Goal: Task Accomplishment & Management: Manage account settings

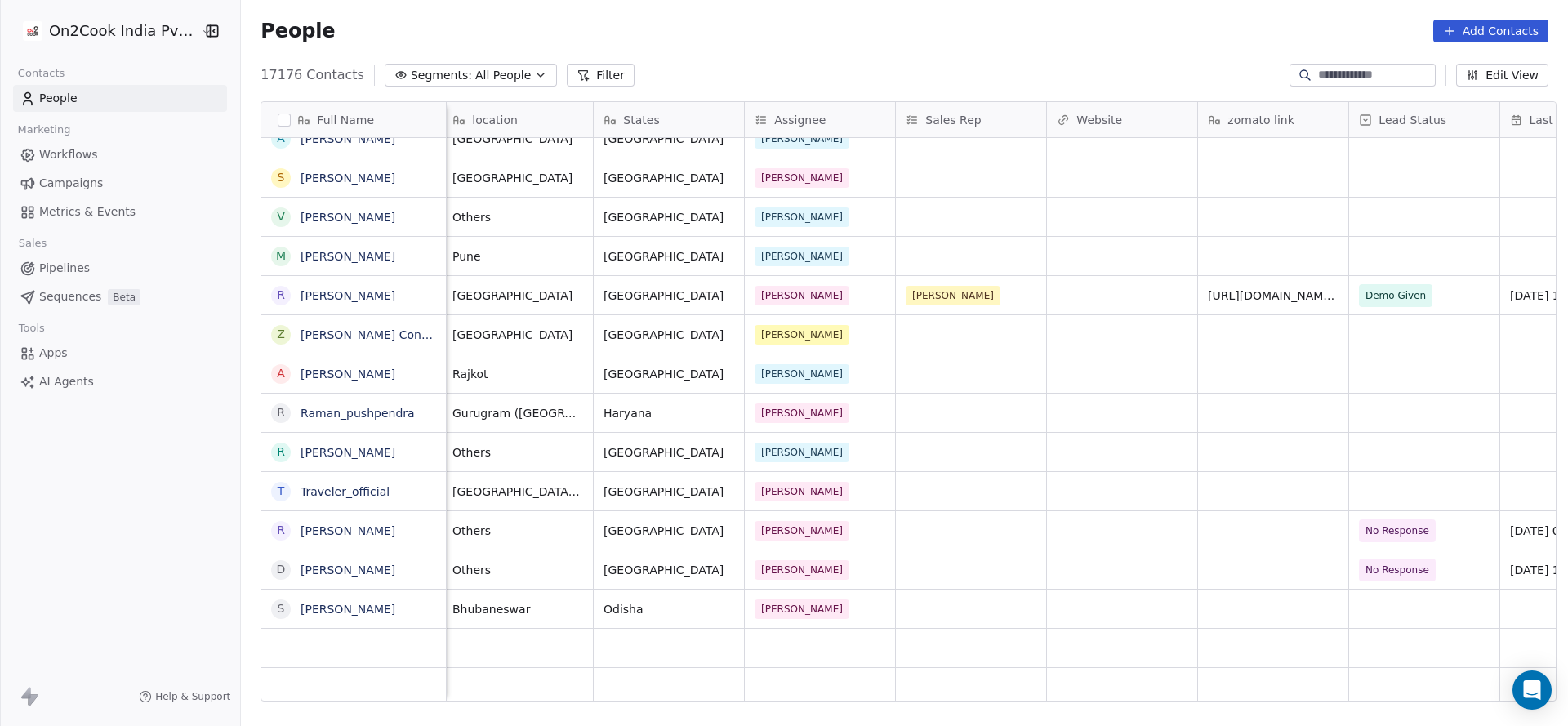
scroll to position [3309, 0]
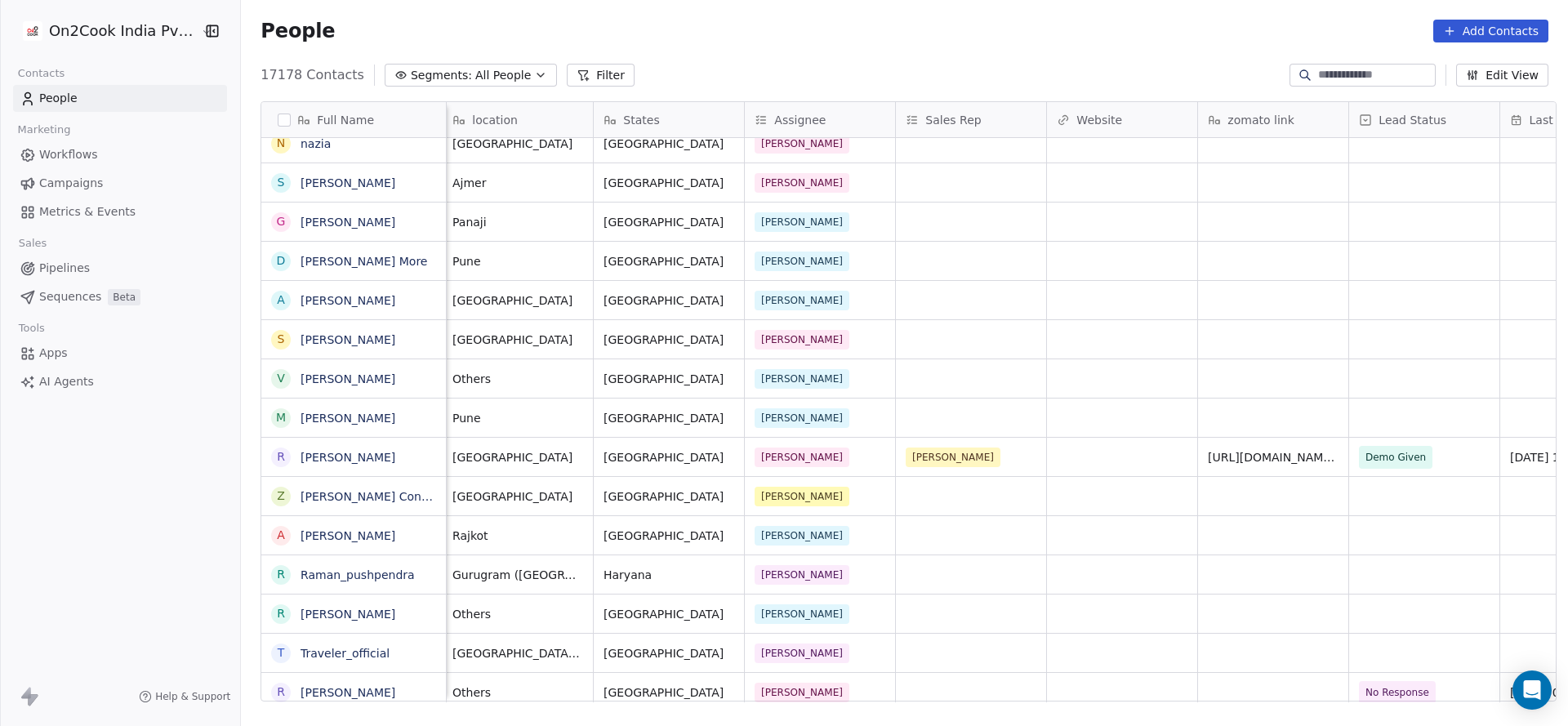
click at [1326, 71] on input at bounding box center [1375, 75] width 115 height 16
paste input "**********"
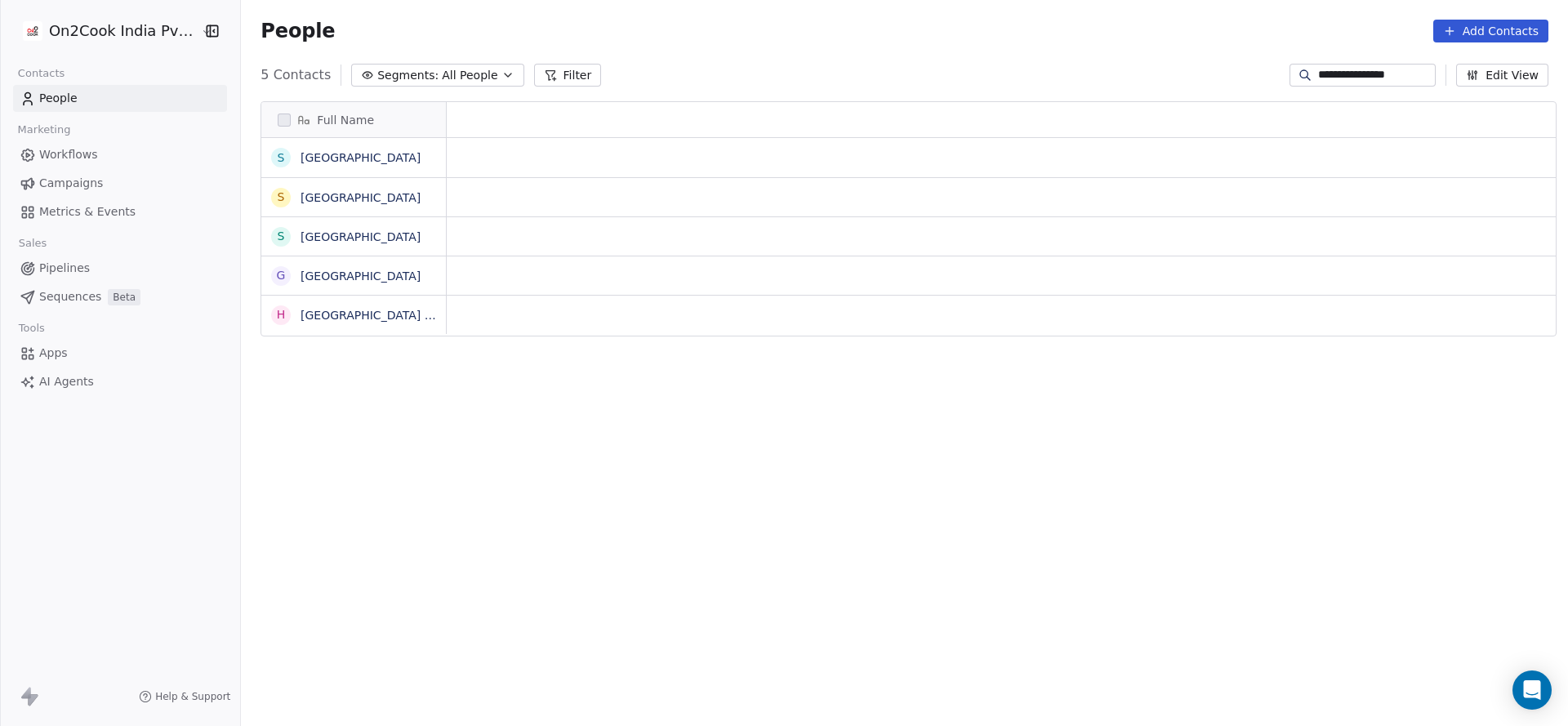
scroll to position [620, 1316]
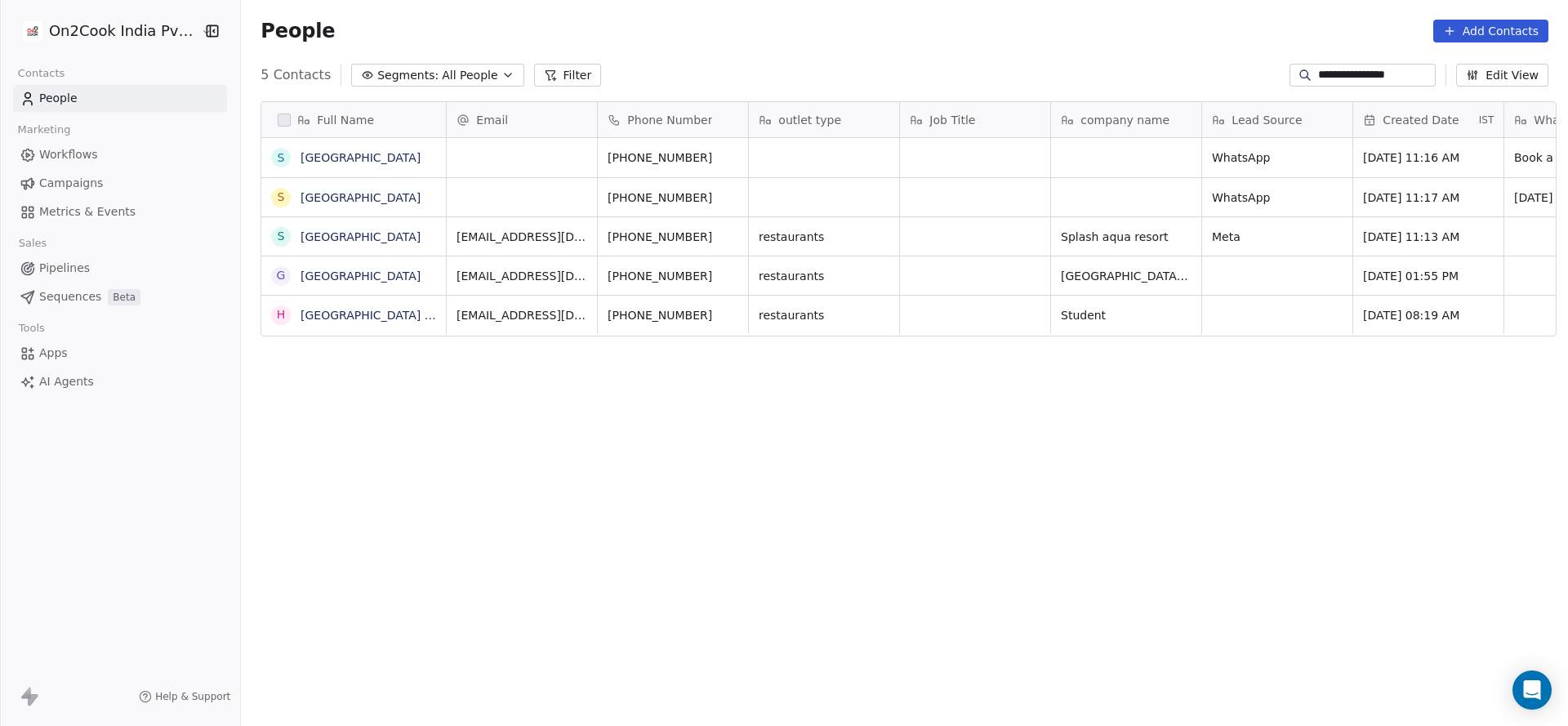
type input "**********"
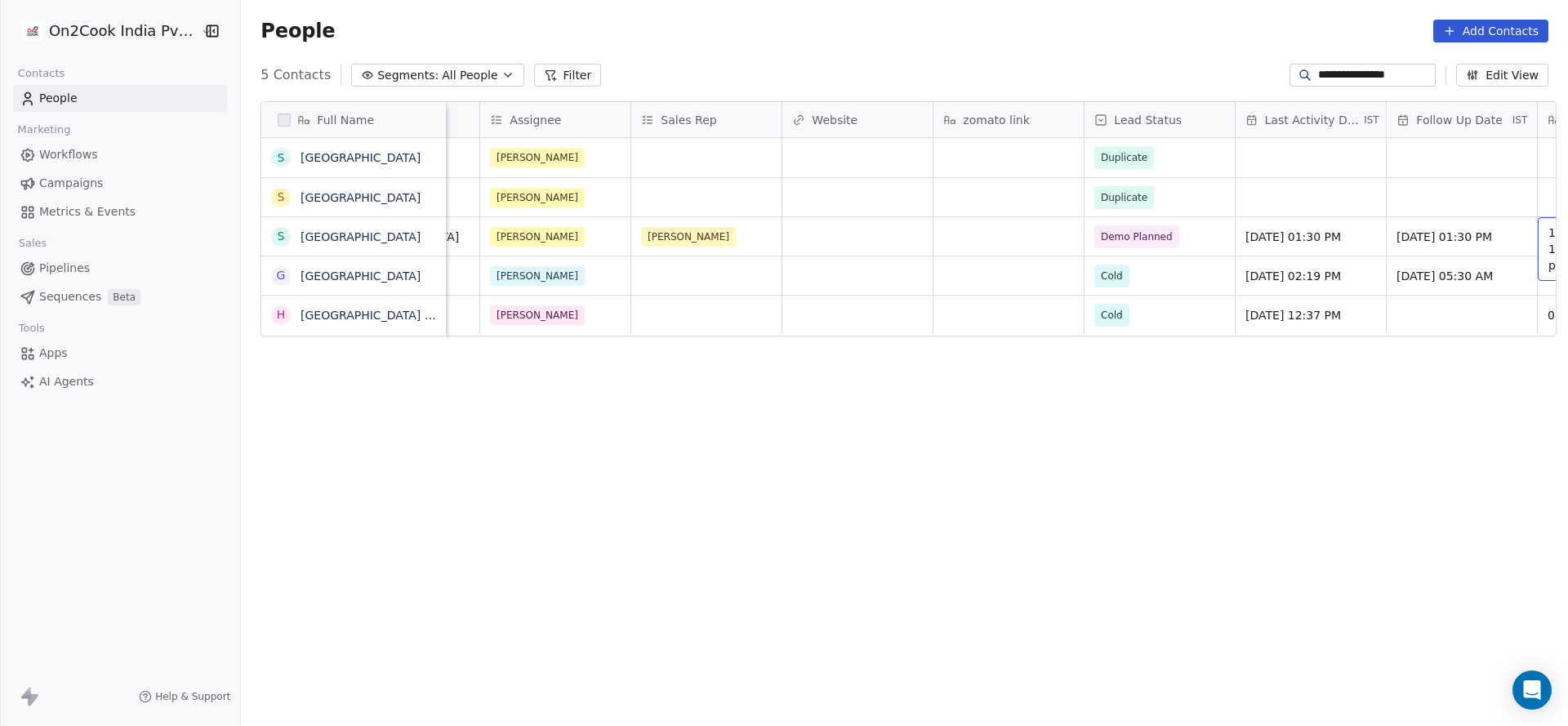
scroll to position [0, 1629]
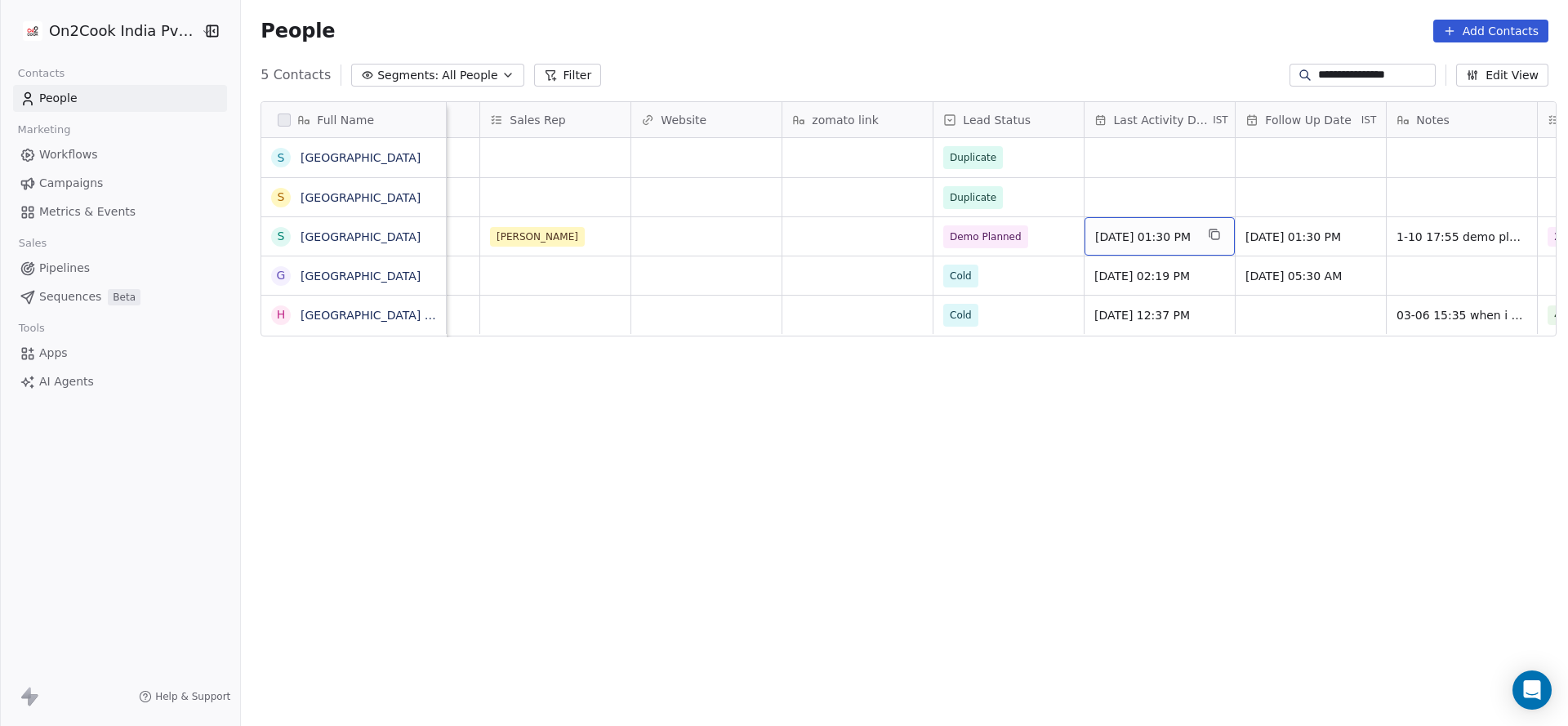
click at [1195, 238] on span "[DATE] 01:30 PM" at bounding box center [1145, 237] width 100 height 16
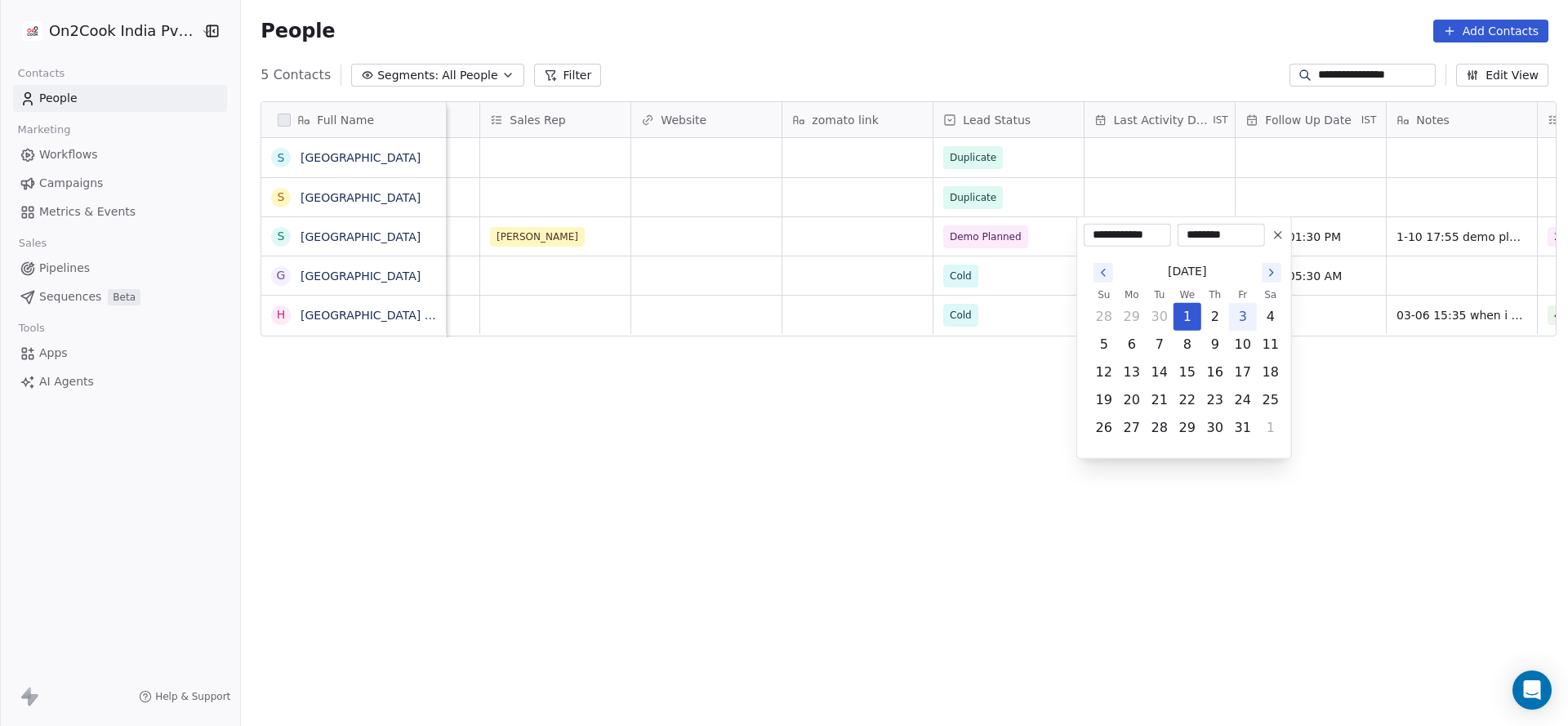
click at [1243, 320] on button "3" at bounding box center [1243, 317] width 26 height 26
type input "**********"
click at [939, 365] on html "**********" at bounding box center [784, 363] width 1568 height 726
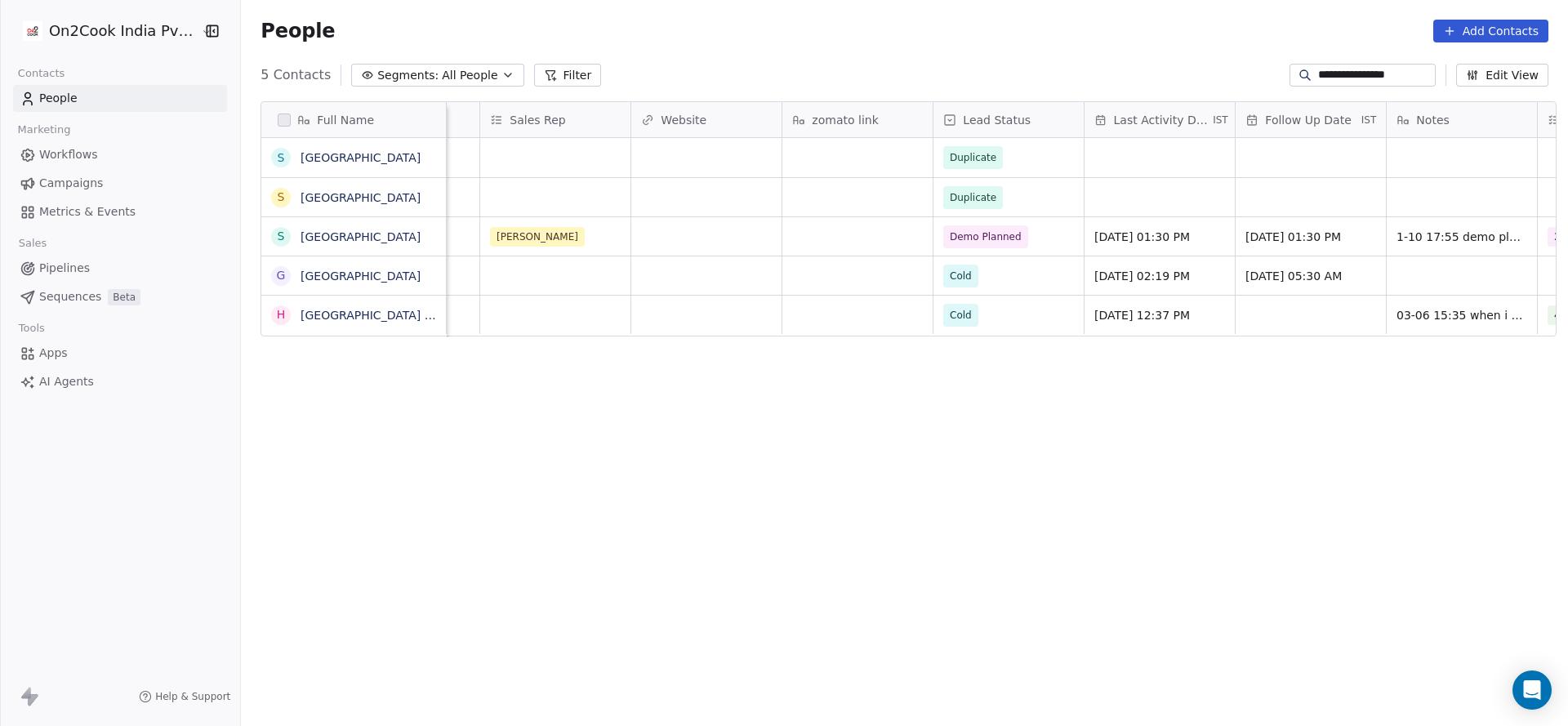
click at [1391, 78] on input "**********" at bounding box center [1375, 75] width 115 height 16
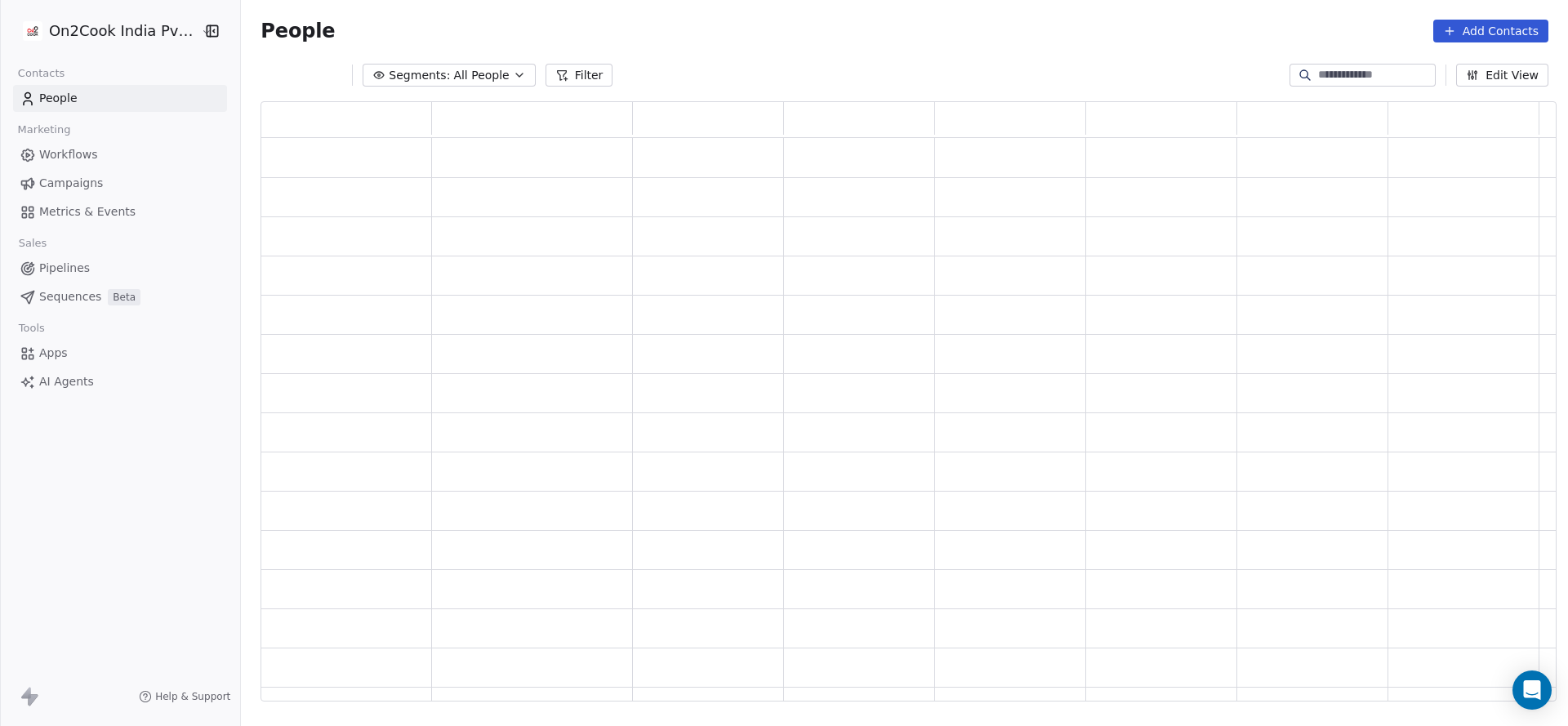
scroll to position [581, 1276]
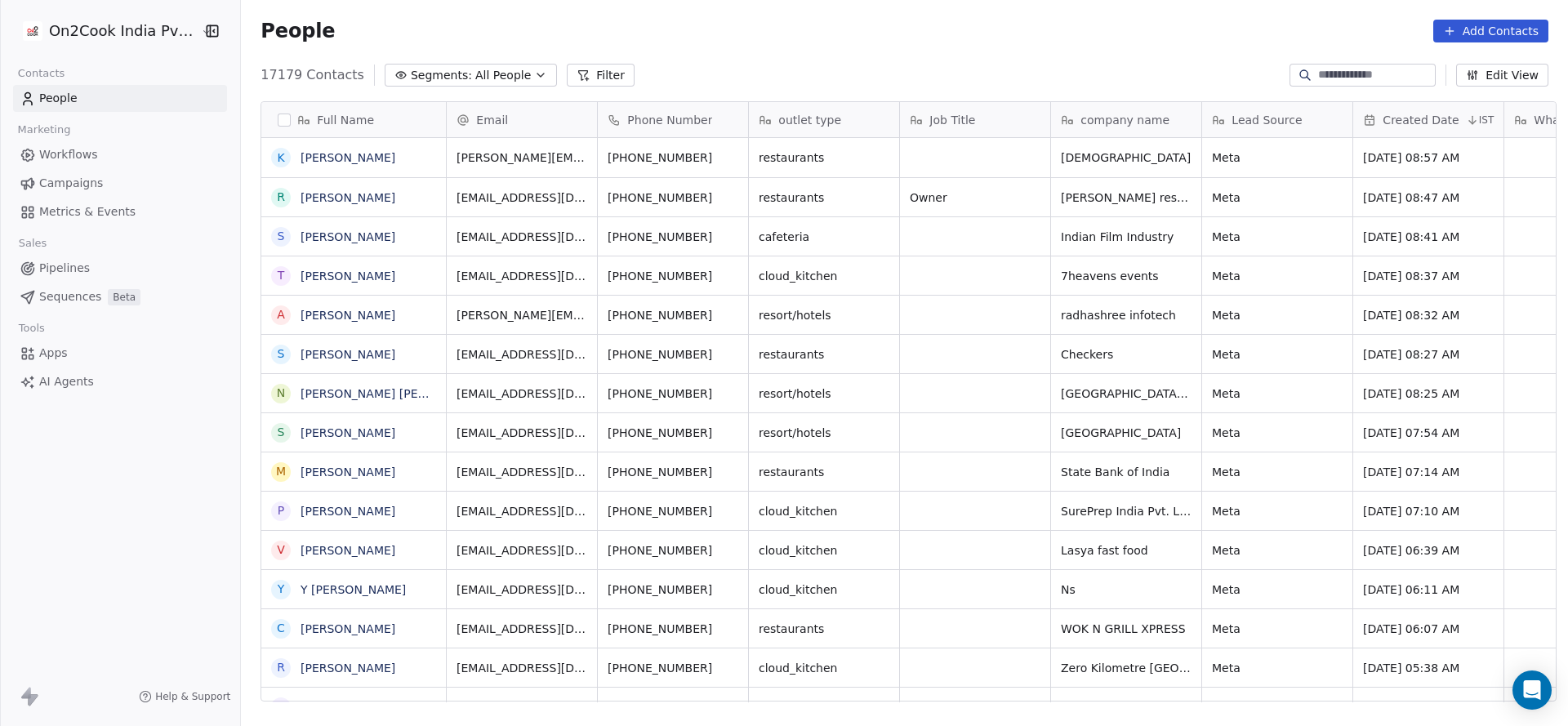
click at [576, 74] on button "Filter" at bounding box center [601, 75] width 67 height 23
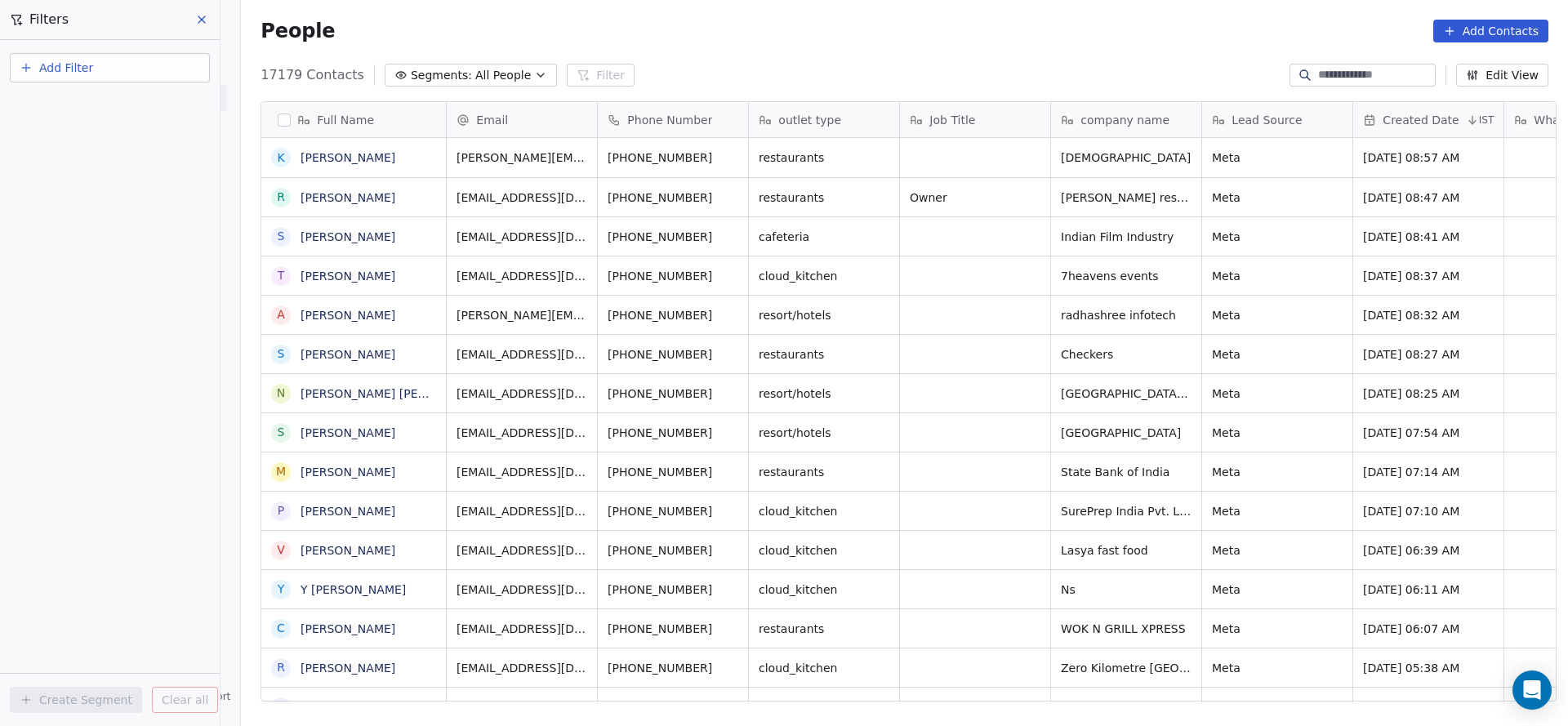
click at [154, 65] on button "Add Filter" at bounding box center [110, 67] width 200 height 30
click at [89, 94] on div "Contact properties" at bounding box center [110, 106] width 186 height 26
type input "***"
click at [63, 173] on div "Assignee" at bounding box center [110, 165] width 186 height 26
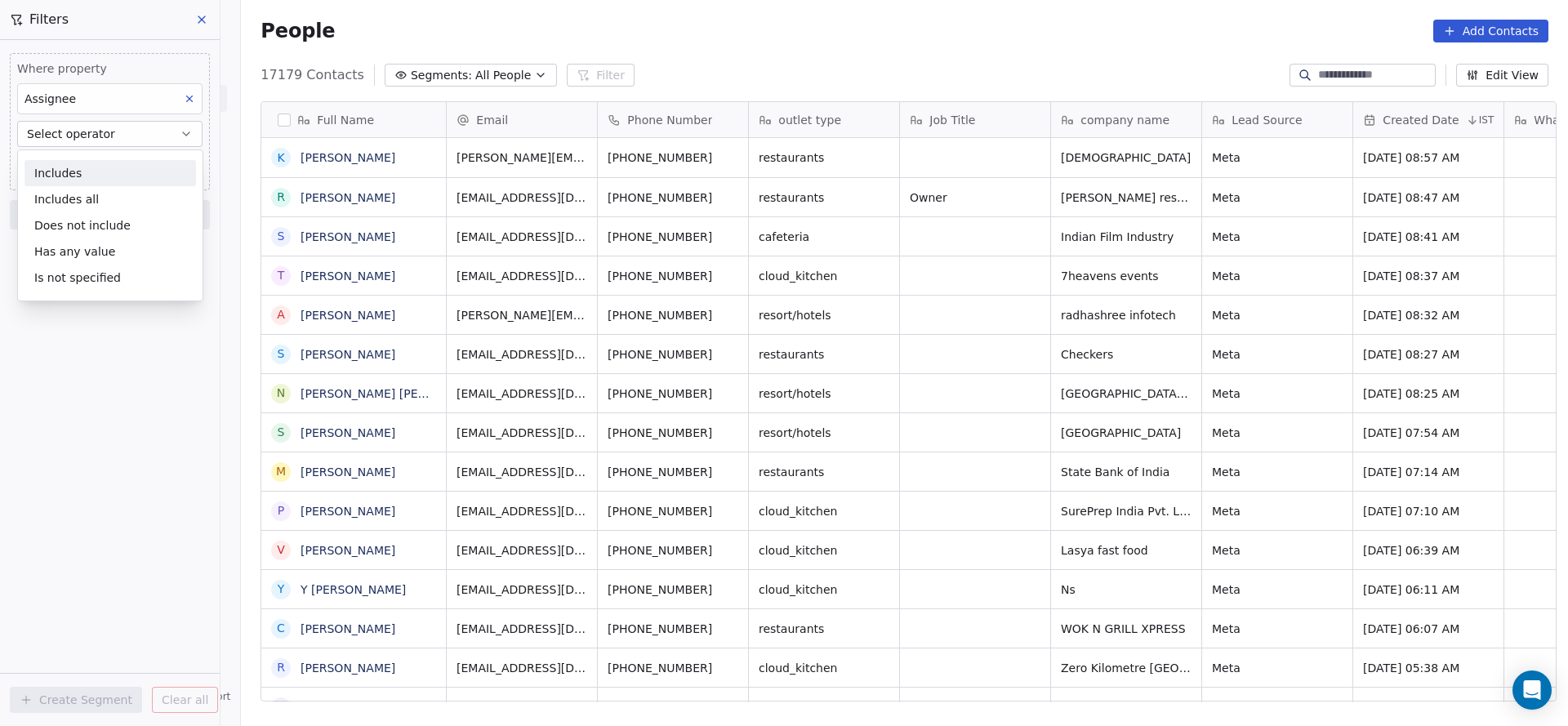
click at [70, 165] on div "Includes" at bounding box center [110, 172] width 171 height 26
click at [71, 165] on body "On2Cook India Pvt. Ltd. Contacts People Marketing Workflows Campaigns Metrics &…" at bounding box center [784, 363] width 1568 height 726
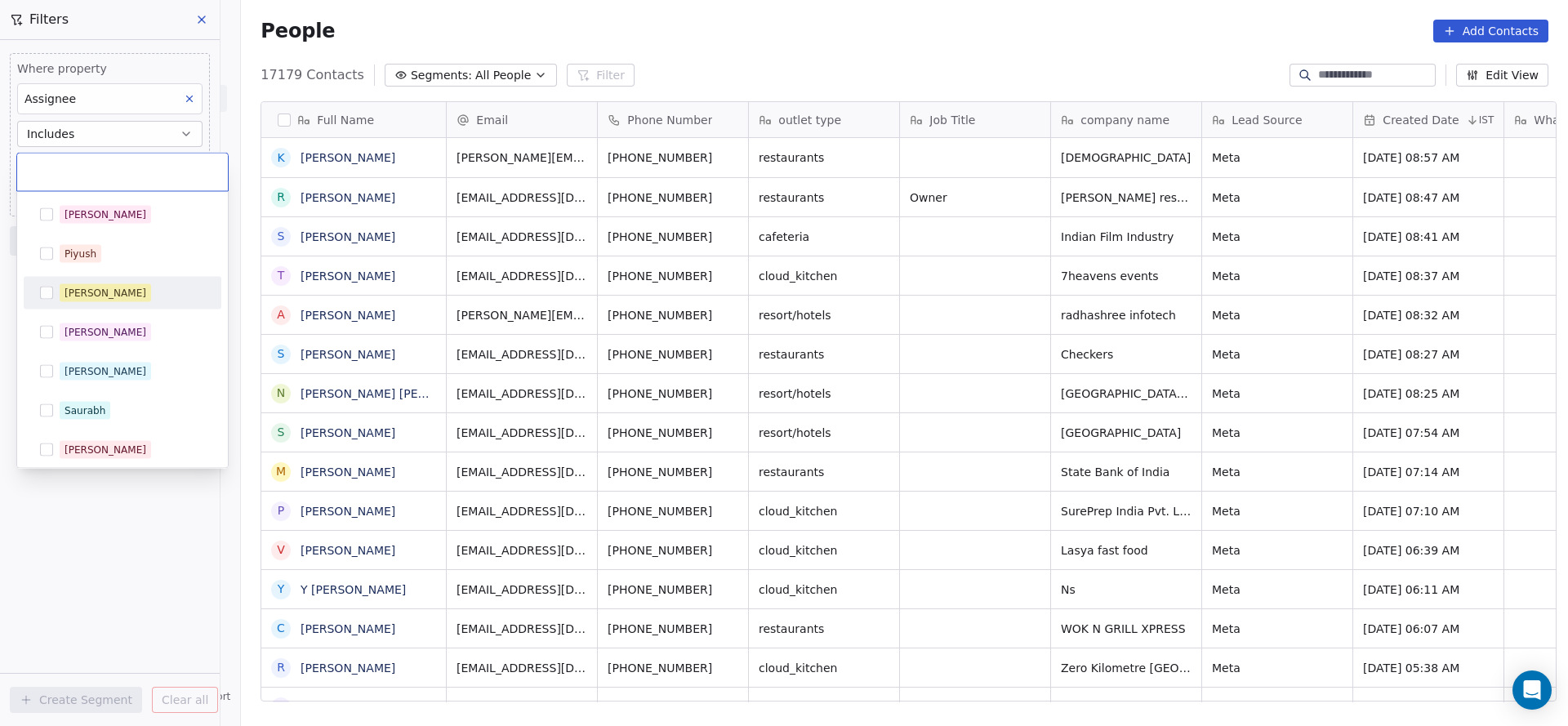
click at [77, 299] on div "[PERSON_NAME]" at bounding box center [105, 293] width 82 height 14
click at [872, 220] on html "On2Cook India Pvt. Ltd. Contacts People Marketing Workflows Campaigns Metrics &…" at bounding box center [784, 363] width 1568 height 726
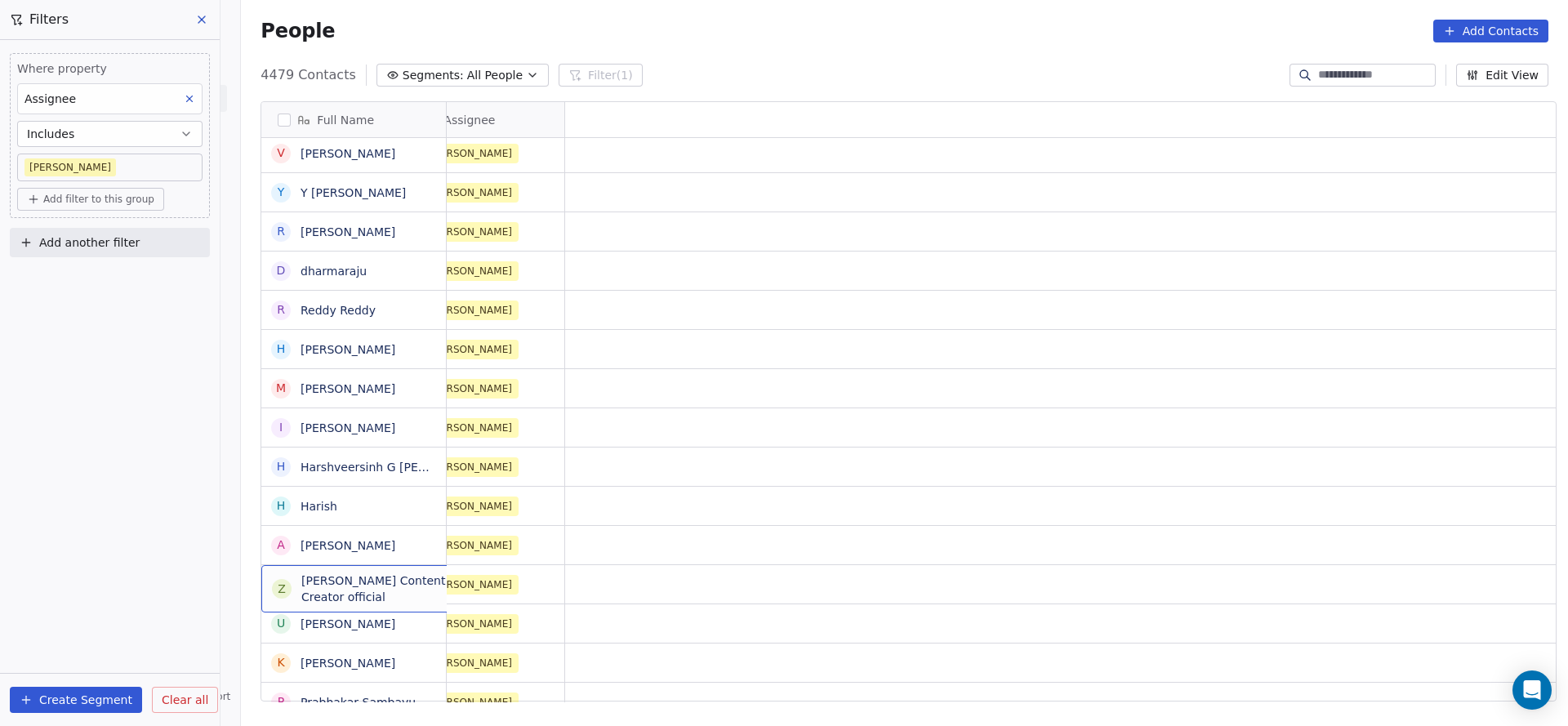
scroll to position [0, 0]
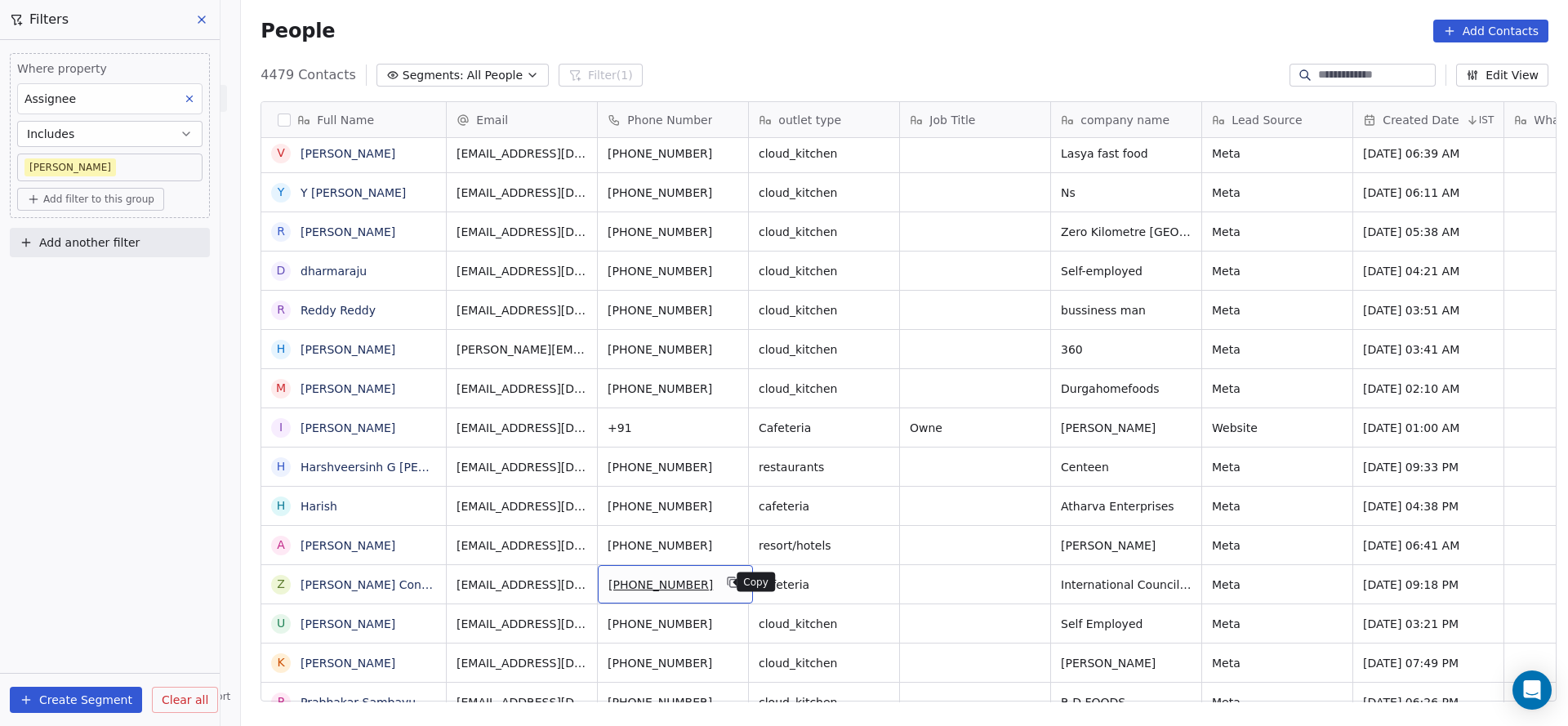
click at [727, 585] on icon "grid" at bounding box center [733, 583] width 13 height 13
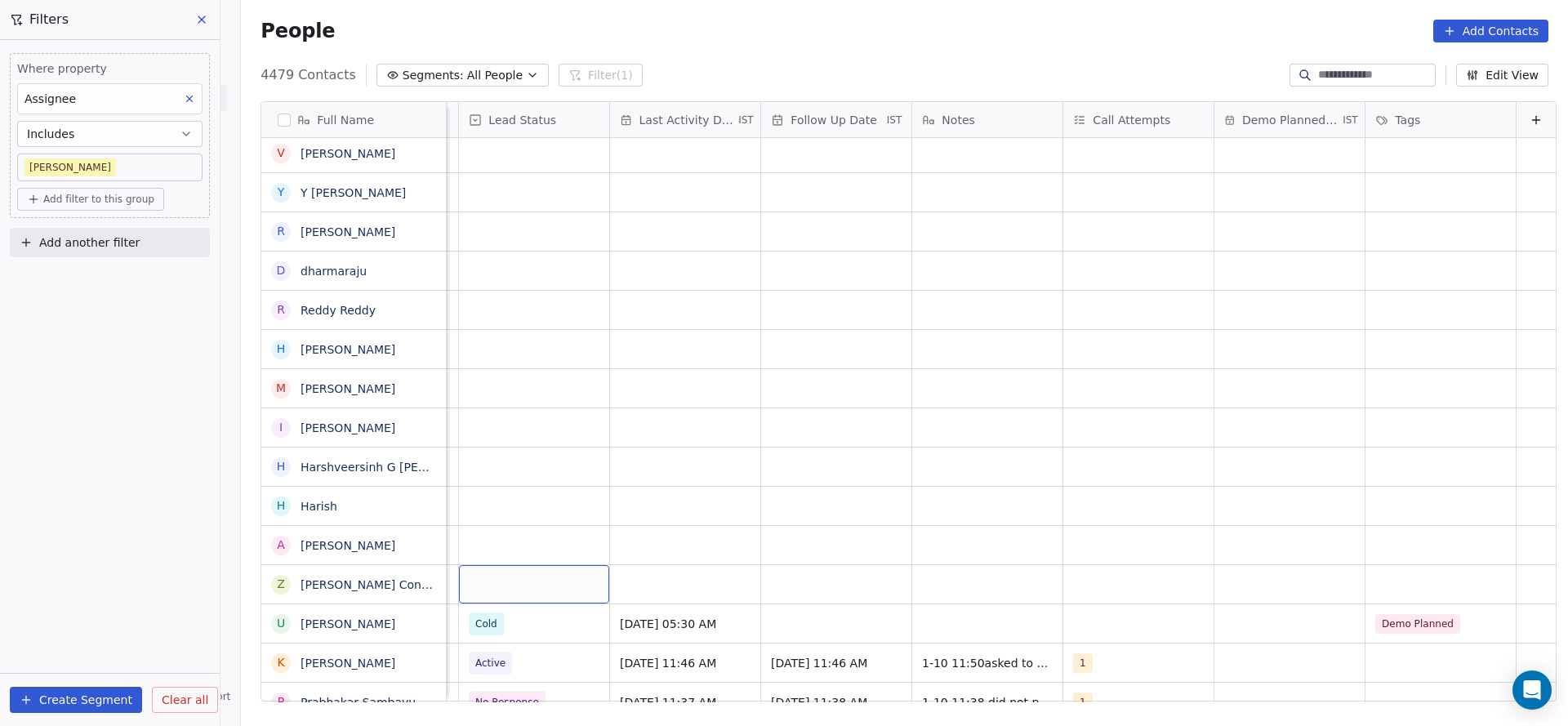
scroll to position [0, 2115]
click at [497, 583] on div "grid" at bounding box center [534, 584] width 150 height 39
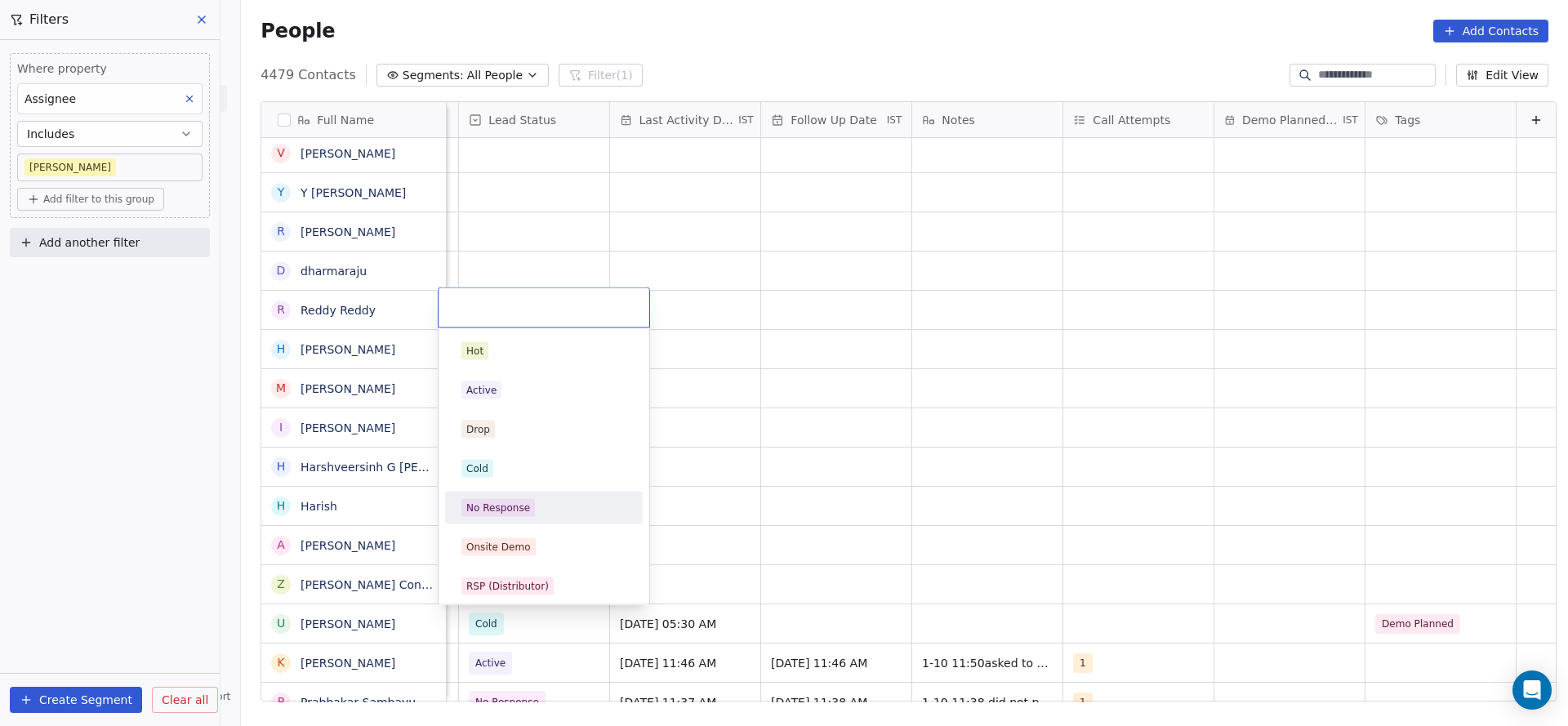
click at [525, 507] on div "No Response" at bounding box center [499, 507] width 64 height 14
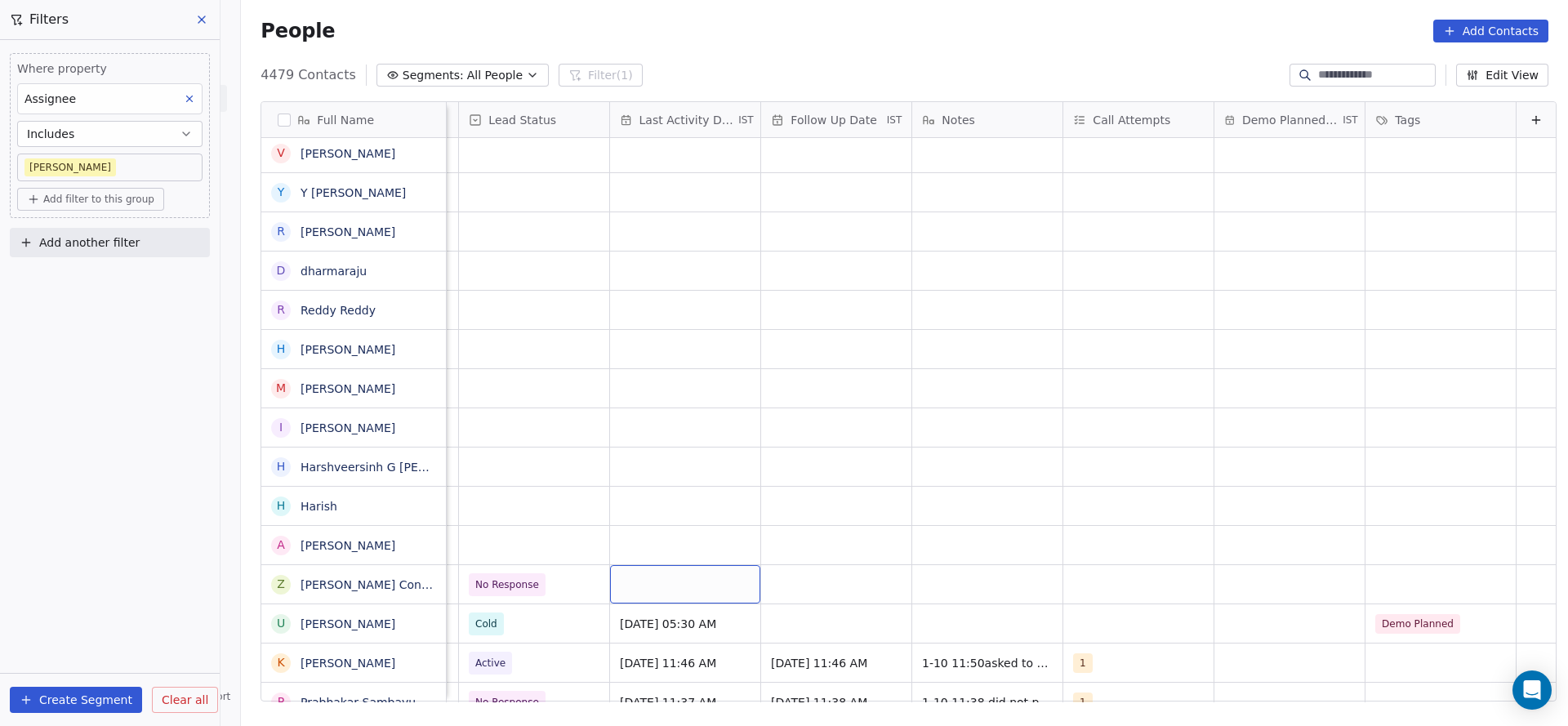
click at [626, 599] on div "grid" at bounding box center [685, 584] width 150 height 39
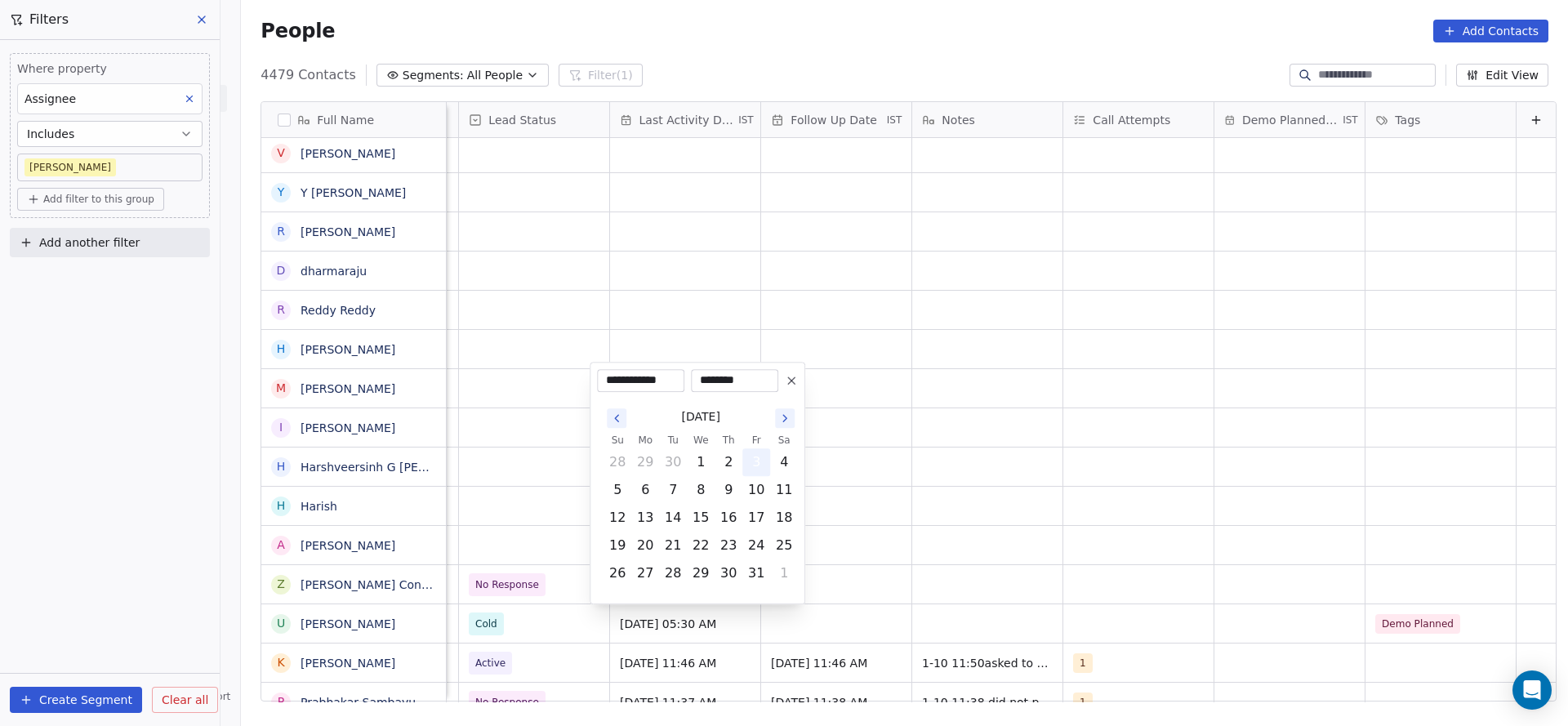
click at [750, 463] on button "3" at bounding box center [756, 462] width 26 height 26
click at [548, 517] on html "On2Cook India Pvt. Ltd. Contacts People Marketing Workflows Campaigns Metrics &…" at bounding box center [784, 363] width 1568 height 726
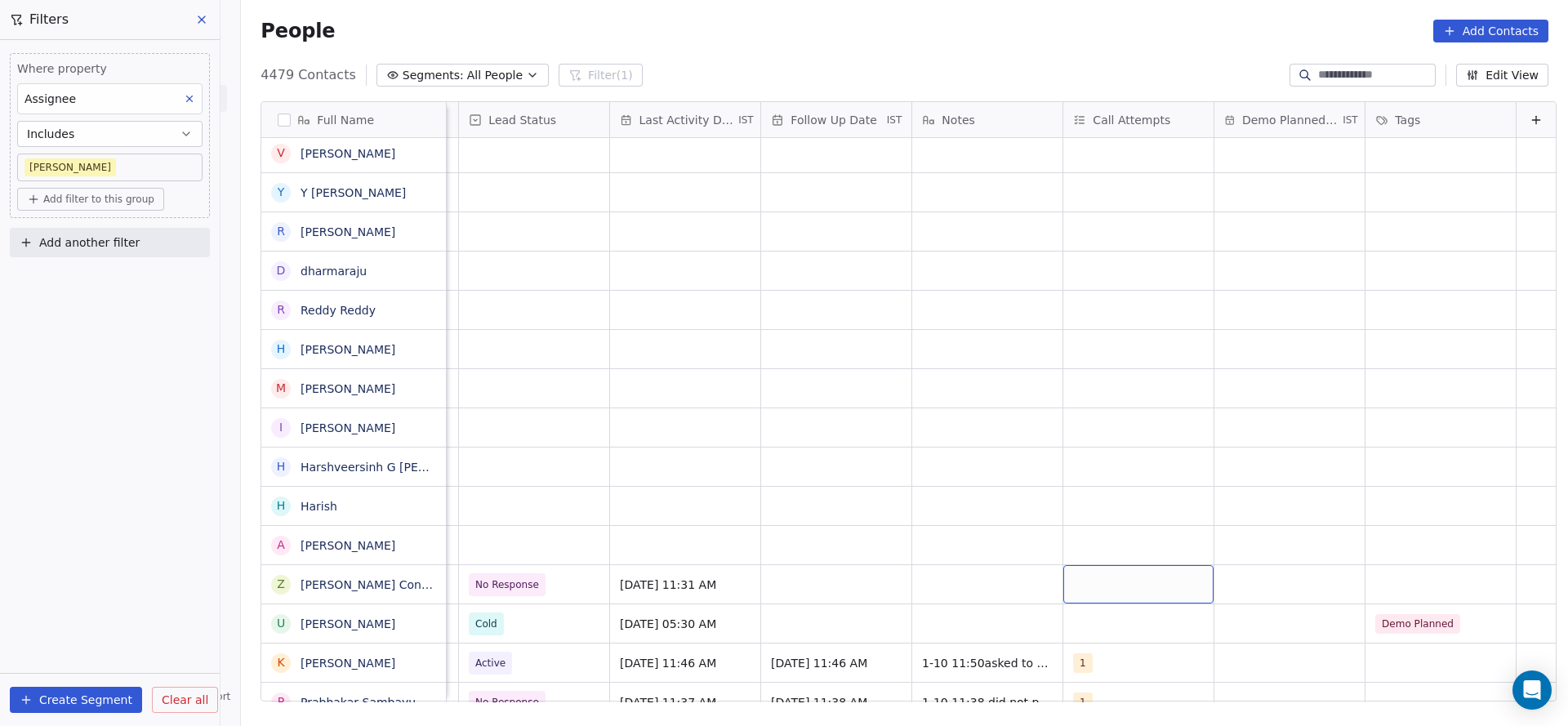
click at [1103, 596] on div "grid" at bounding box center [1139, 584] width 150 height 39
click at [1082, 360] on div "1" at bounding box center [1148, 350] width 185 height 26
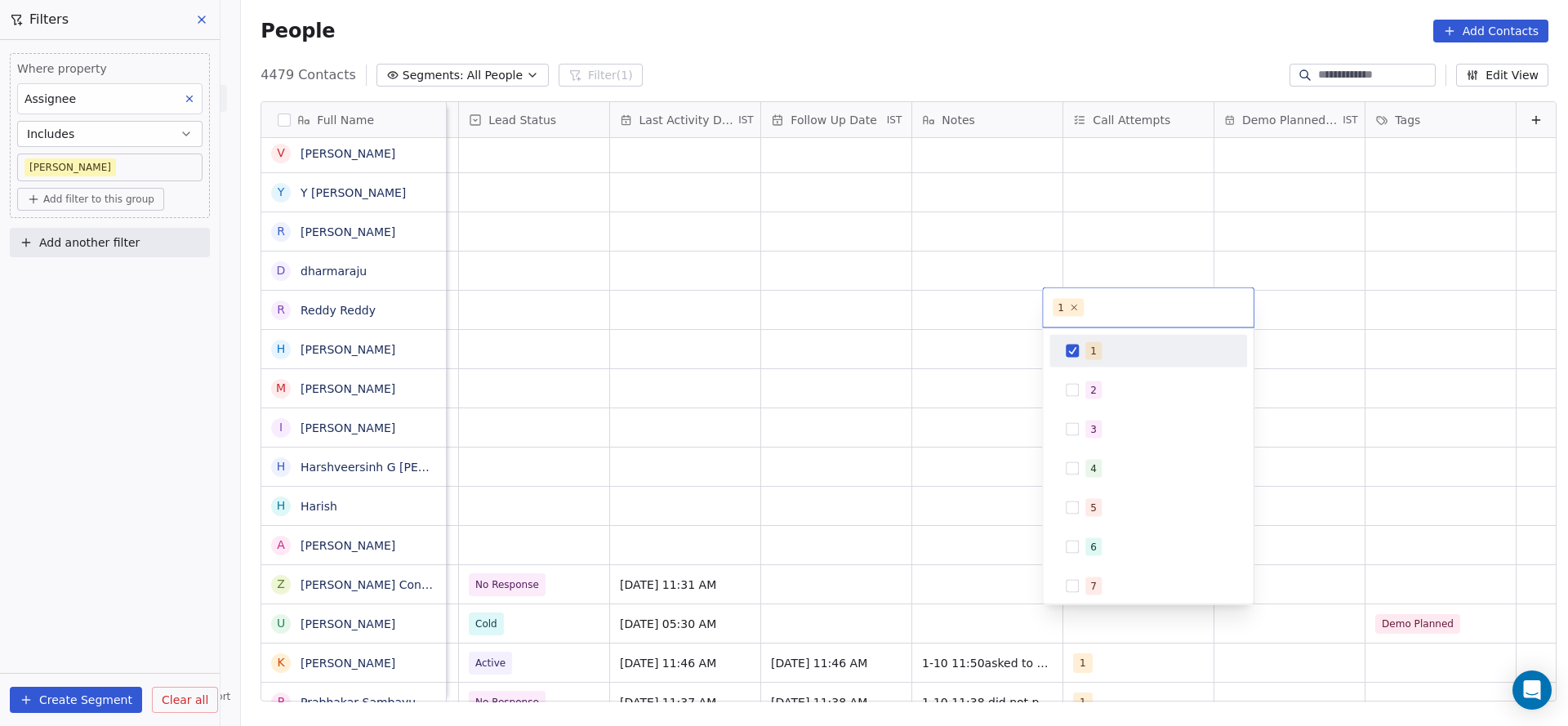
drag, startPoint x: 886, startPoint y: 542, endPoint x: 816, endPoint y: 624, distance: 107.8
click at [886, 545] on html "On2Cook India Pvt. Ltd. Contacts People Marketing Workflows Campaigns Metrics &…" at bounding box center [784, 363] width 1568 height 726
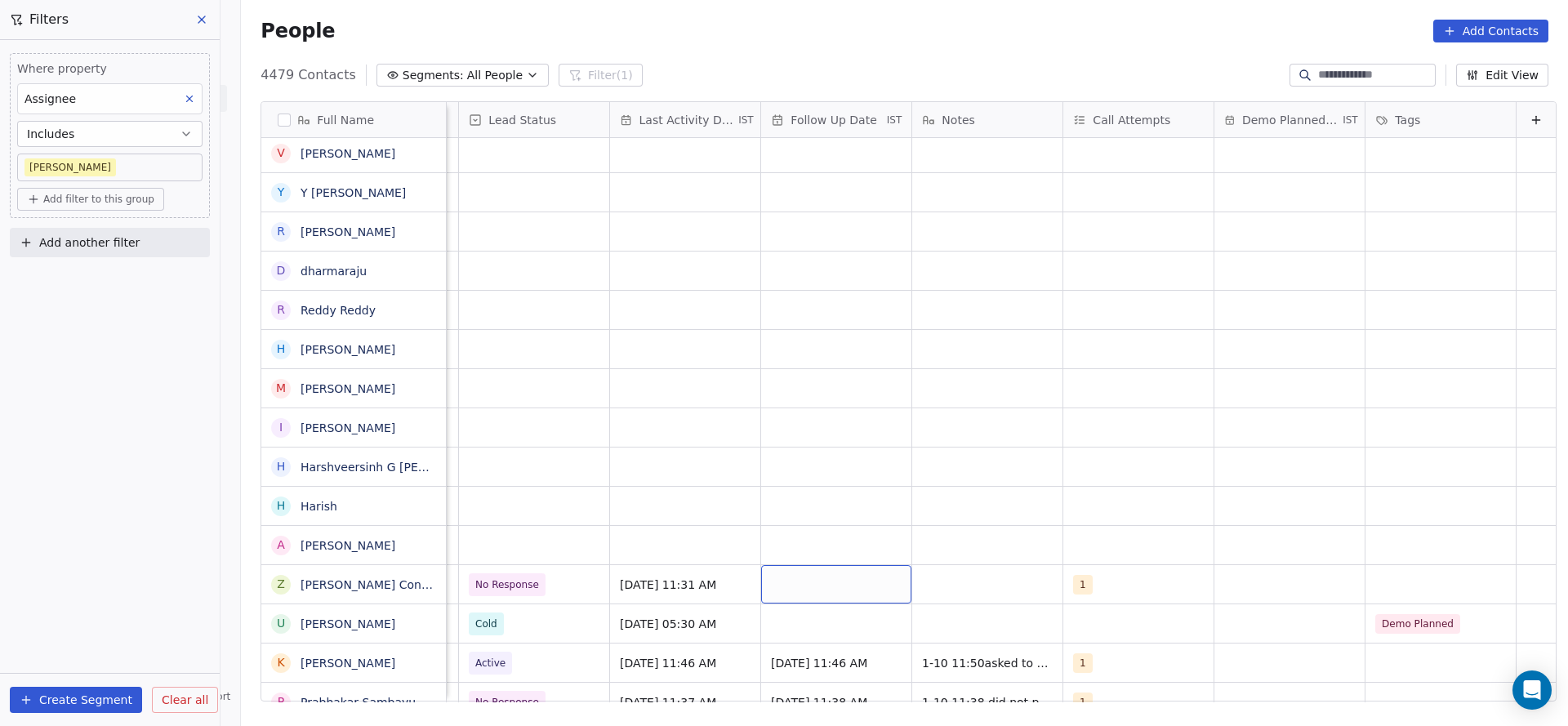
click at [816, 597] on div "grid" at bounding box center [836, 584] width 150 height 39
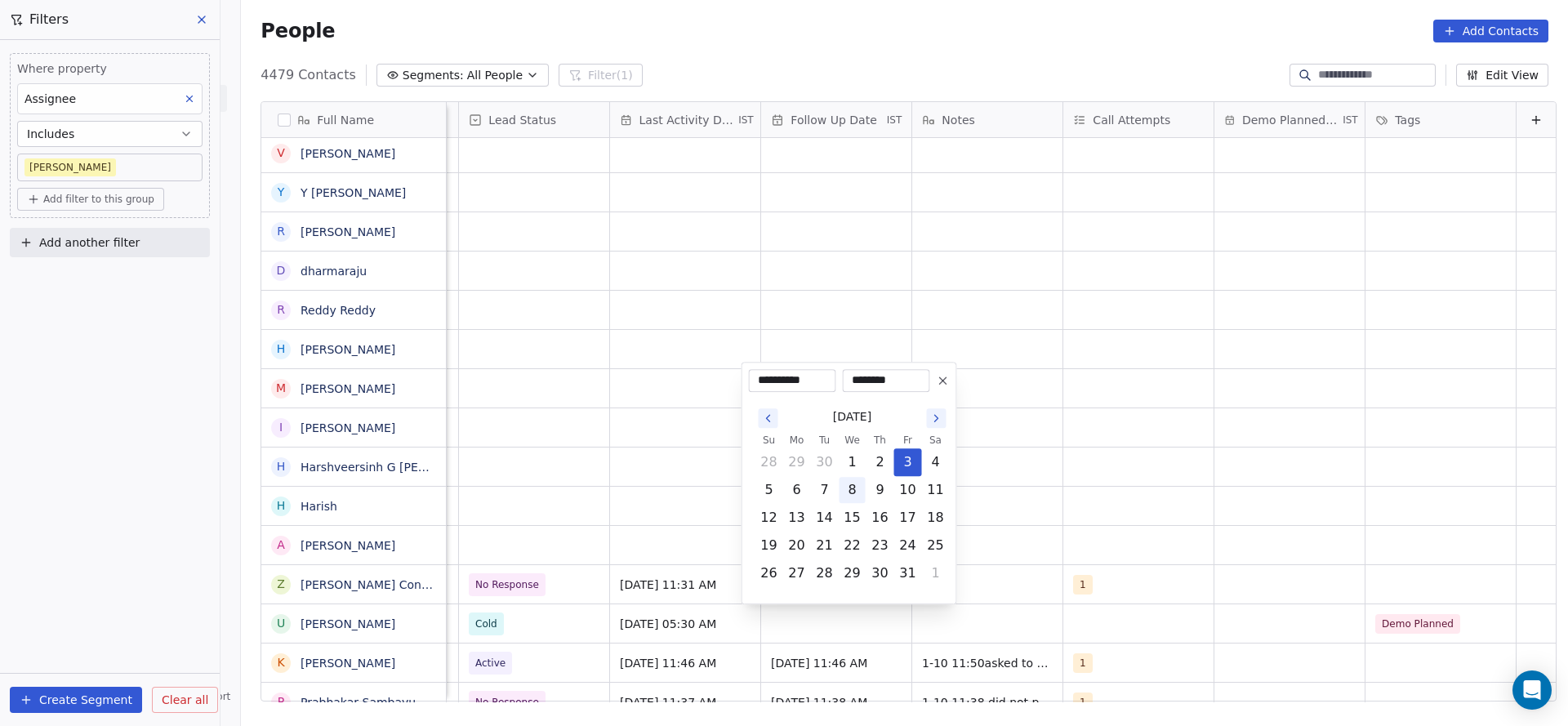
click at [856, 496] on button "8" at bounding box center [852, 490] width 26 height 26
type input "**********"
click at [409, 564] on html "On2Cook India Pvt. Ltd. Contacts People Marketing Workflows Campaigns Metrics &…" at bounding box center [784, 363] width 1568 height 726
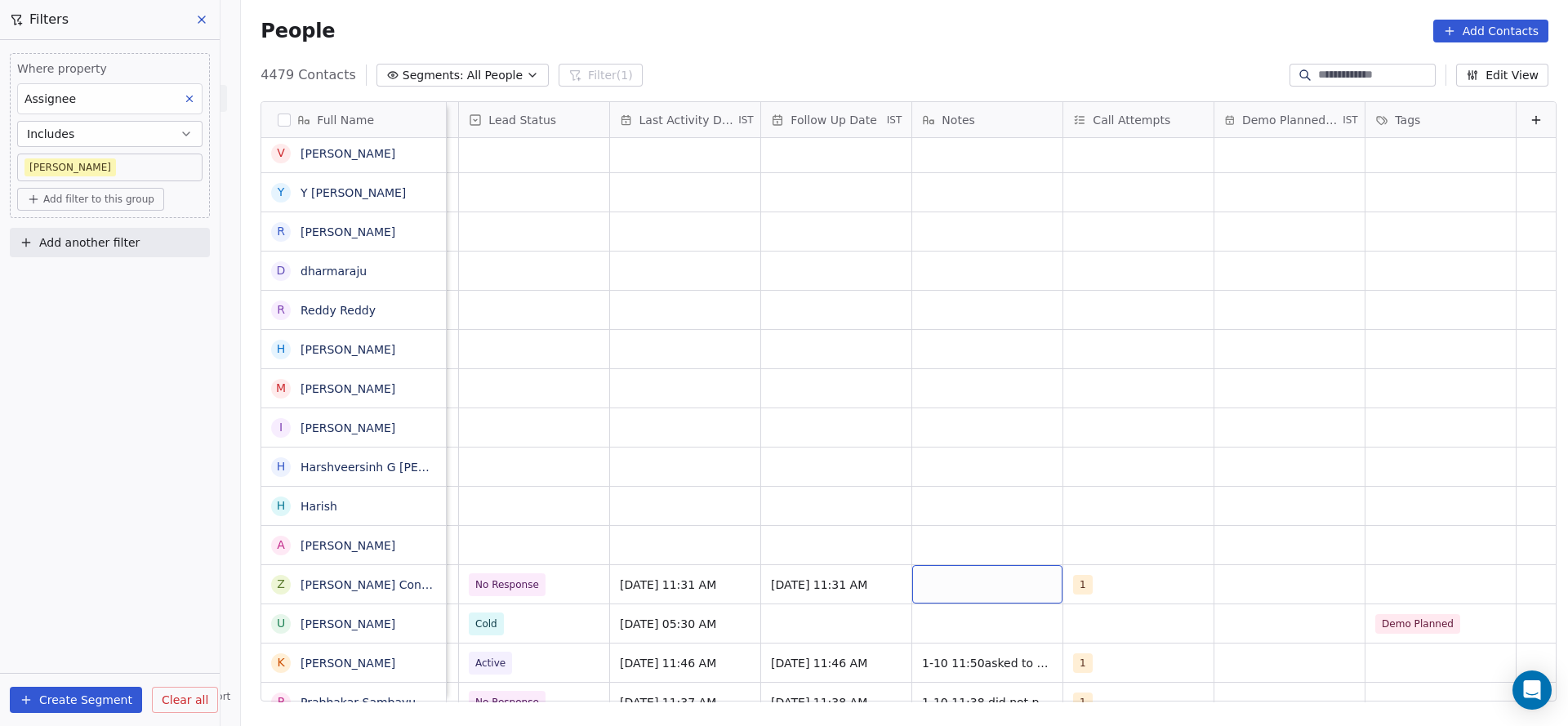
click at [931, 587] on div "grid" at bounding box center [988, 584] width 150 height 39
type textarea "*"
type textarea "**********"
click at [656, 512] on html "On2Cook India Pvt. Ltd. Contacts People Marketing Workflows Campaigns Metrics &…" at bounding box center [784, 363] width 1568 height 726
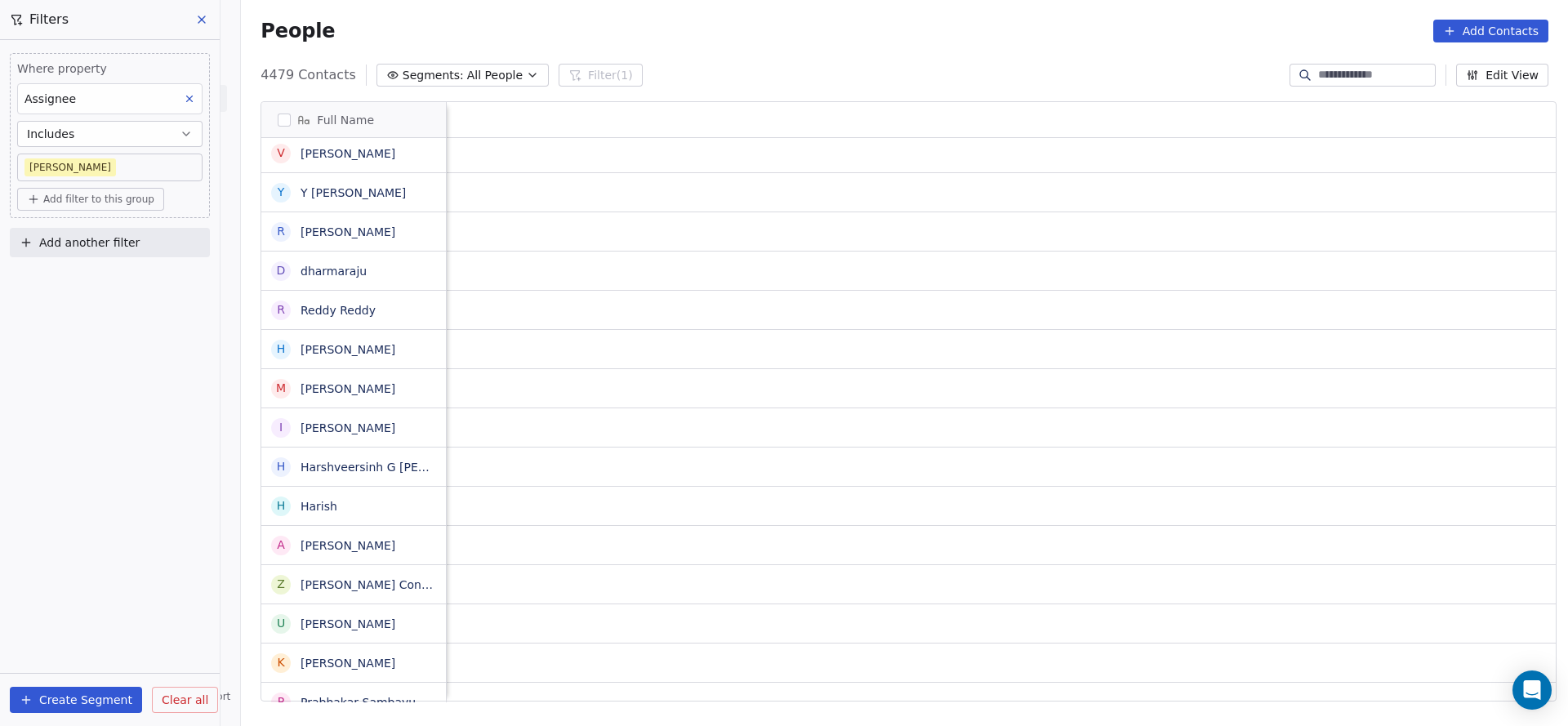
scroll to position [0, 2121]
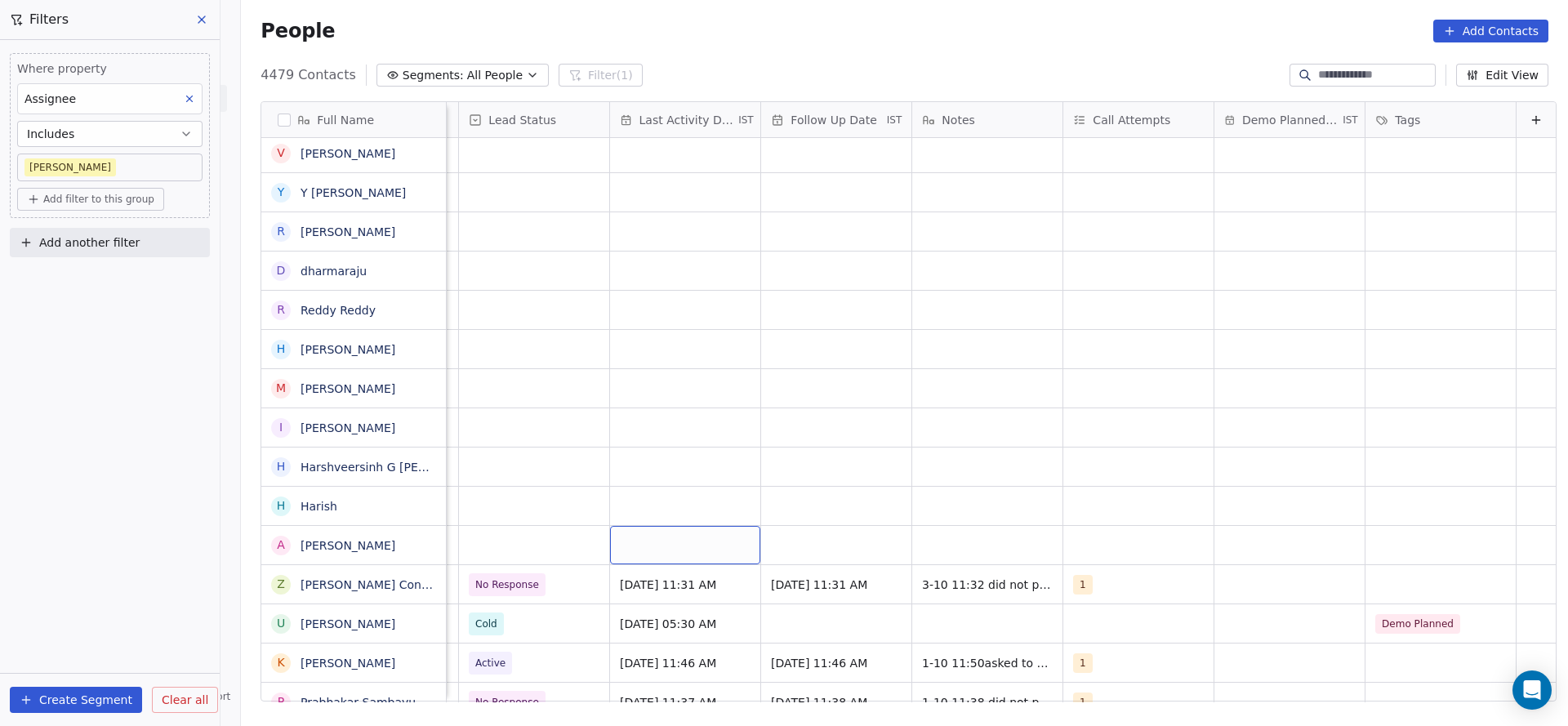
click at [623, 539] on div "grid" at bounding box center [685, 546] width 150 height 39
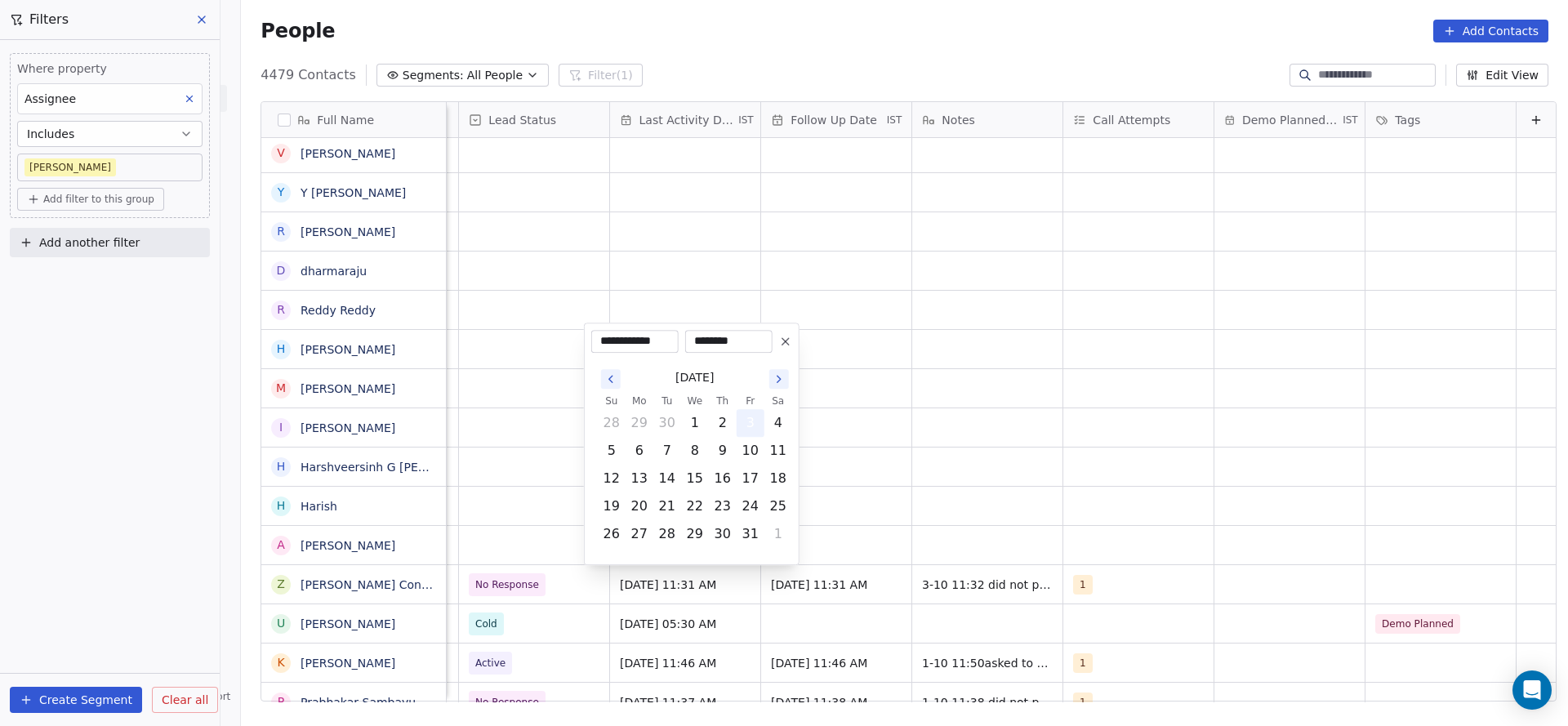
click at [753, 430] on button "3" at bounding box center [750, 423] width 26 height 26
click at [501, 449] on html "On2Cook India Pvt. Ltd. Contacts People Marketing Workflows Campaigns Metrics &…" at bounding box center [784, 363] width 1568 height 726
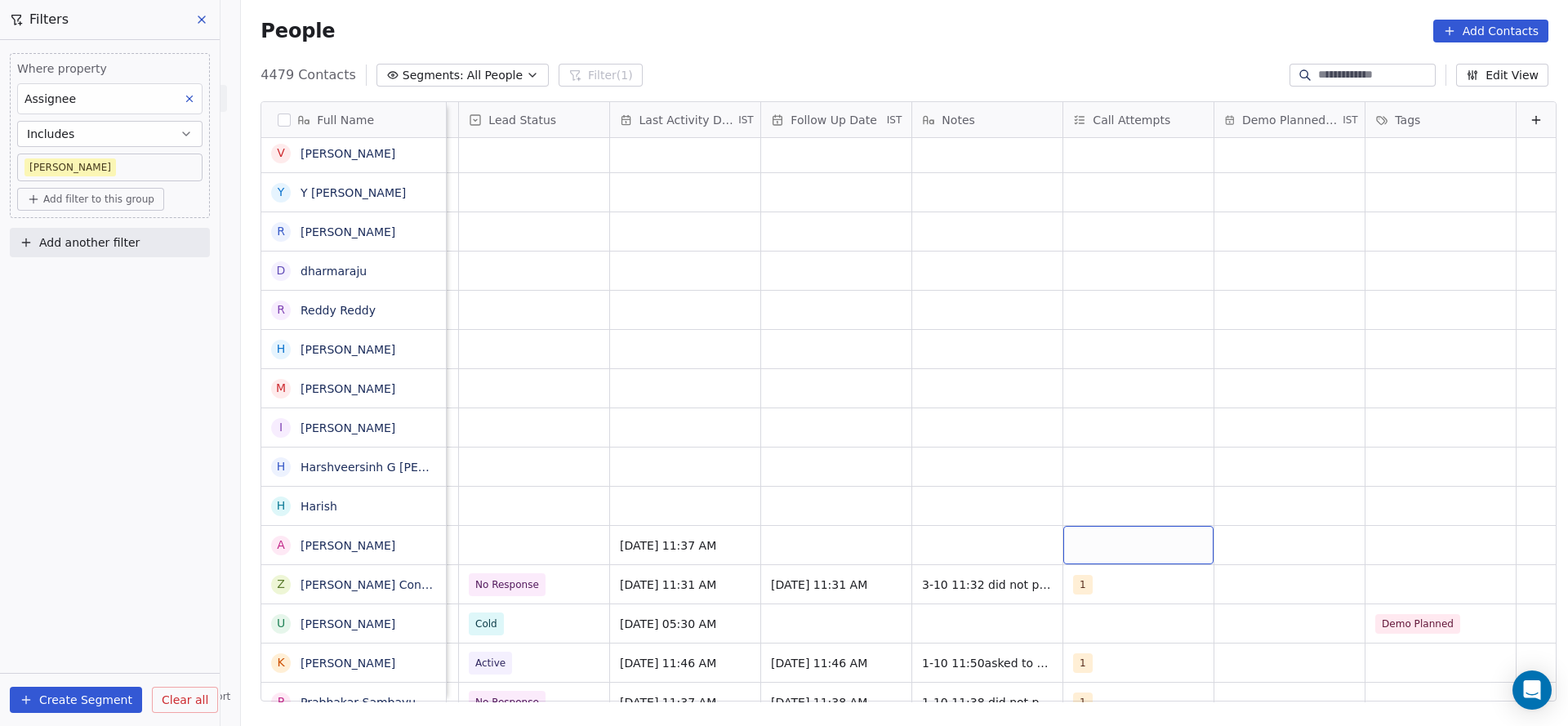
click at [1082, 548] on div "grid" at bounding box center [1139, 546] width 150 height 39
click at [1107, 310] on div "1" at bounding box center [1152, 312] width 145 height 18
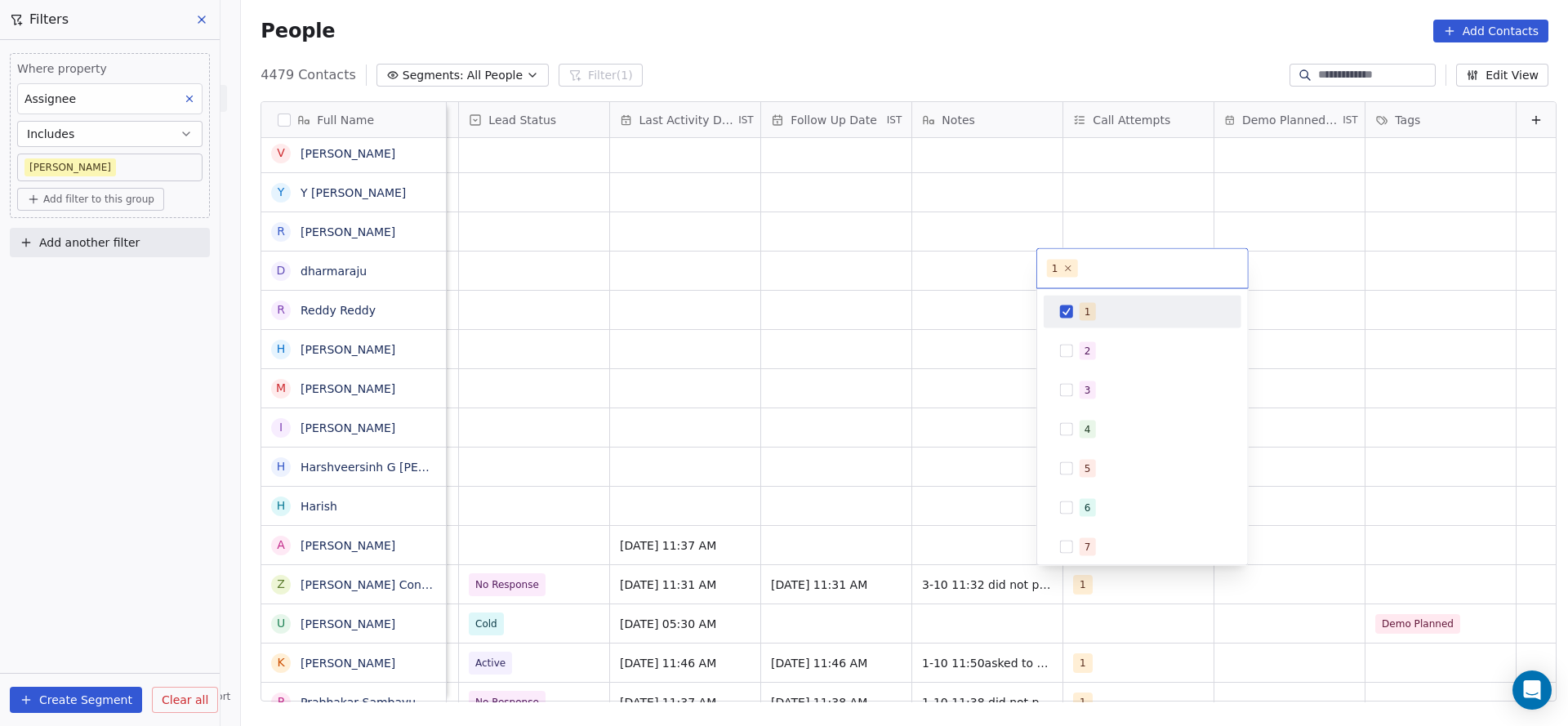
click at [802, 435] on html "On2Cook India Pvt. Ltd. Contacts People Marketing Workflows Campaigns Metrics &…" at bounding box center [784, 363] width 1568 height 726
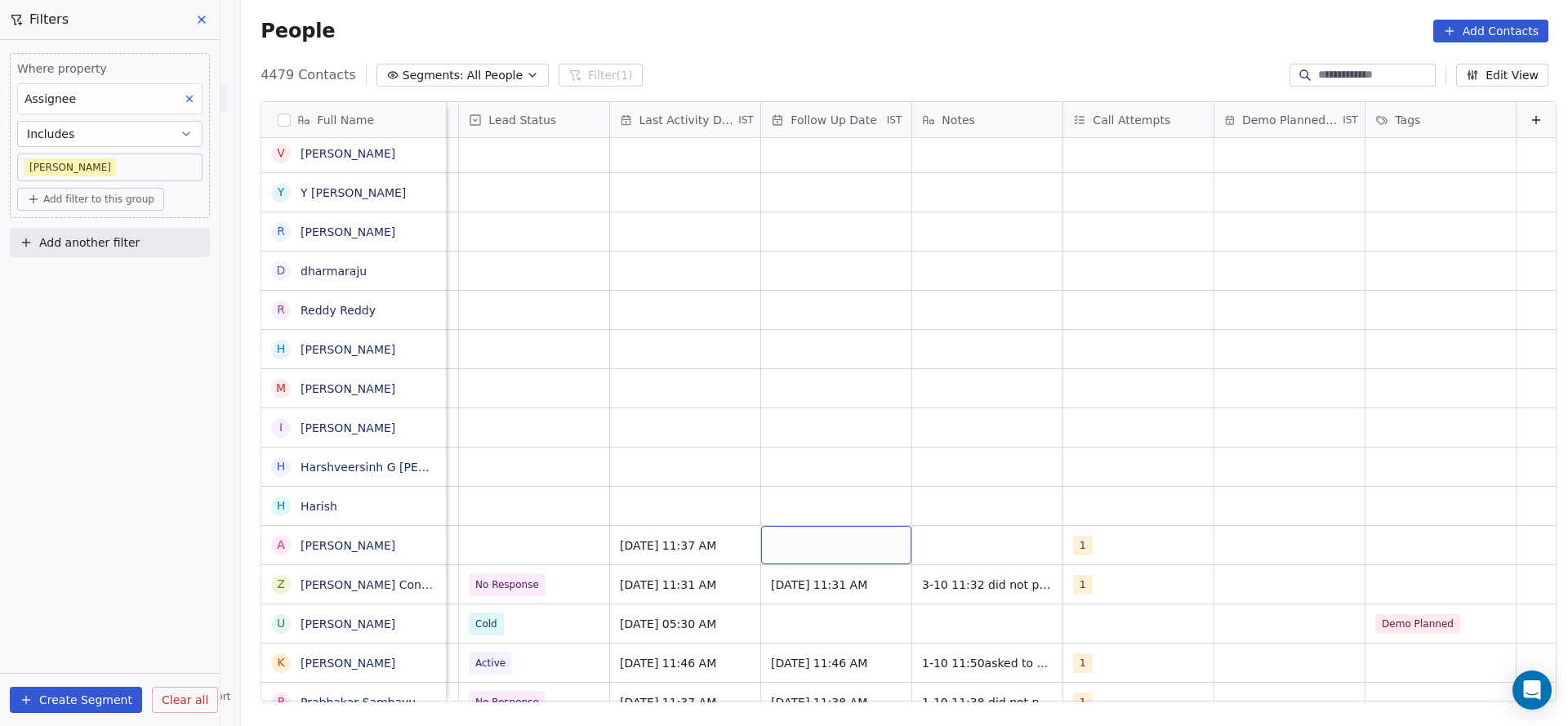
click at [814, 537] on div "grid" at bounding box center [836, 546] width 150 height 39
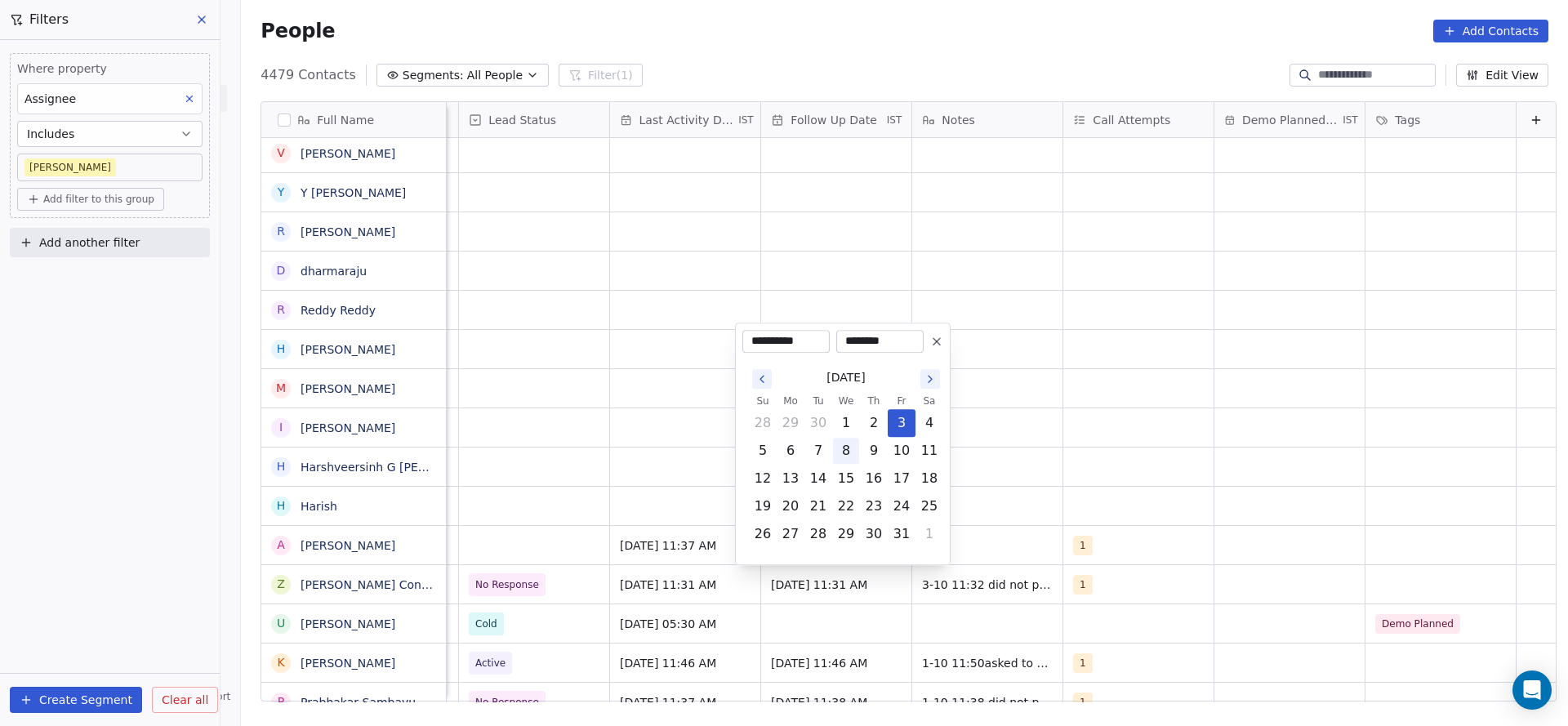
click at [838, 462] on button "8" at bounding box center [846, 451] width 26 height 26
type input "**********"
click at [634, 476] on html "On2Cook India Pvt. Ltd. Contacts People Marketing Workflows Campaigns Metrics &…" at bounding box center [784, 363] width 1568 height 726
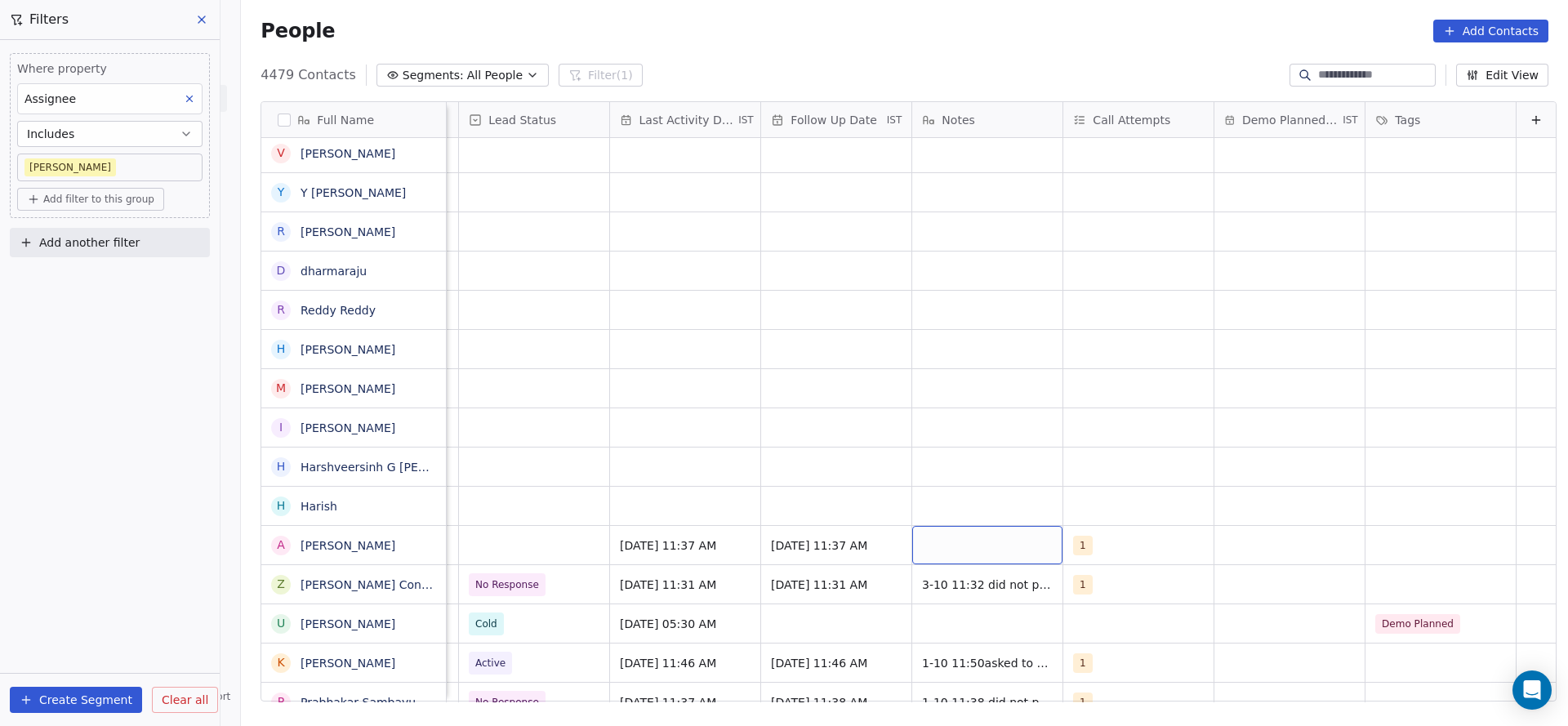
click at [972, 548] on div "grid" at bounding box center [988, 546] width 150 height 39
type textarea "**********"
click at [992, 413] on html "On2Cook India Pvt. Ltd. Contacts People Marketing Workflows Campaigns Metrics &…" at bounding box center [784, 363] width 1568 height 726
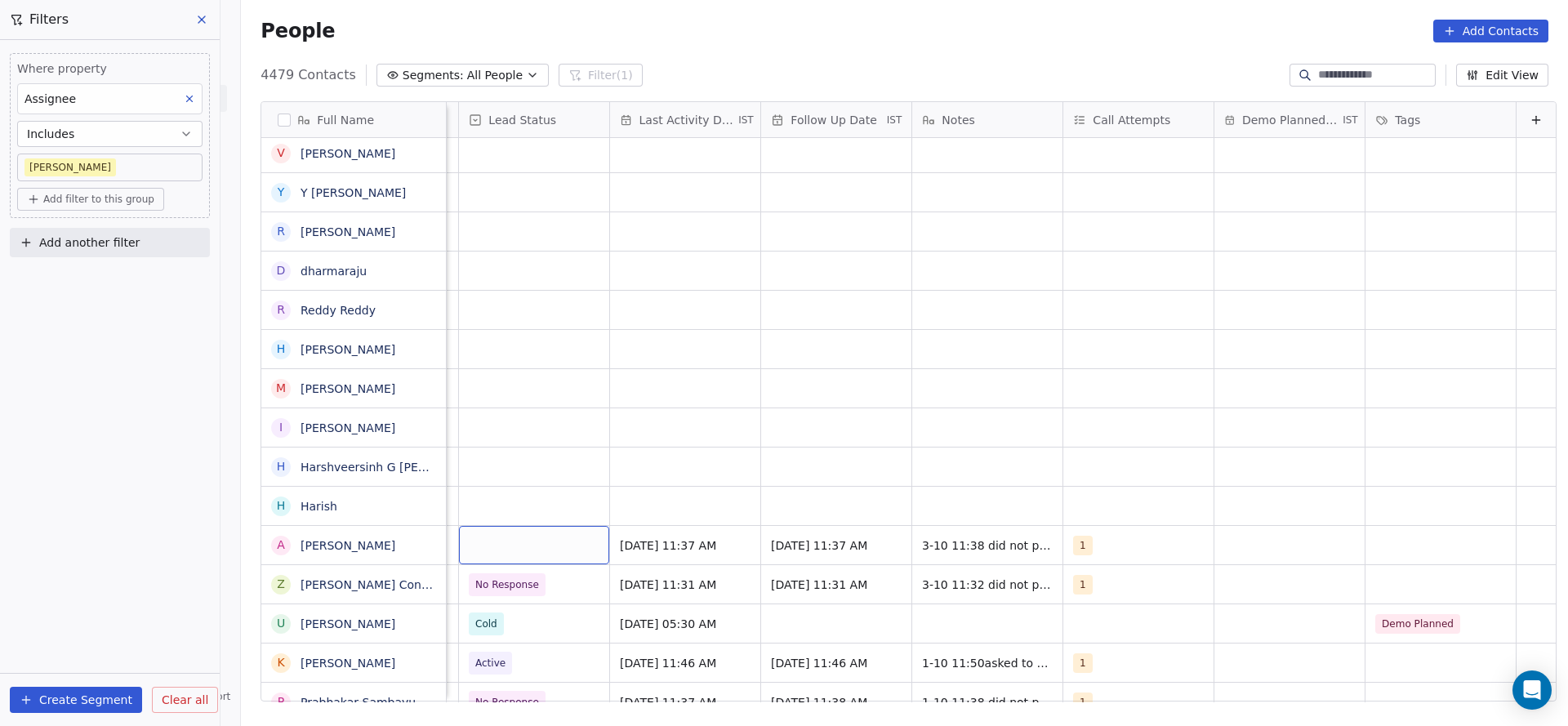
click at [542, 547] on div "grid" at bounding box center [534, 546] width 150 height 39
click at [510, 550] on span "RSP (Distributor)" at bounding box center [517, 545] width 82 height 16
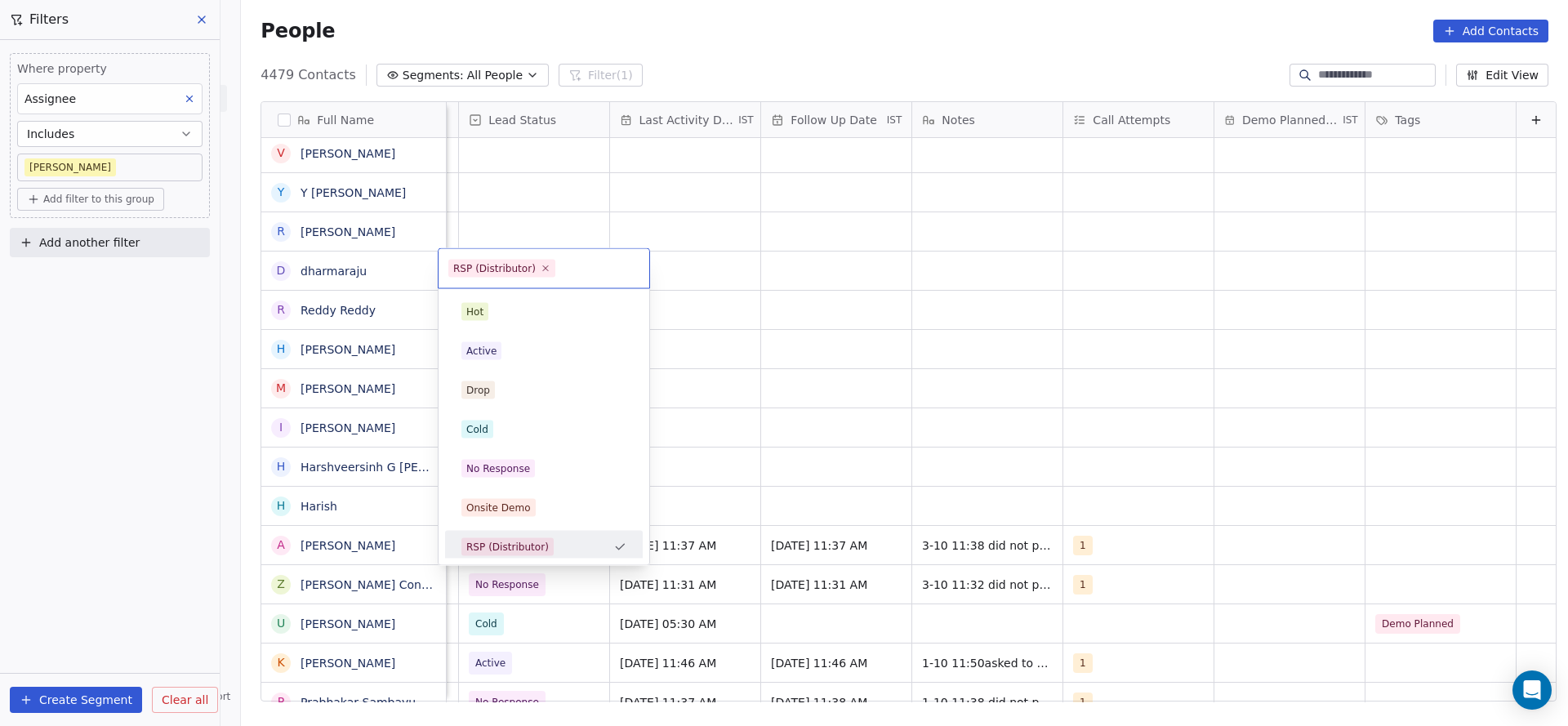
scroll to position [5, 0]
click at [536, 461] on div "No Response" at bounding box center [543, 464] width 165 height 18
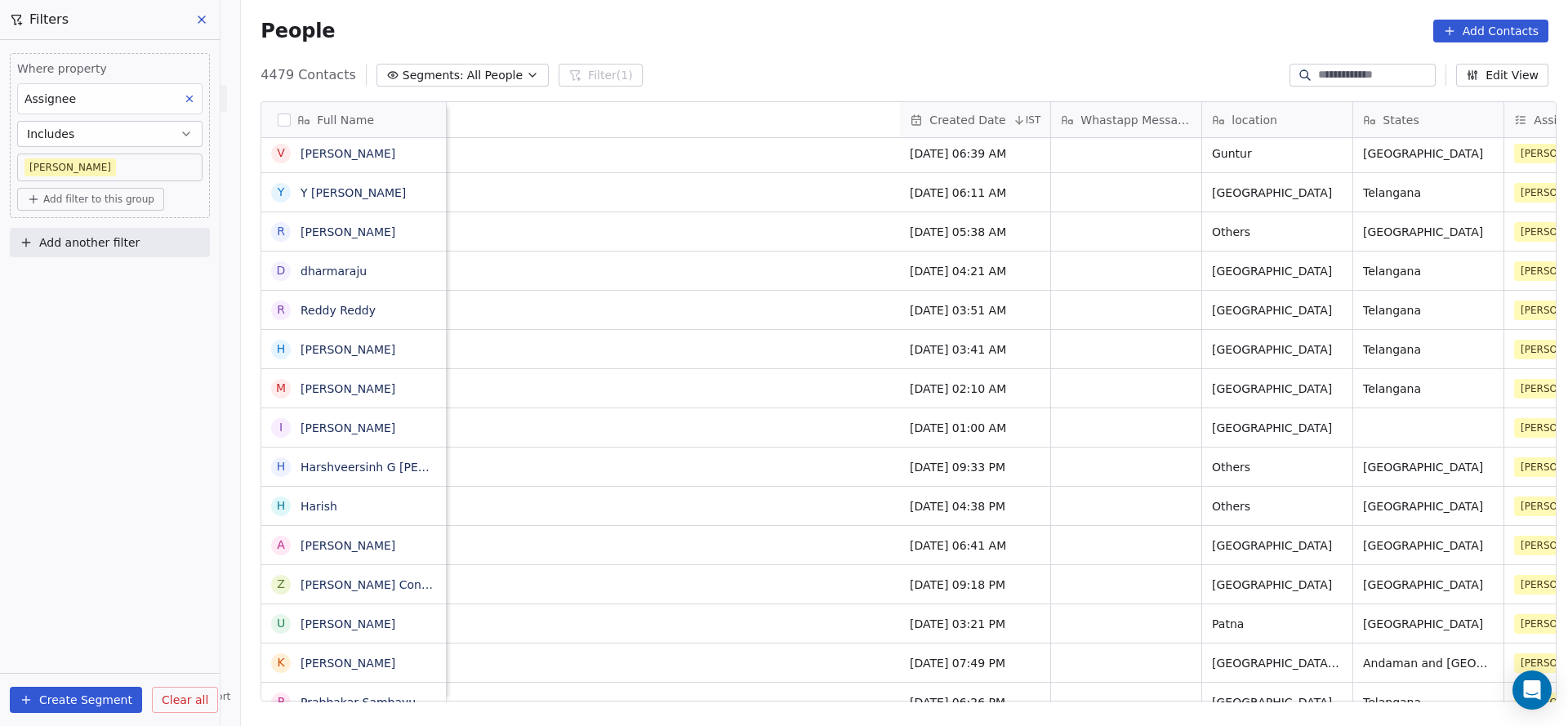
scroll to position [0, 2121]
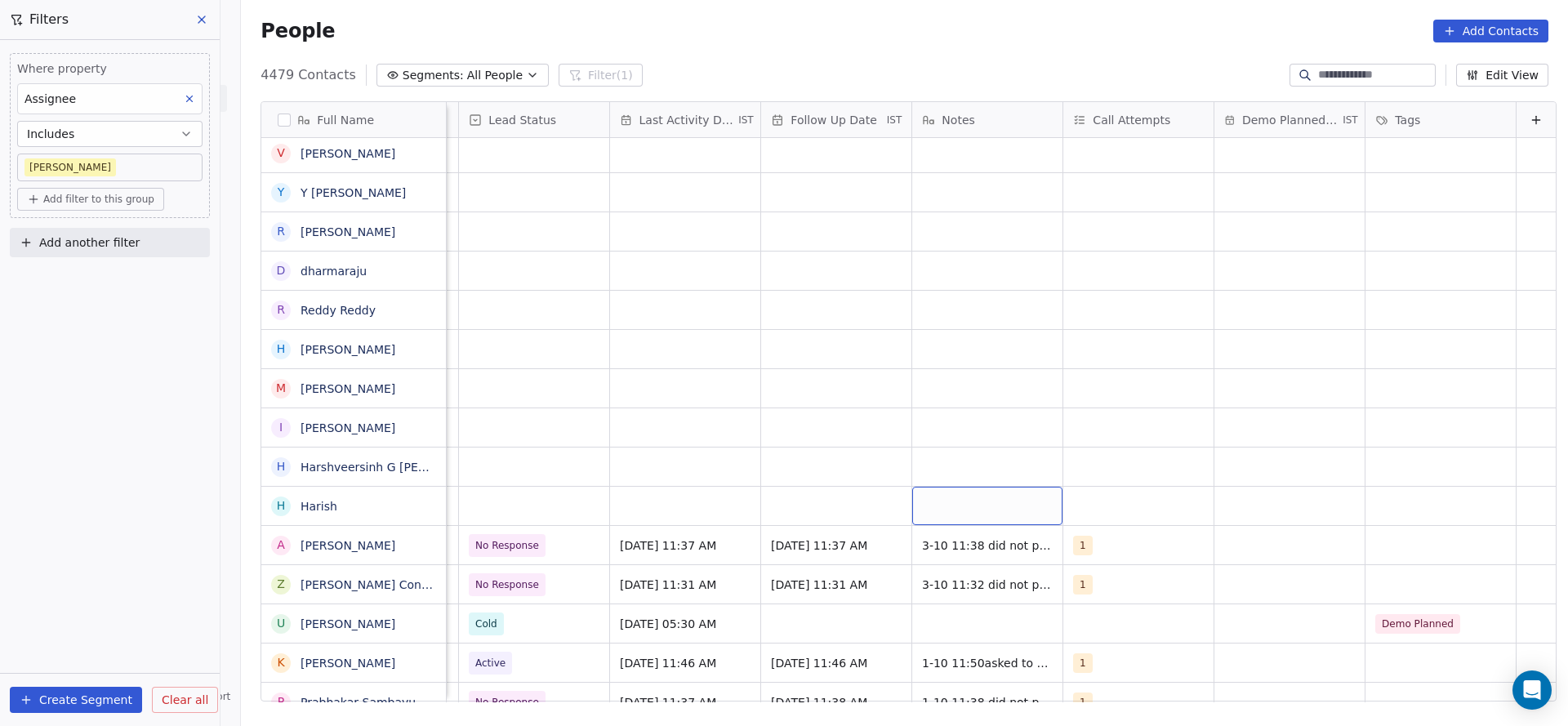
click at [949, 505] on div "grid" at bounding box center [988, 506] width 150 height 39
click at [893, 494] on textarea "**********" at bounding box center [962, 523] width 148 height 72
type textarea "**********"
click at [797, 461] on html "On2Cook India Pvt. Ltd. Contacts People Marketing Workflows Campaigns Metrics &…" at bounding box center [784, 363] width 1568 height 726
click at [1075, 488] on div "grid" at bounding box center [1139, 506] width 150 height 39
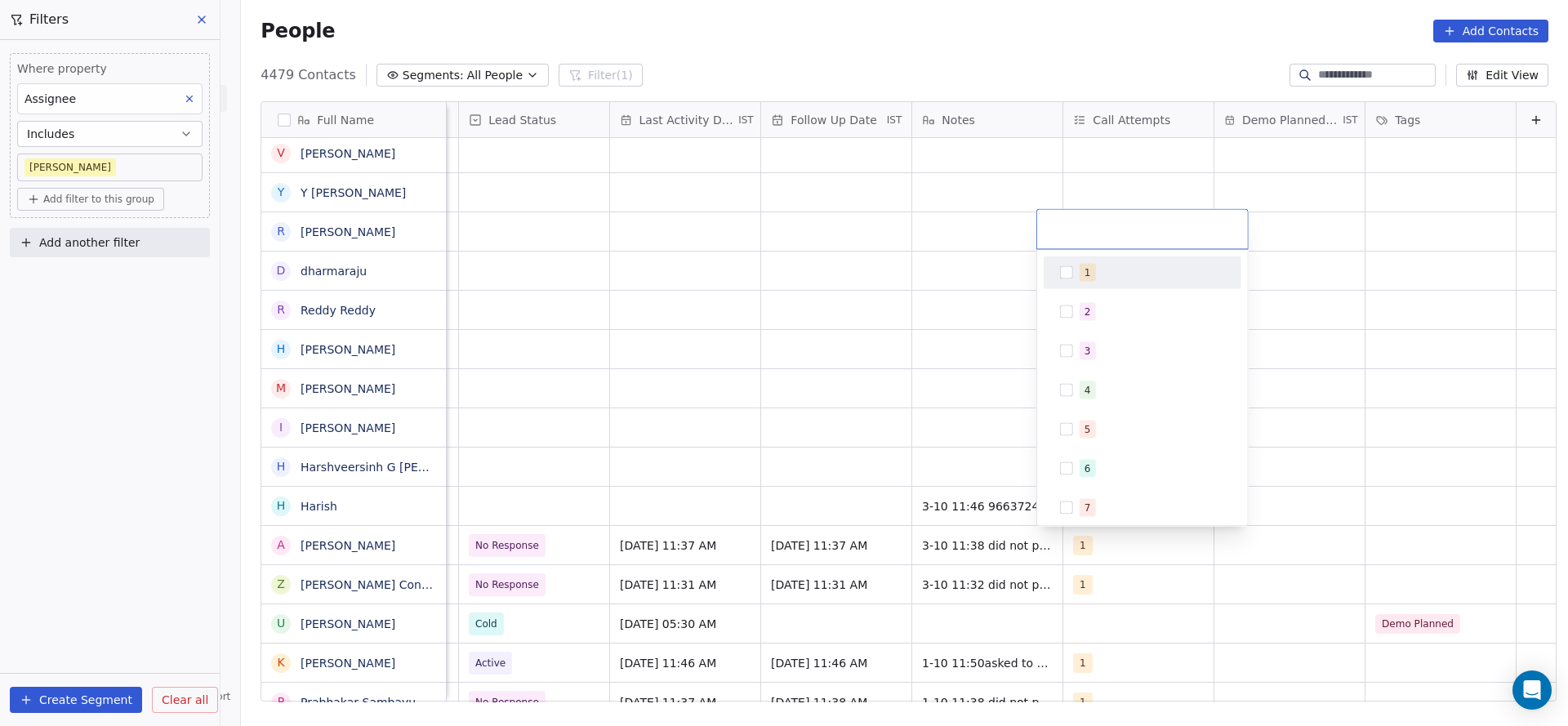
click at [1073, 268] on div "1" at bounding box center [1143, 272] width 185 height 26
click at [860, 326] on html "On2Cook India Pvt. Ltd. Contacts People Marketing Workflows Campaigns Metrics &…" at bounding box center [784, 363] width 1568 height 726
click at [666, 508] on div "grid" at bounding box center [685, 506] width 150 height 39
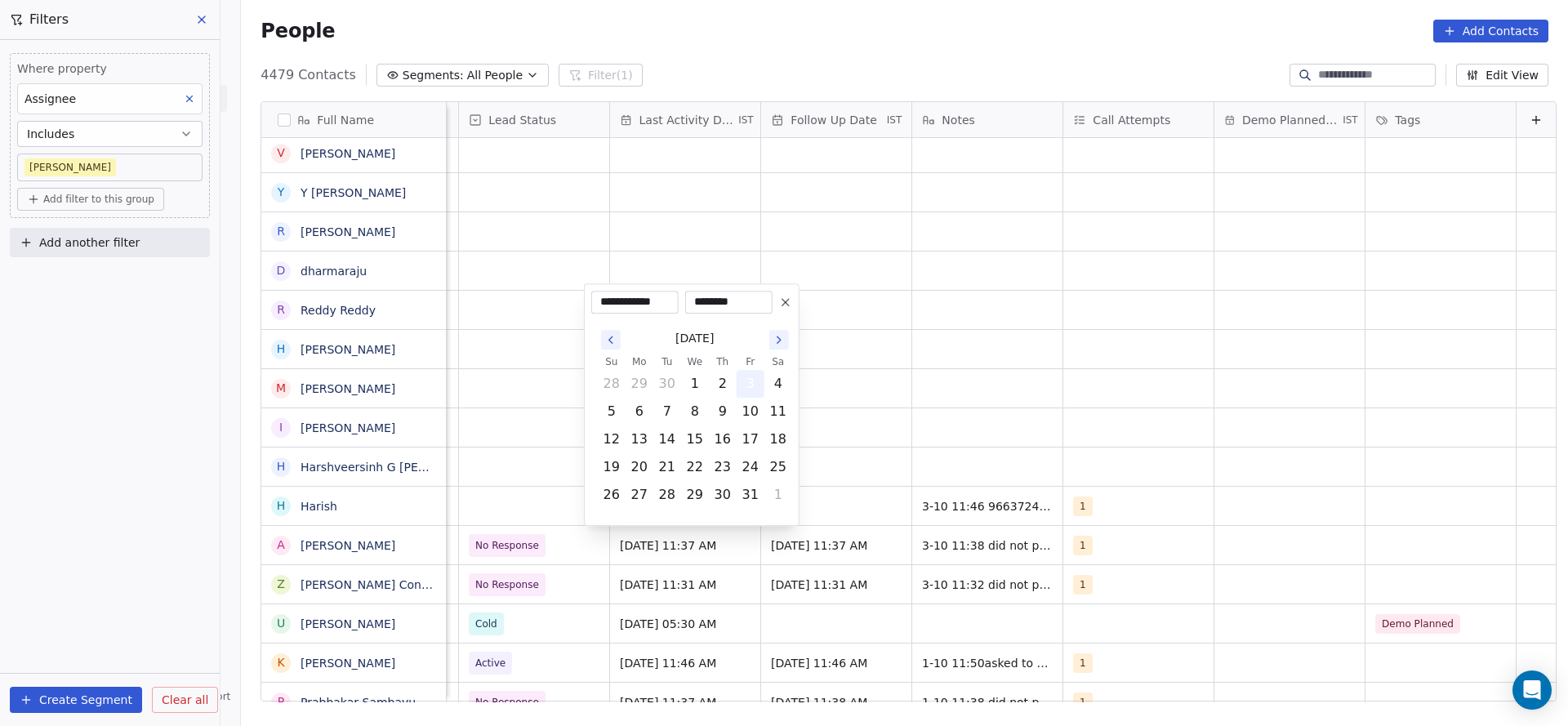
click at [750, 383] on button "3" at bounding box center [750, 383] width 26 height 26
click at [517, 436] on html "On2Cook India Pvt. Ltd. Contacts People Marketing Workflows Campaigns Metrics &…" at bounding box center [784, 363] width 1568 height 726
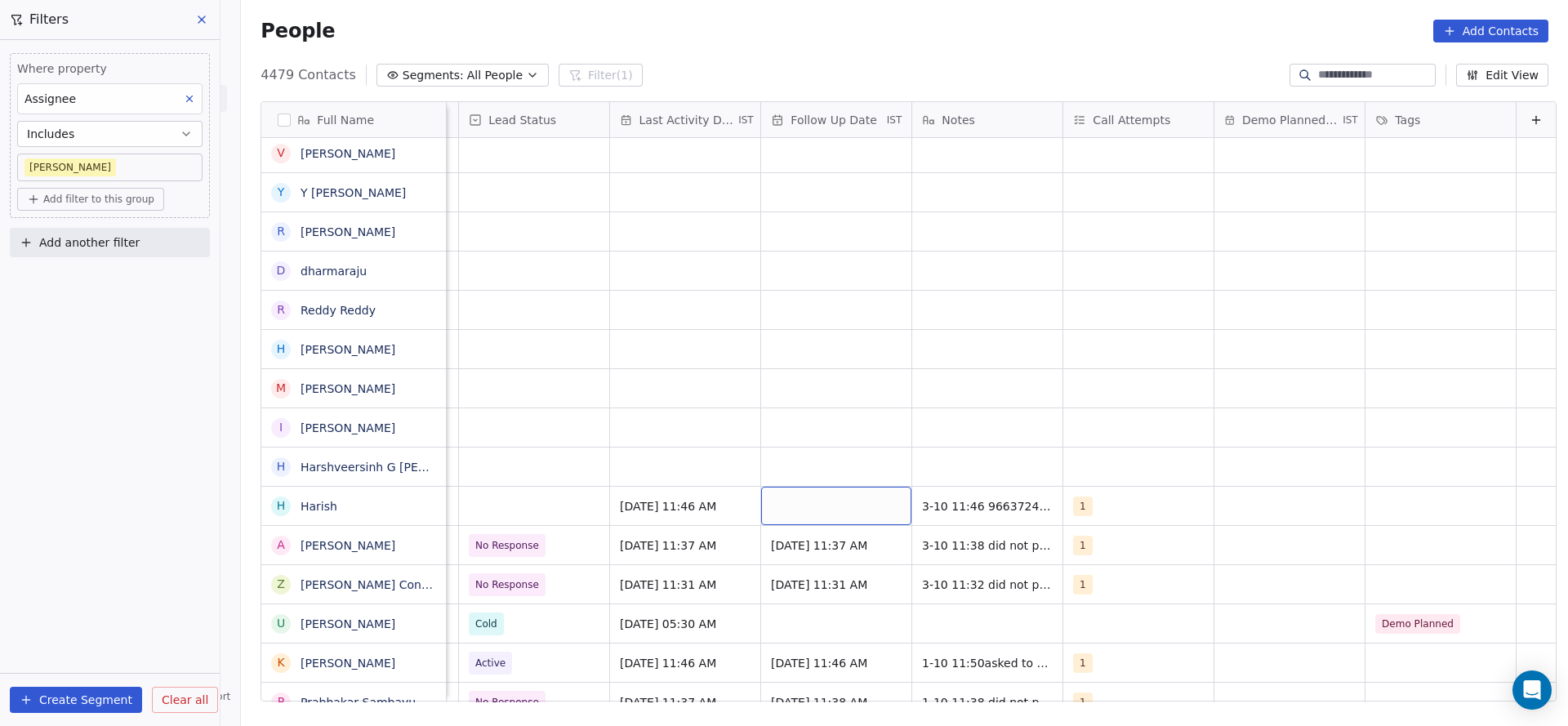
click at [765, 515] on div "grid" at bounding box center [836, 506] width 150 height 39
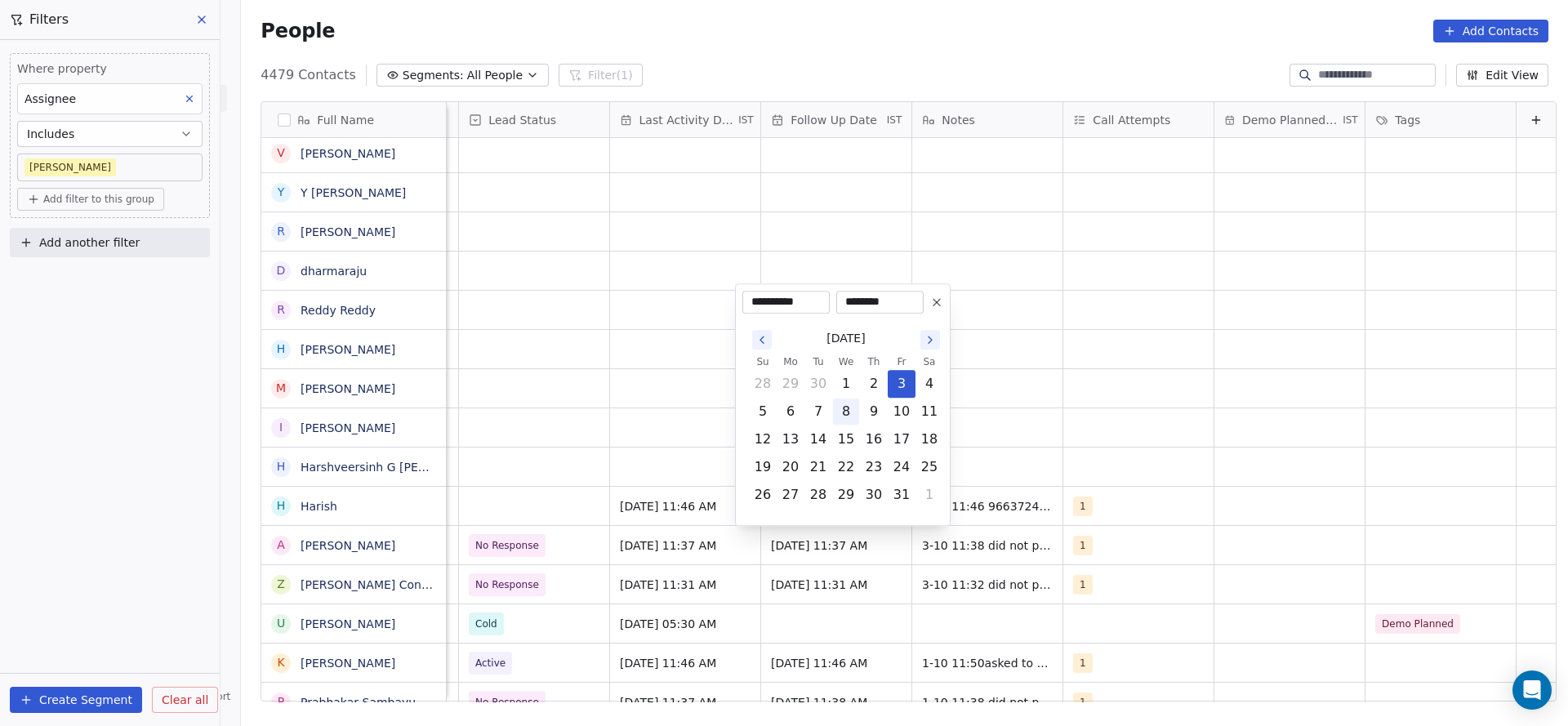
click at [840, 409] on button "8" at bounding box center [846, 411] width 26 height 26
type input "**********"
click at [561, 438] on html "On2Cook India Pvt. Ltd. Contacts People Marketing Workflows Campaigns Metrics &…" at bounding box center [784, 363] width 1568 height 726
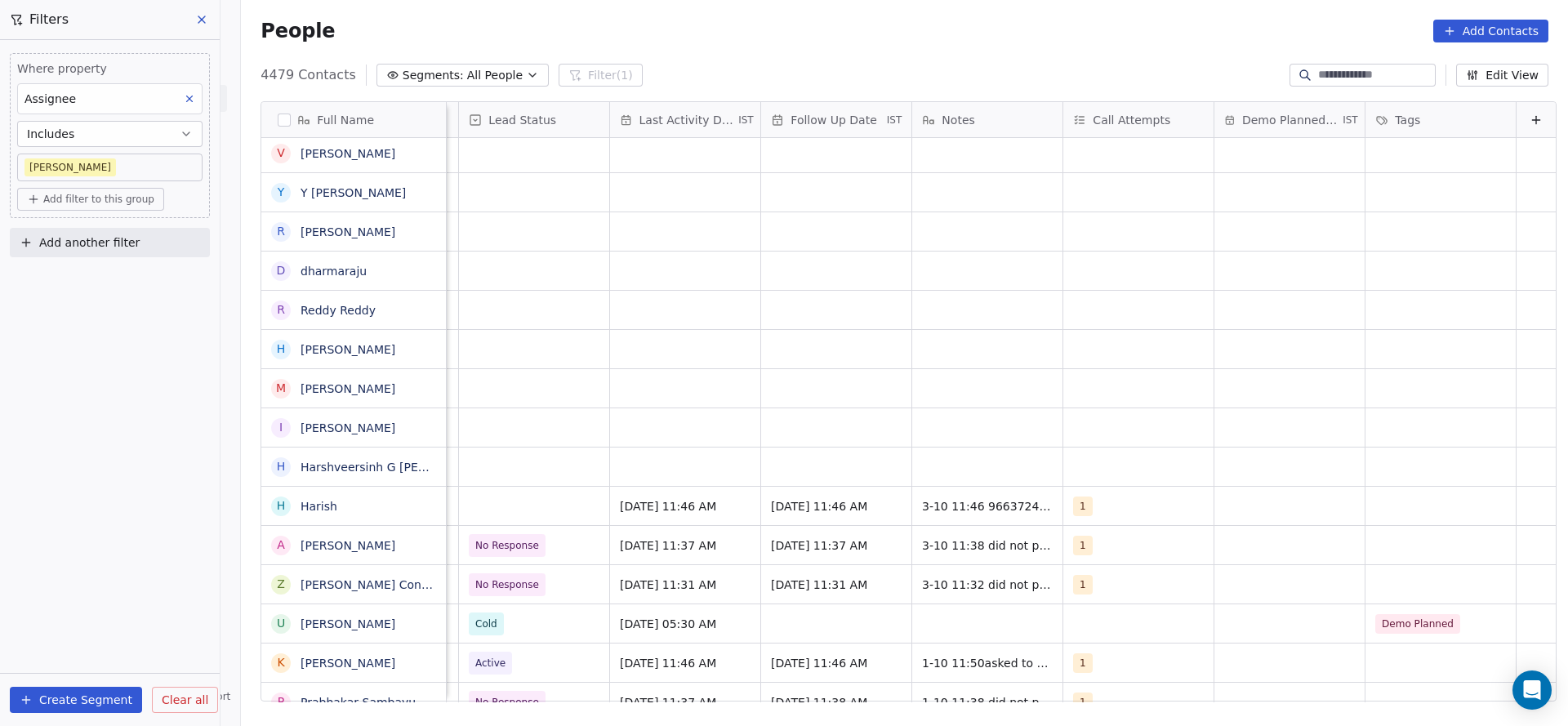
scroll to position [0, 1891]
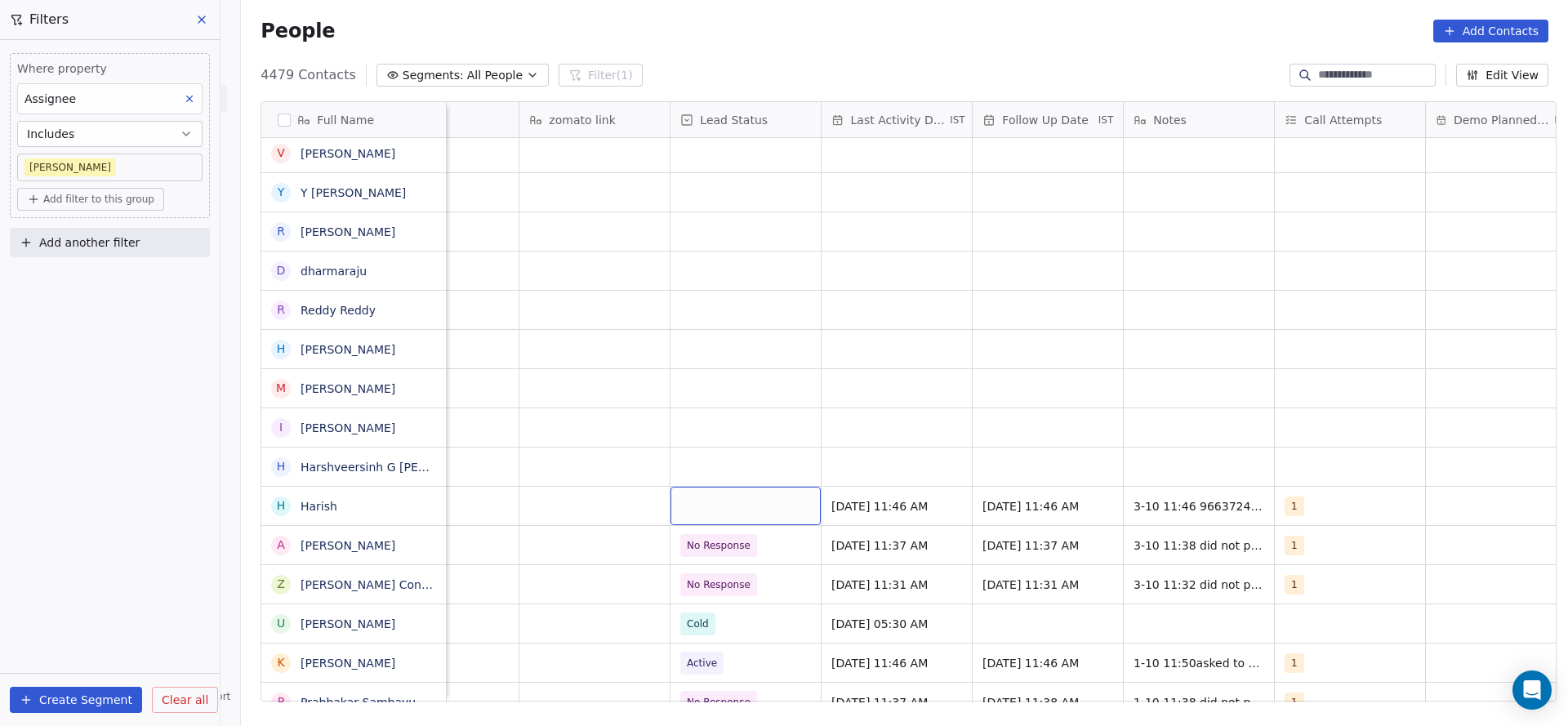
click at [710, 512] on div "grid" at bounding box center [746, 506] width 150 height 39
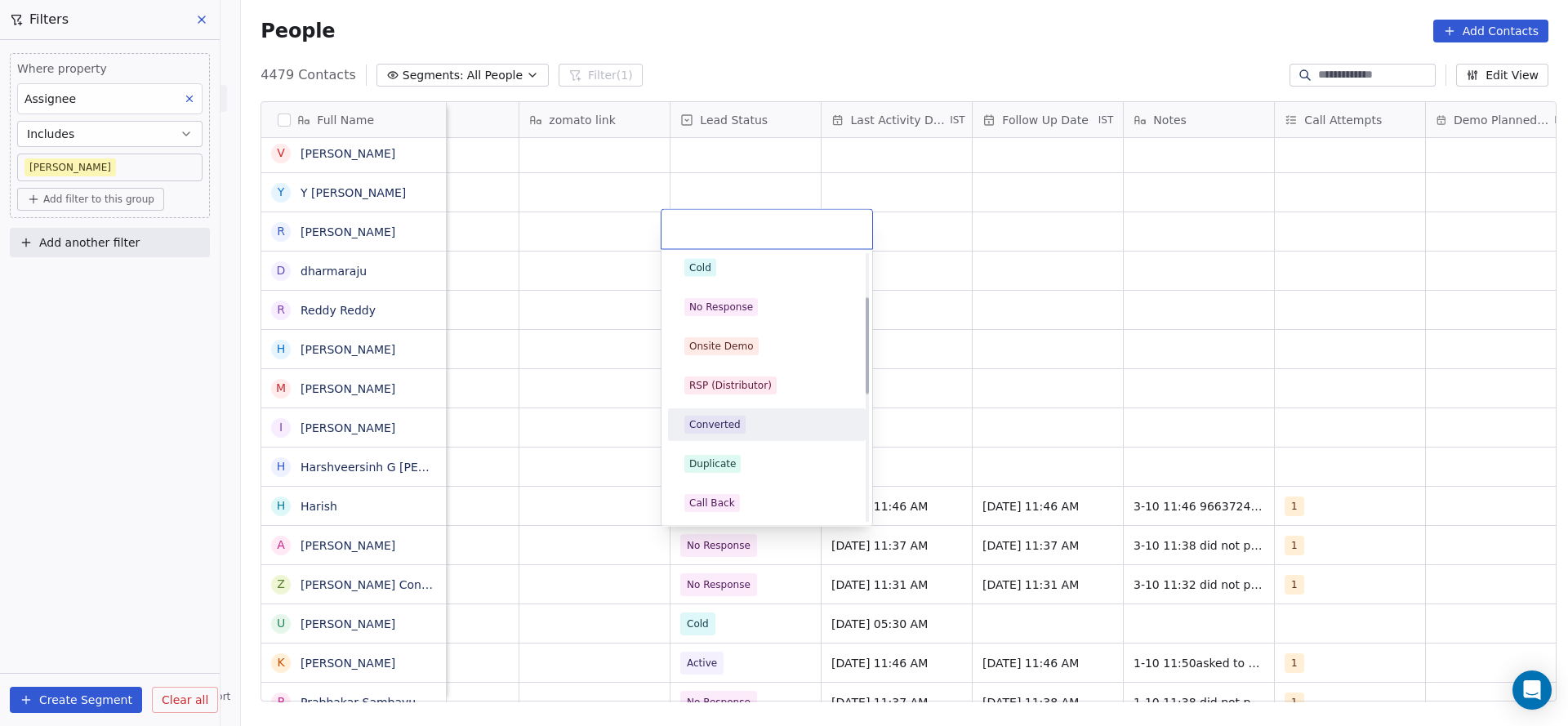
scroll to position [368, 0]
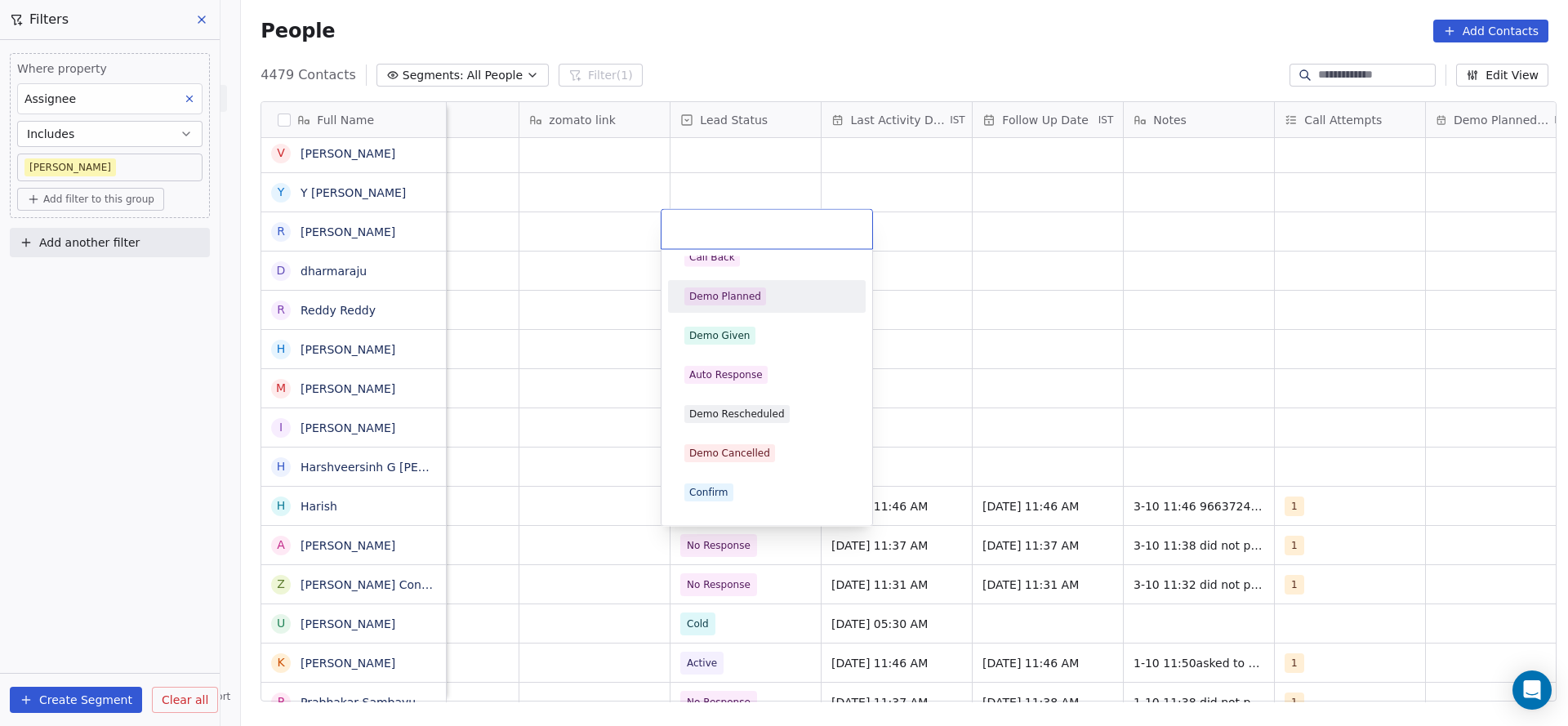
click at [736, 297] on div "Demo Planned" at bounding box center [725, 297] width 72 height 14
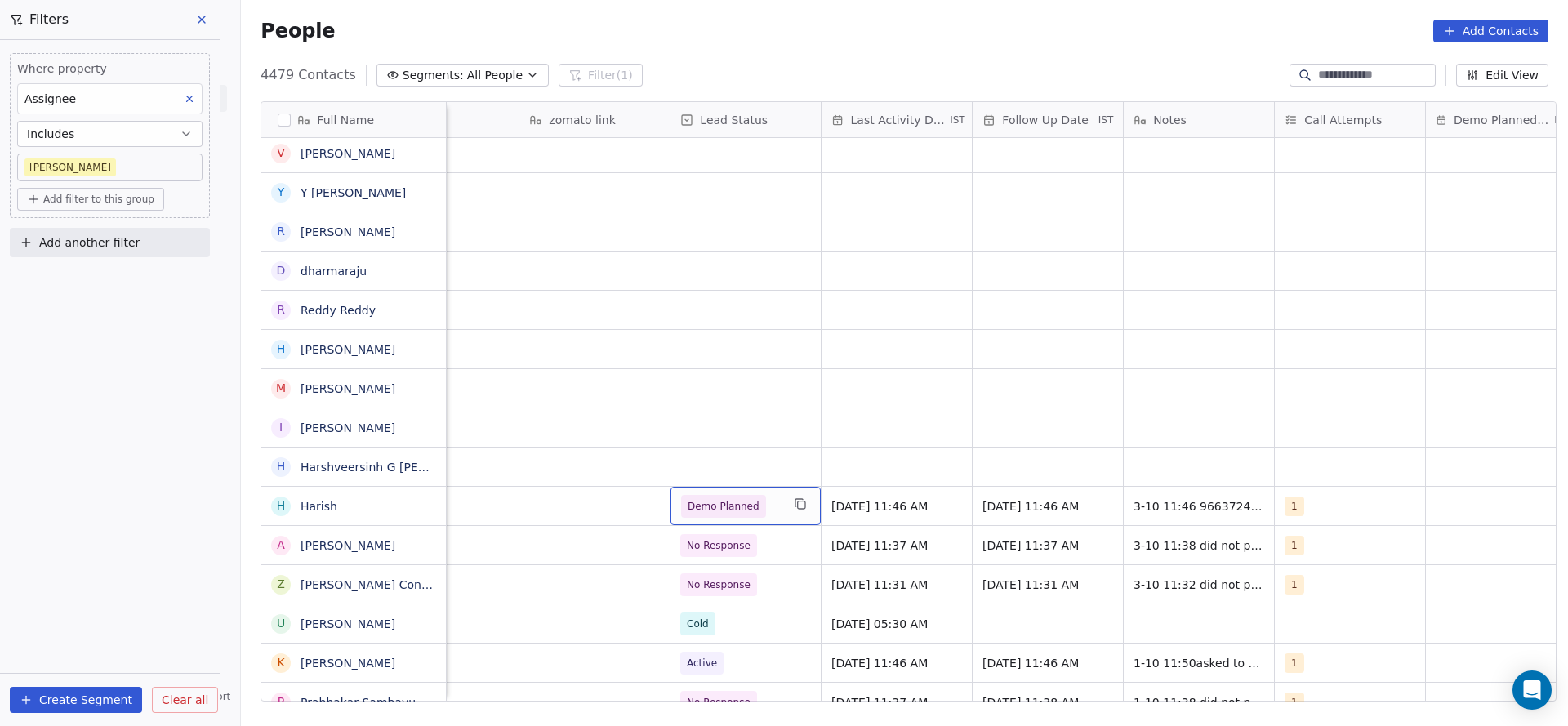
scroll to position [0, 2121]
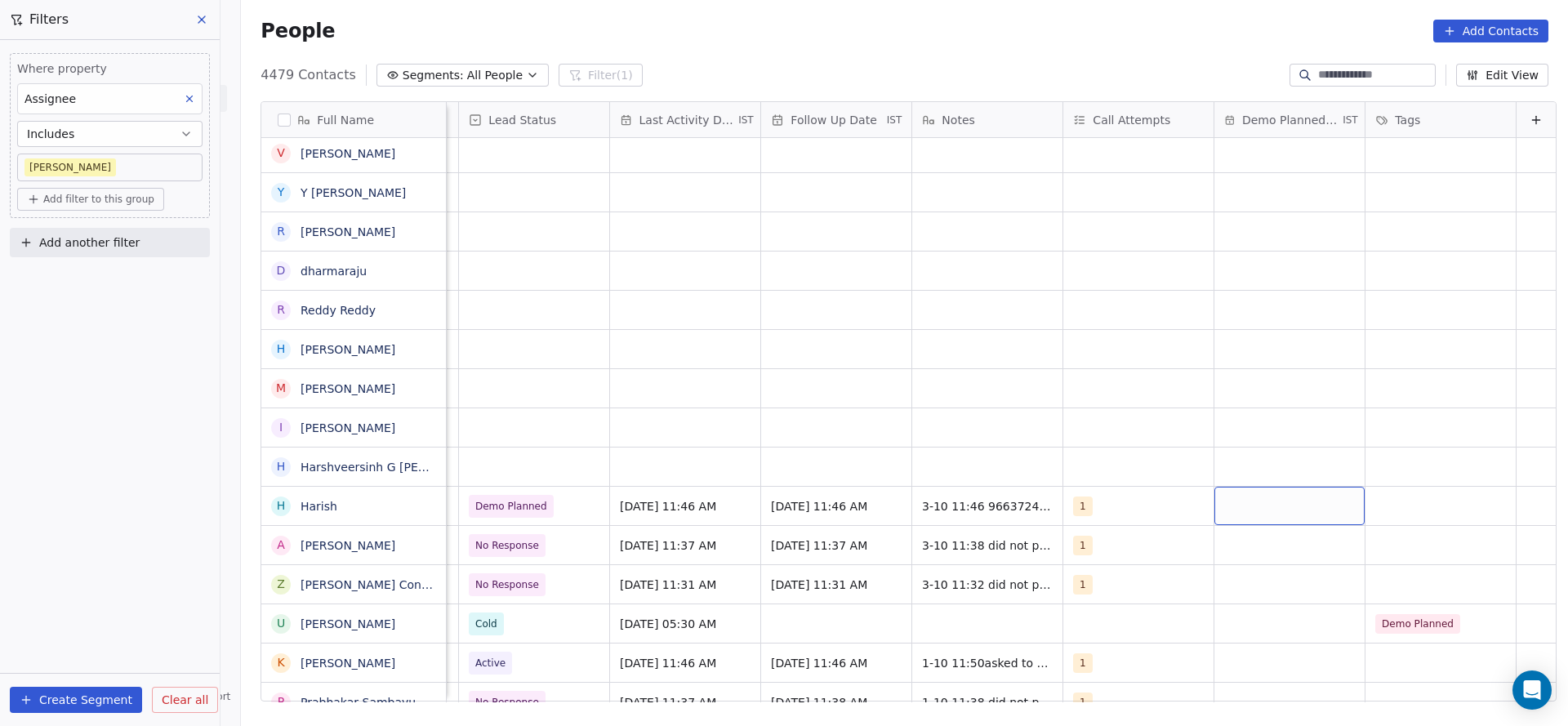
click at [1293, 513] on div "grid" at bounding box center [1290, 506] width 150 height 39
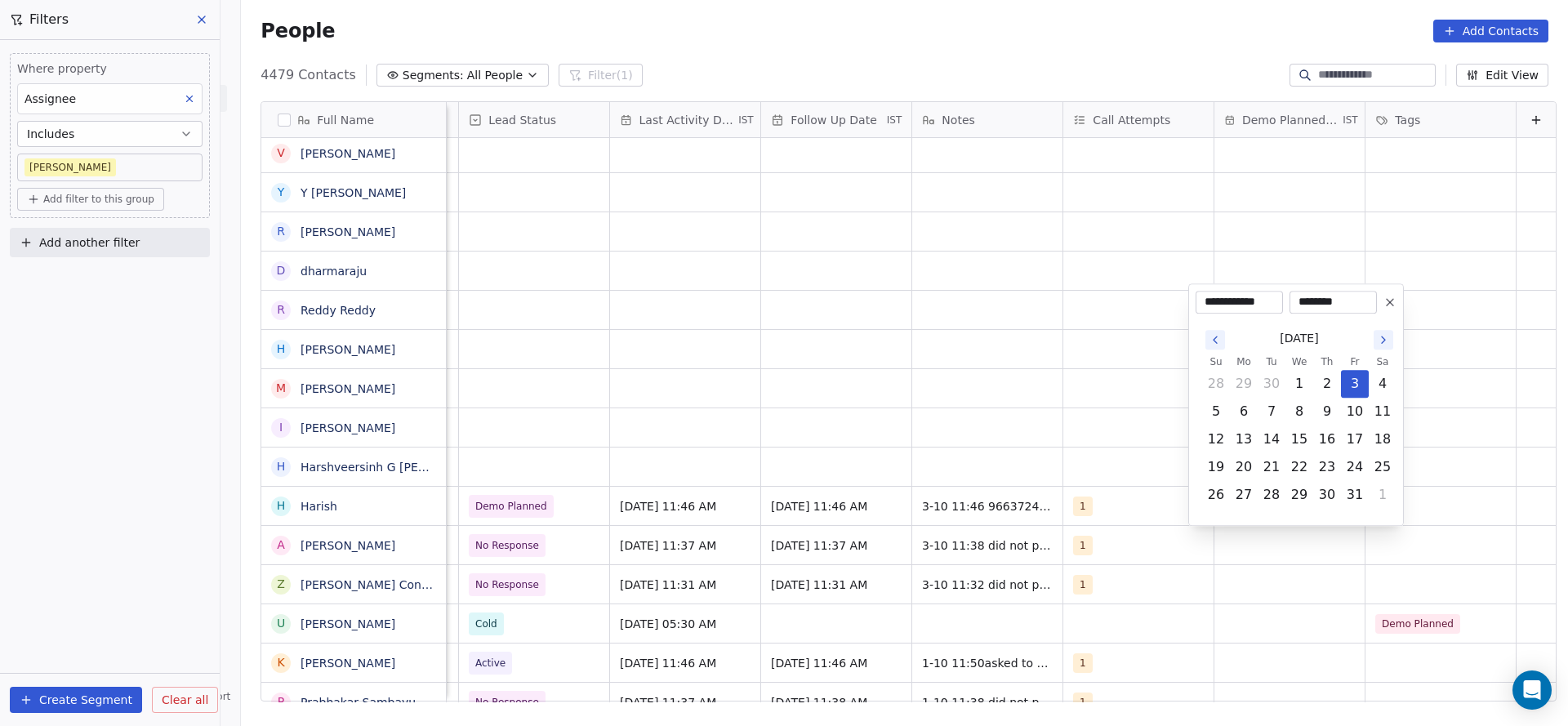
drag, startPoint x: 1378, startPoint y: 389, endPoint x: 1115, endPoint y: 412, distance: 264.0
click at [1379, 387] on button "4" at bounding box center [1382, 383] width 26 height 26
type input "**********"
click at [1026, 474] on html "On2Cook India Pvt. Ltd. Contacts People Marketing Workflows Campaigns Metrics &…" at bounding box center [784, 363] width 1568 height 726
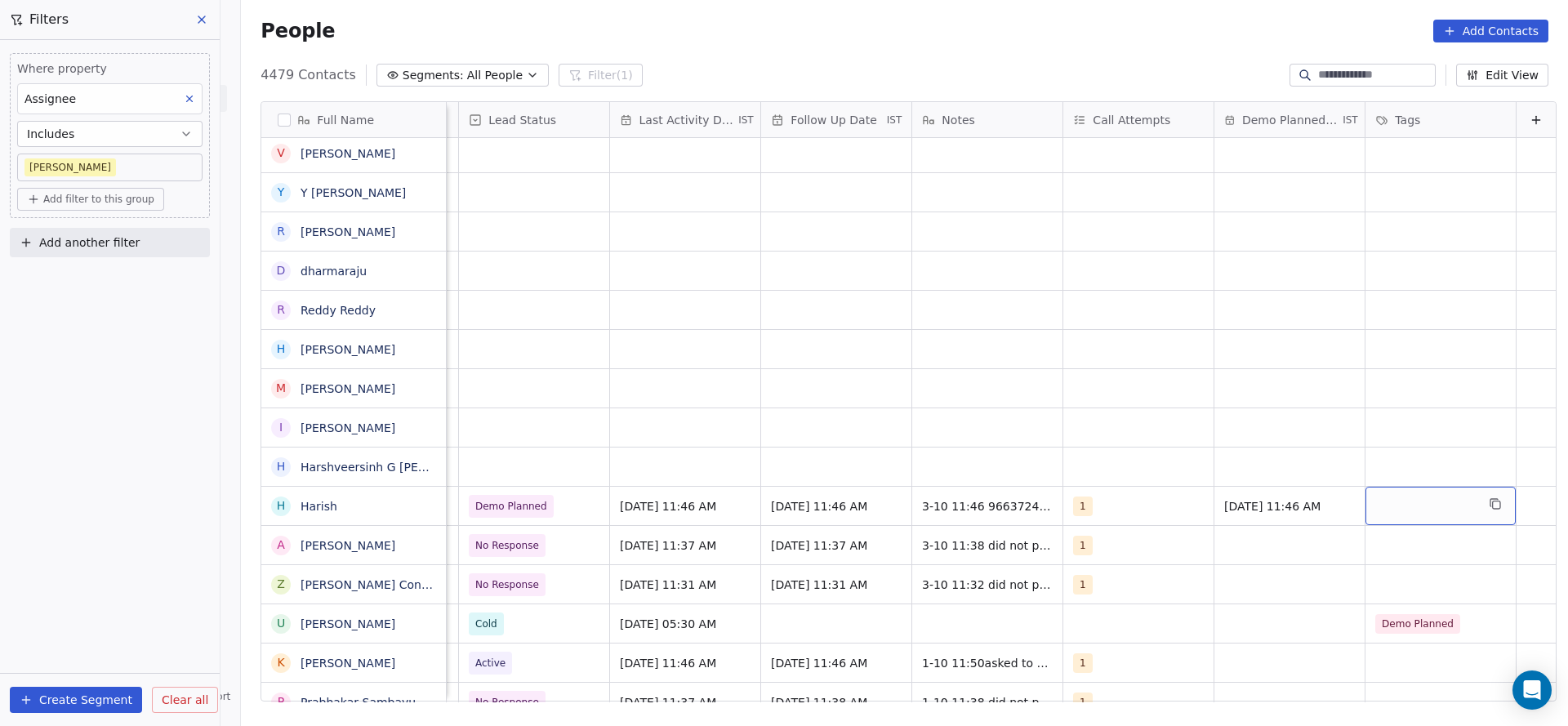
click at [1406, 505] on div "grid" at bounding box center [1441, 506] width 150 height 39
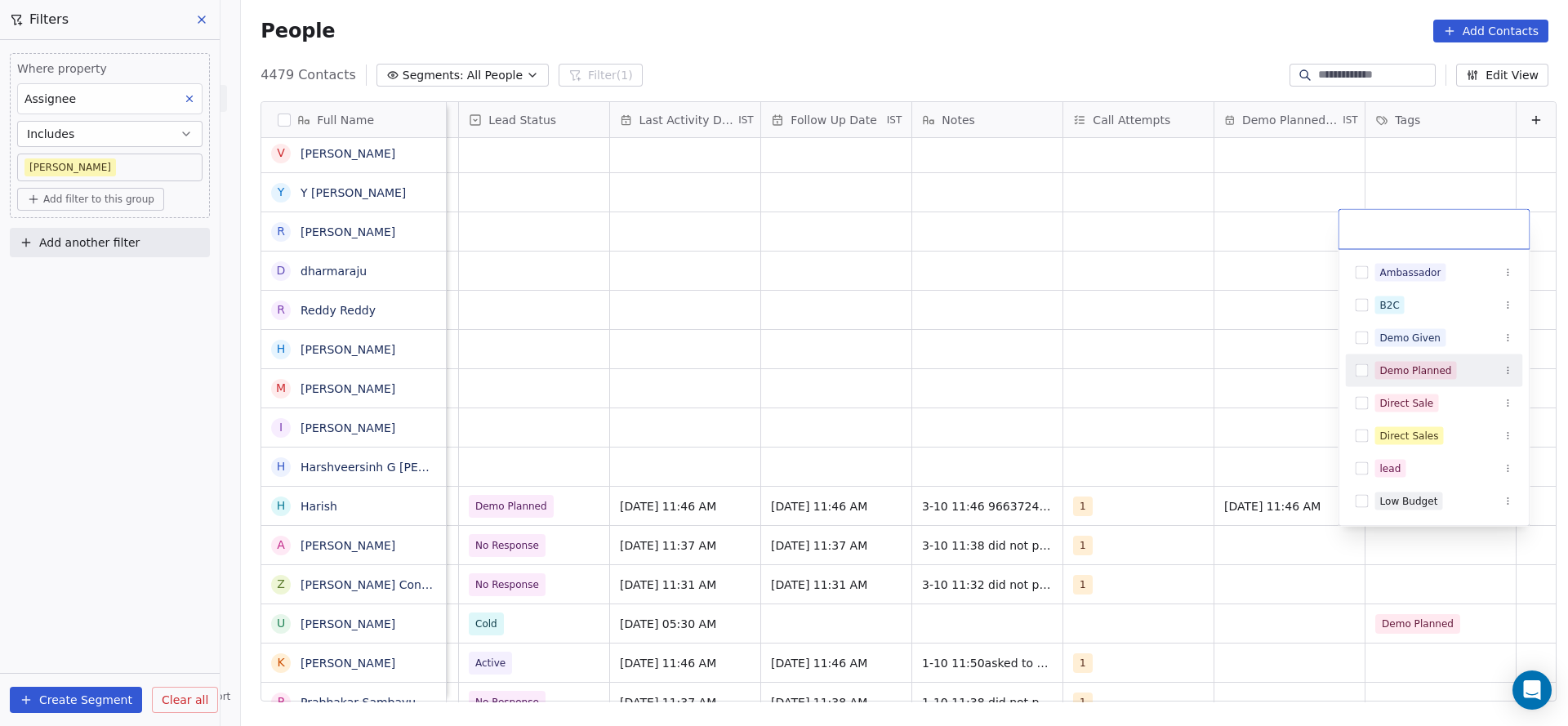
click at [1406, 370] on div "Demo Planned" at bounding box center [1416, 371] width 72 height 14
click at [820, 451] on html "On2Cook India Pvt. Ltd. Contacts People Marketing Workflows Campaigns Metrics &…" at bounding box center [784, 363] width 1568 height 726
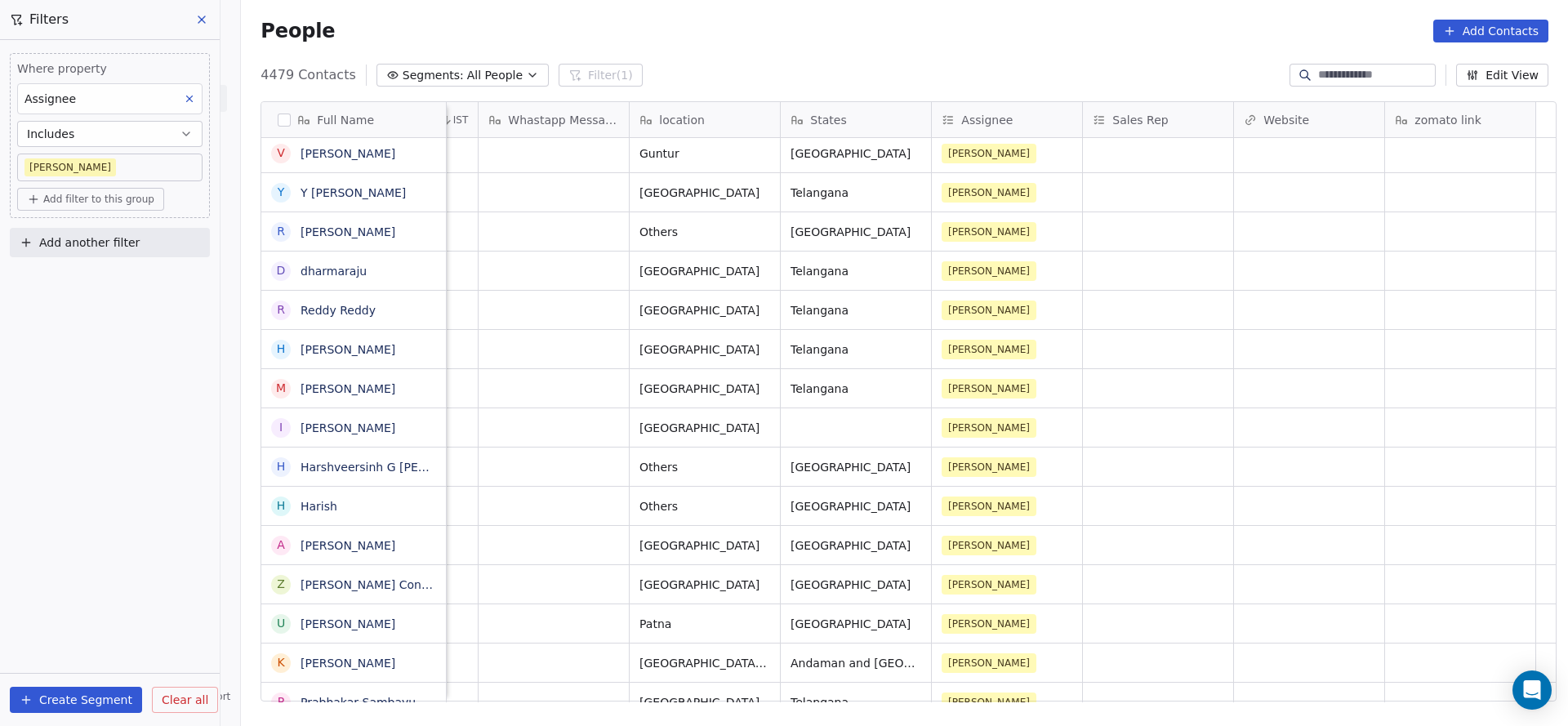
scroll to position [0, 0]
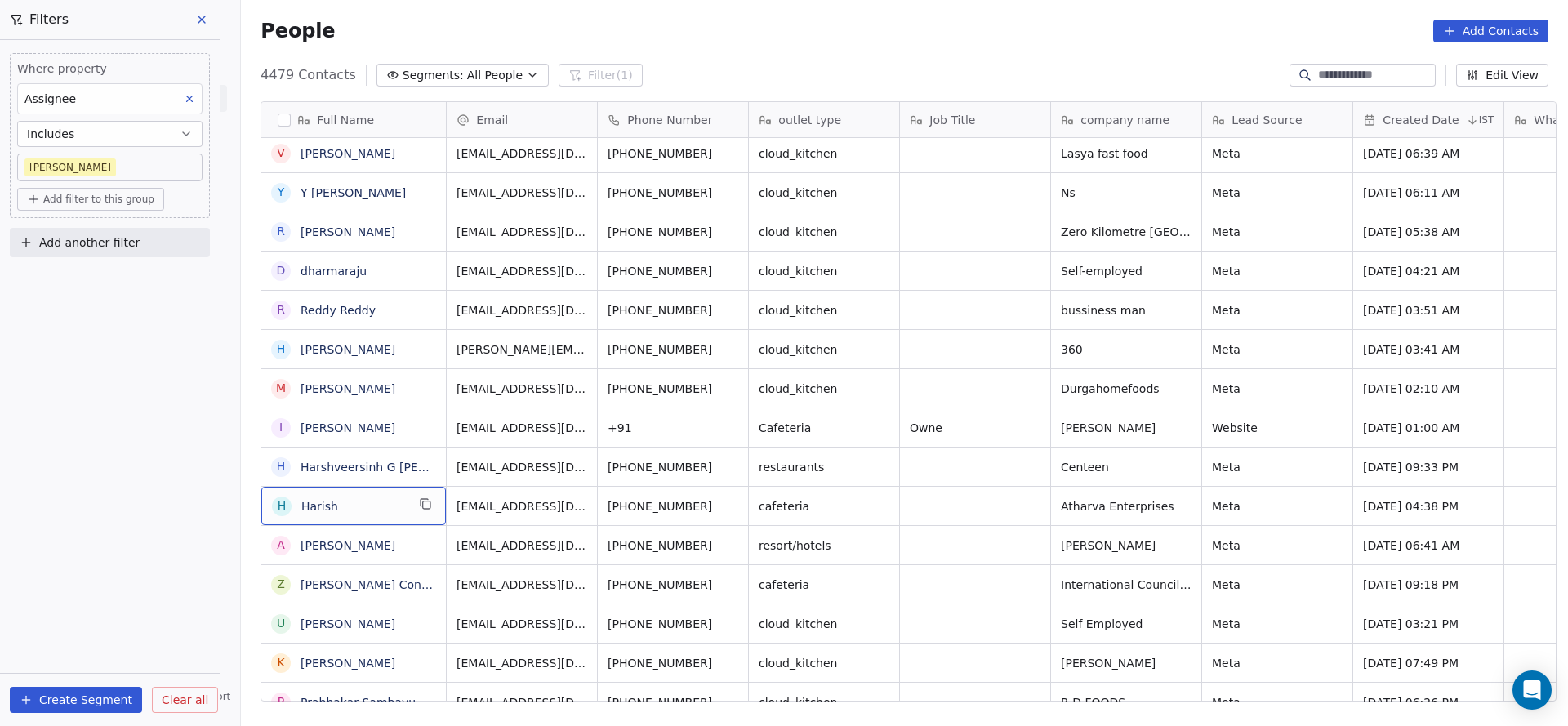
click at [429, 506] on div "[PERSON_NAME]" at bounding box center [354, 506] width 185 height 39
click at [419, 506] on icon "grid" at bounding box center [425, 505] width 13 height 13
click at [727, 502] on button "grid" at bounding box center [733, 504] width 19 height 19
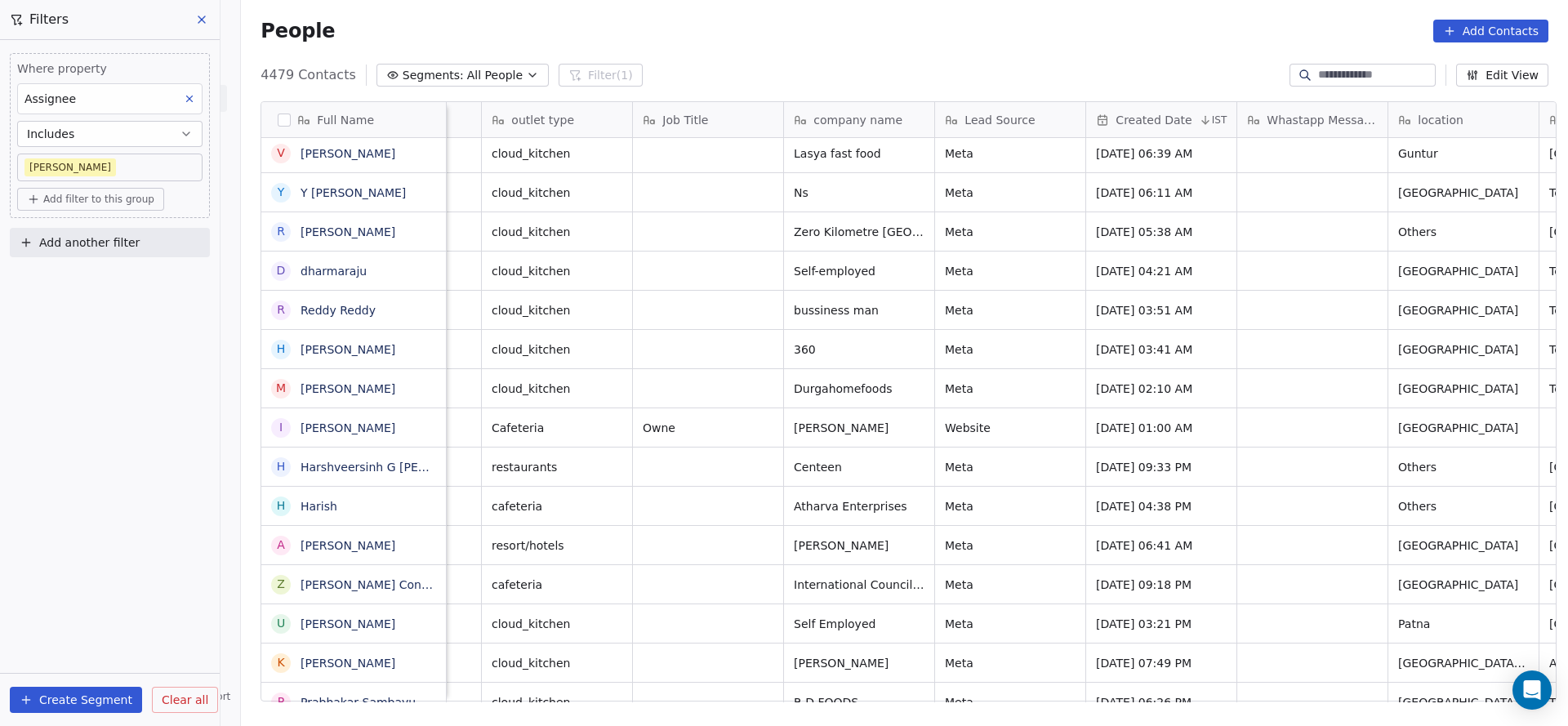
scroll to position [0, 501]
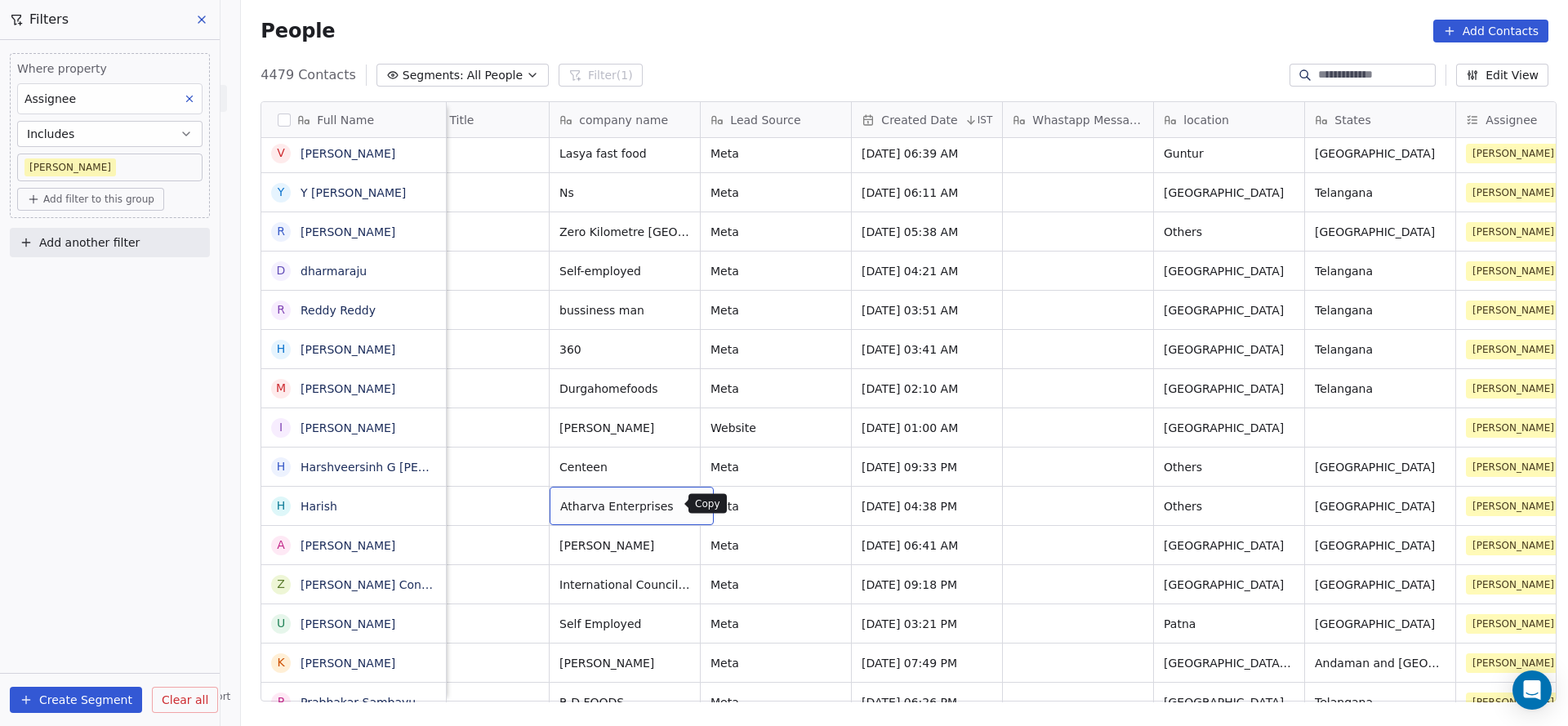
click at [687, 505] on icon "grid" at bounding box center [694, 505] width 13 height 13
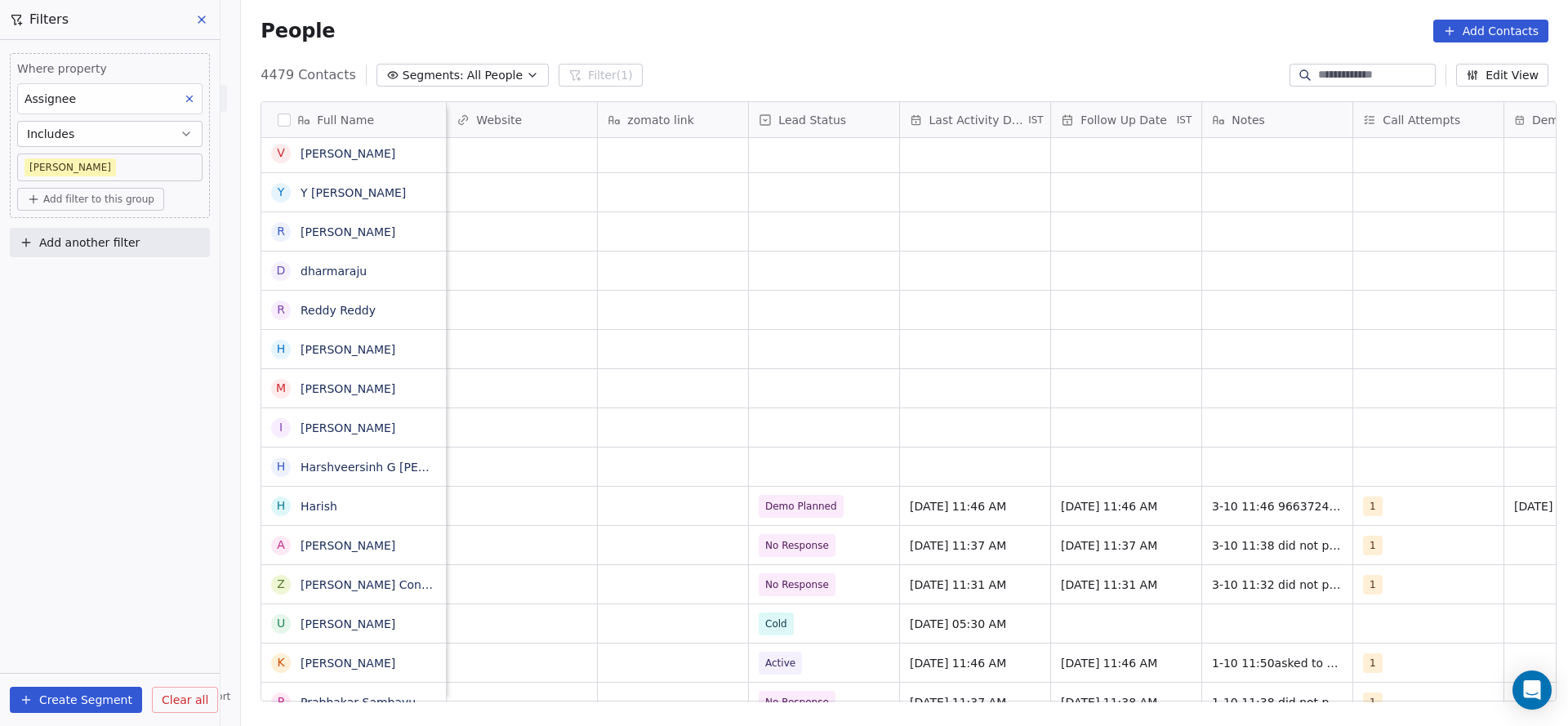
scroll to position [0, 1511]
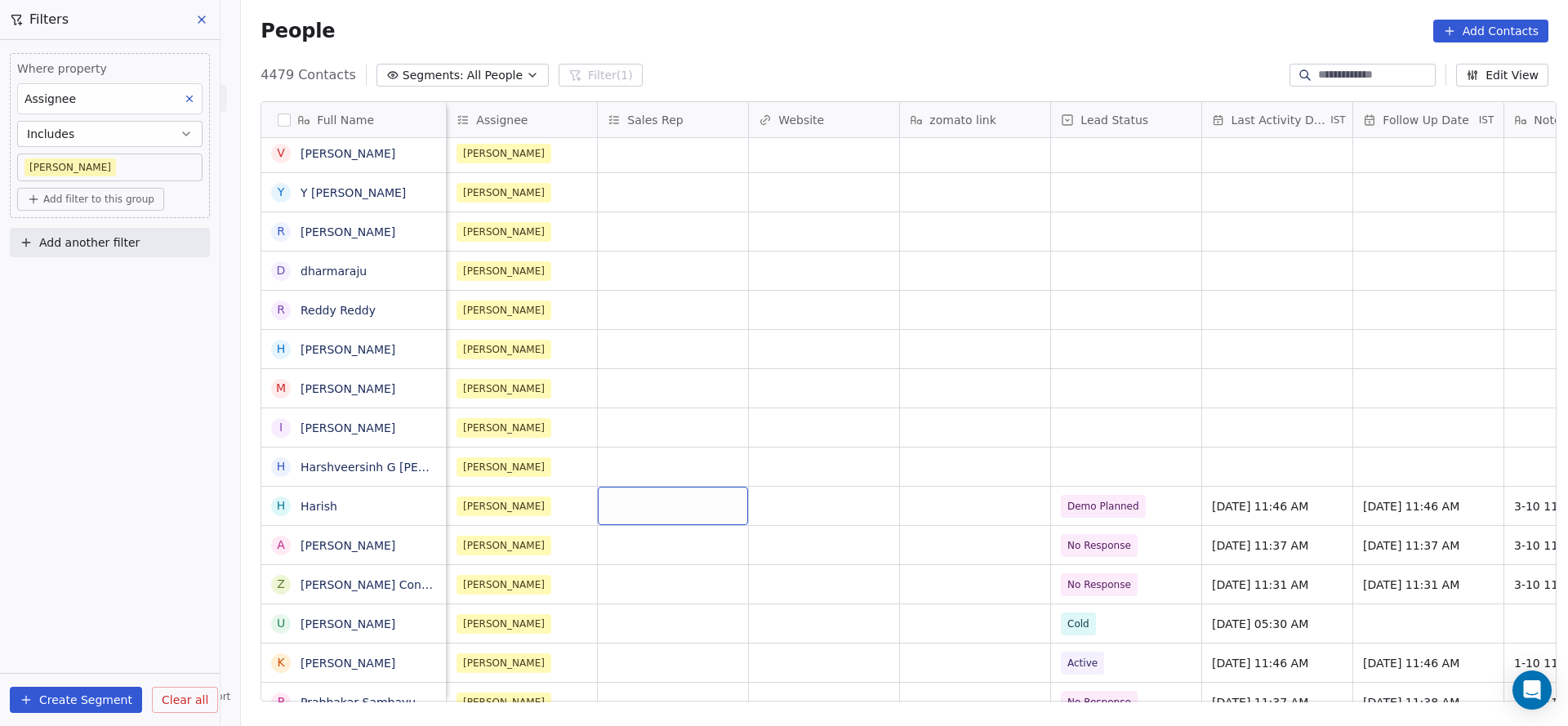
click at [641, 514] on div "grid" at bounding box center [673, 506] width 150 height 39
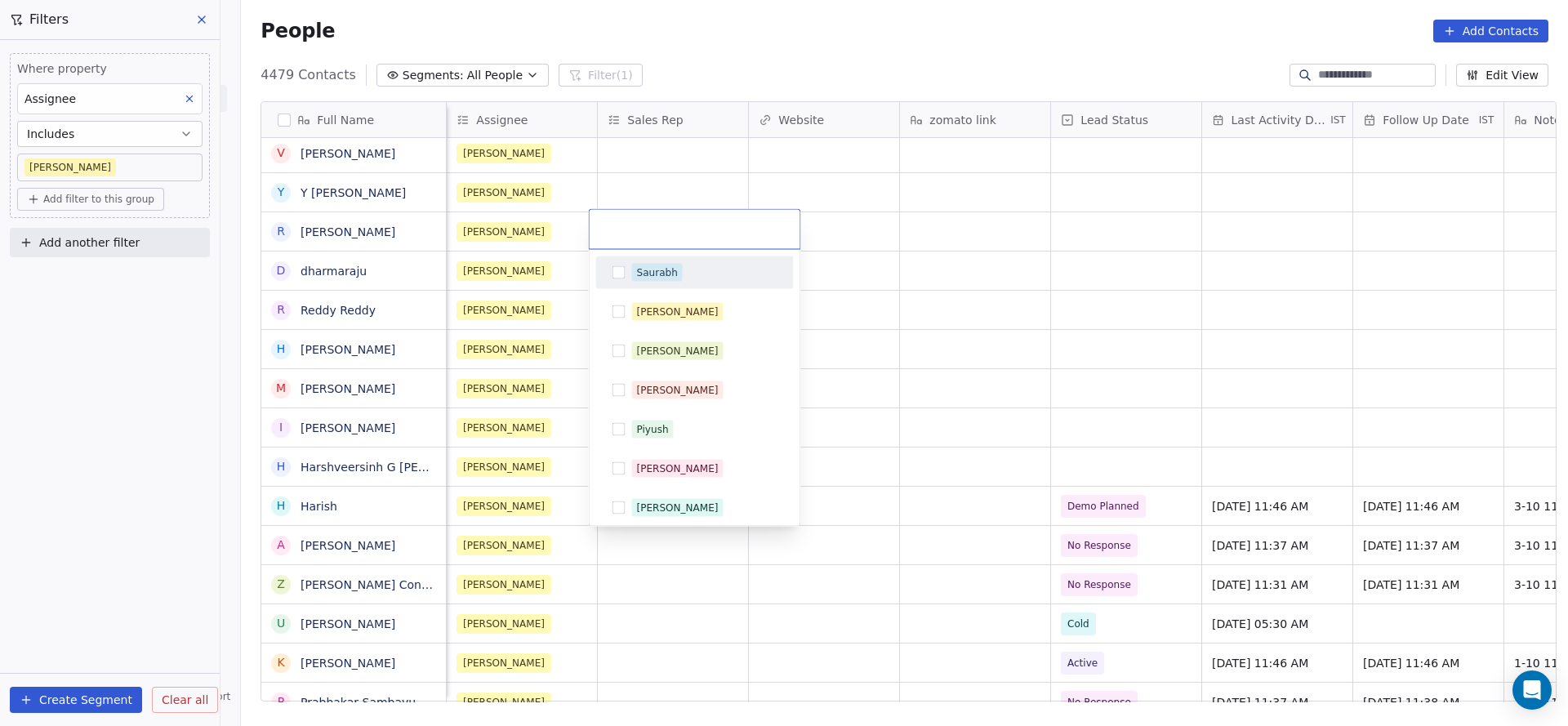
click at [647, 283] on div "Saurabh" at bounding box center [695, 272] width 185 height 26
click at [1317, 458] on html "On2Cook India Pvt. Ltd. Contacts People Marketing Workflows Campaigns Metrics &…" at bounding box center [784, 363] width 1568 height 726
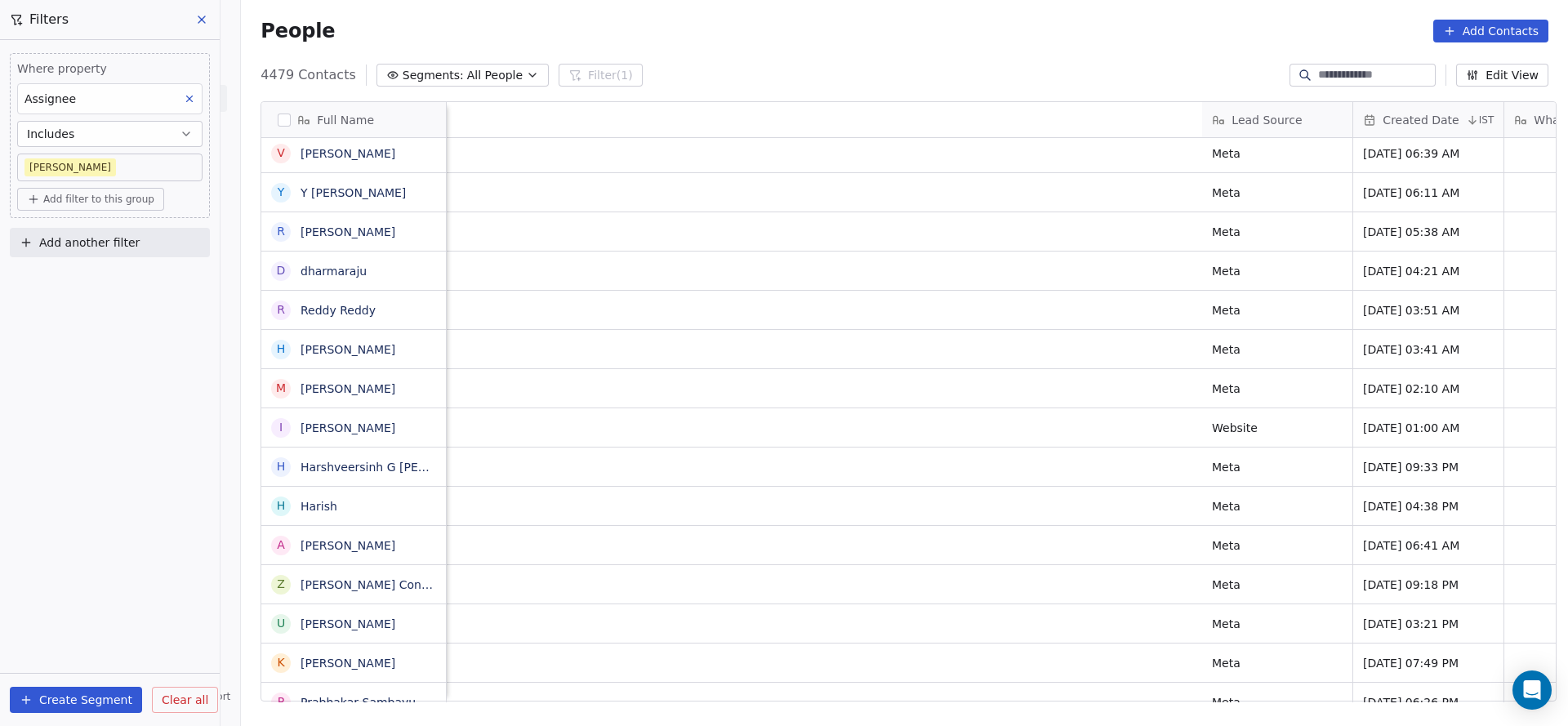
scroll to position [0, 2121]
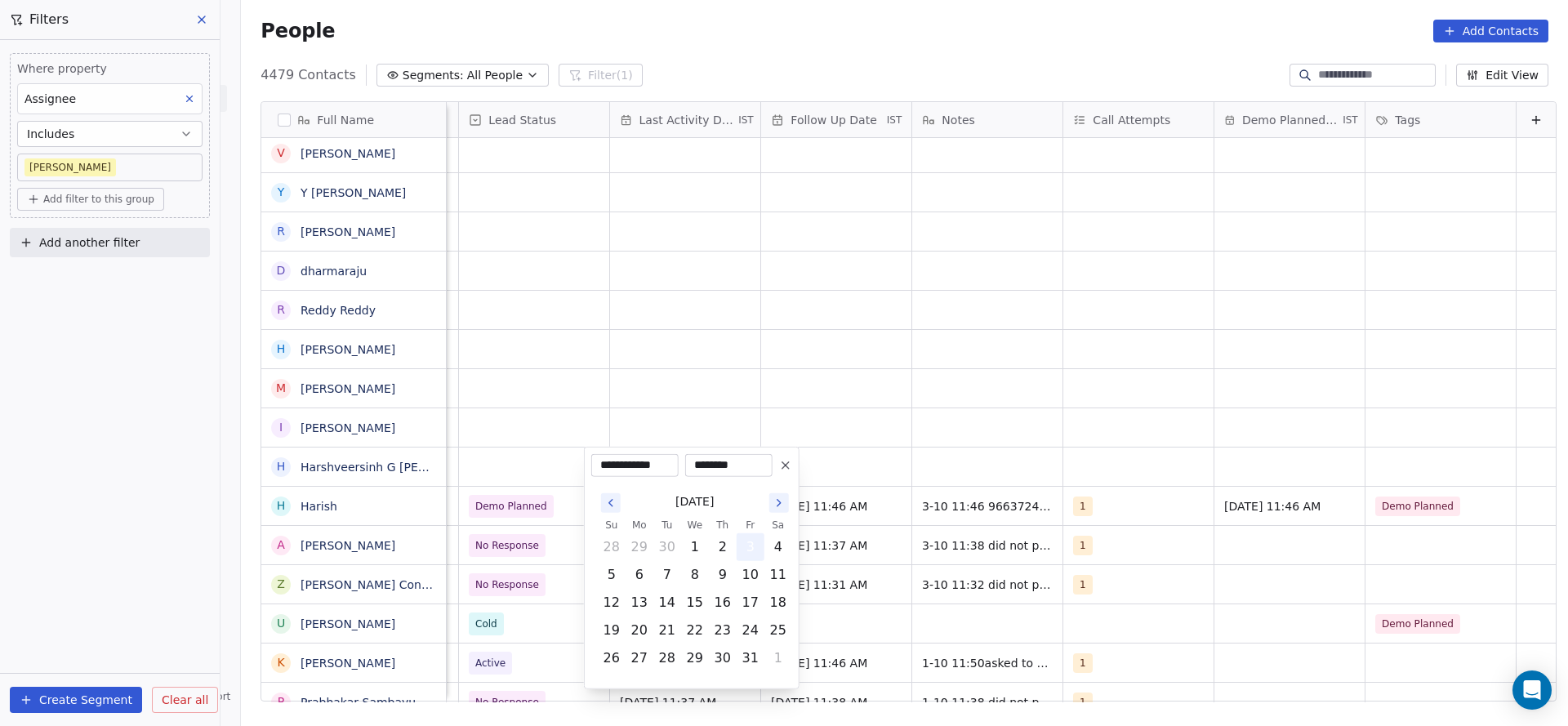
click at [756, 546] on button "3" at bounding box center [750, 547] width 26 height 26
click at [564, 288] on html "On2Cook India Pvt. Ltd. Contacts People Marketing Workflows Campaigns Metrics &…" at bounding box center [784, 363] width 1568 height 726
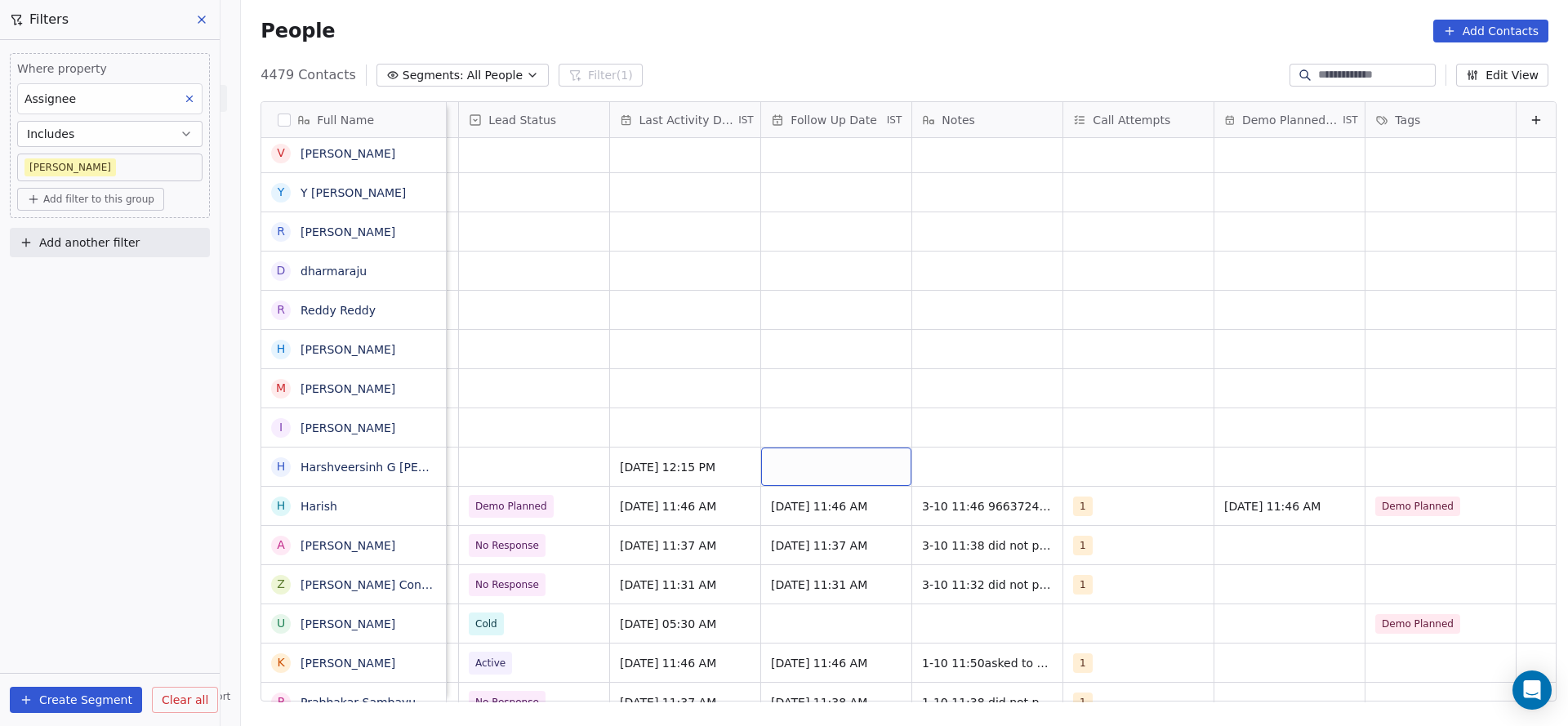
click at [827, 454] on div "grid" at bounding box center [836, 467] width 150 height 39
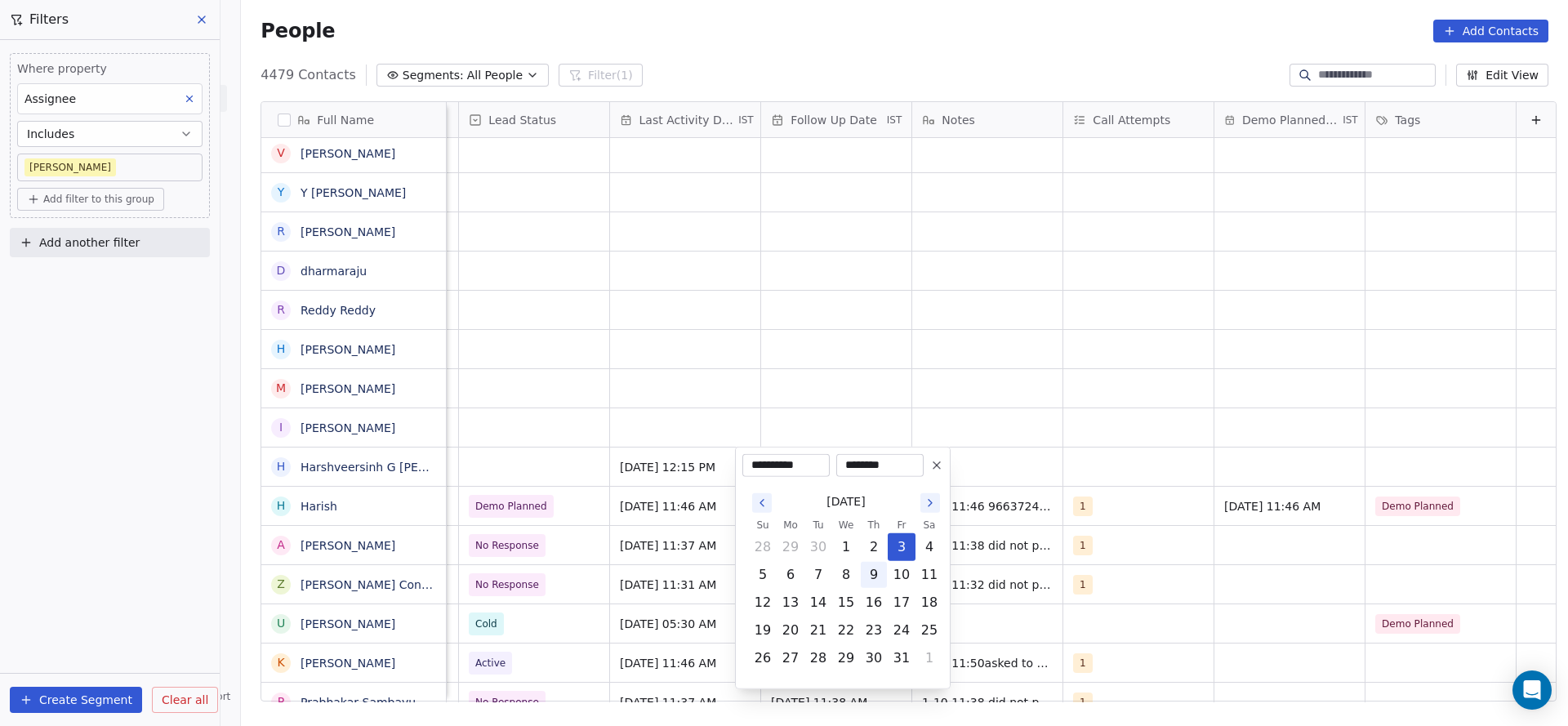
click at [876, 564] on button "9" at bounding box center [873, 575] width 26 height 26
type input "**********"
click at [651, 407] on html "On2Cook India Pvt. Ltd. Contacts People Marketing Workflows Campaigns Metrics &…" at bounding box center [784, 363] width 1568 height 726
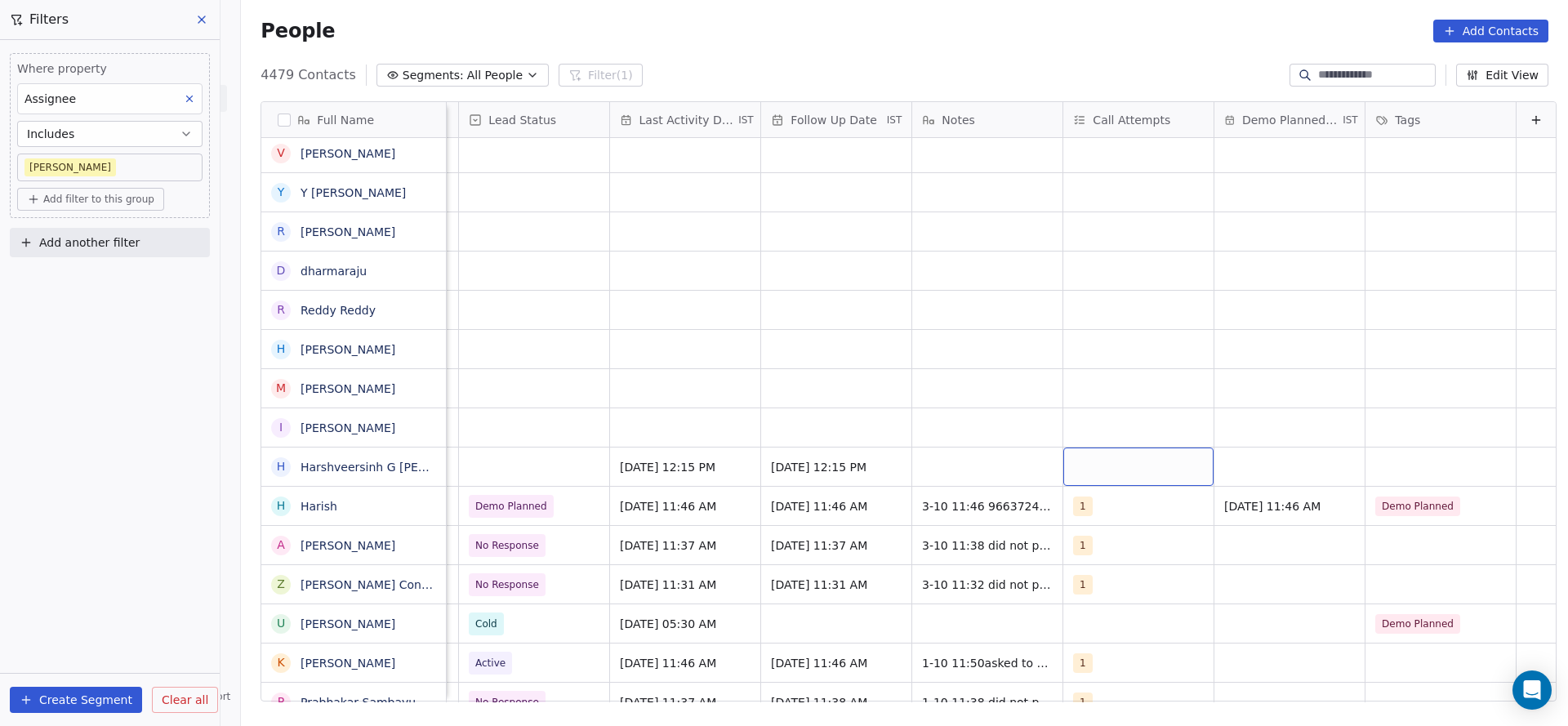
click at [1076, 479] on div "grid" at bounding box center [1139, 467] width 150 height 39
click at [1077, 241] on div "1" at bounding box center [1143, 233] width 185 height 26
click at [897, 405] on html "On2Cook India Pvt. Ltd. Contacts People Marketing Workflows Campaigns Metrics &…" at bounding box center [784, 363] width 1568 height 726
click at [515, 468] on div "grid" at bounding box center [534, 467] width 150 height 39
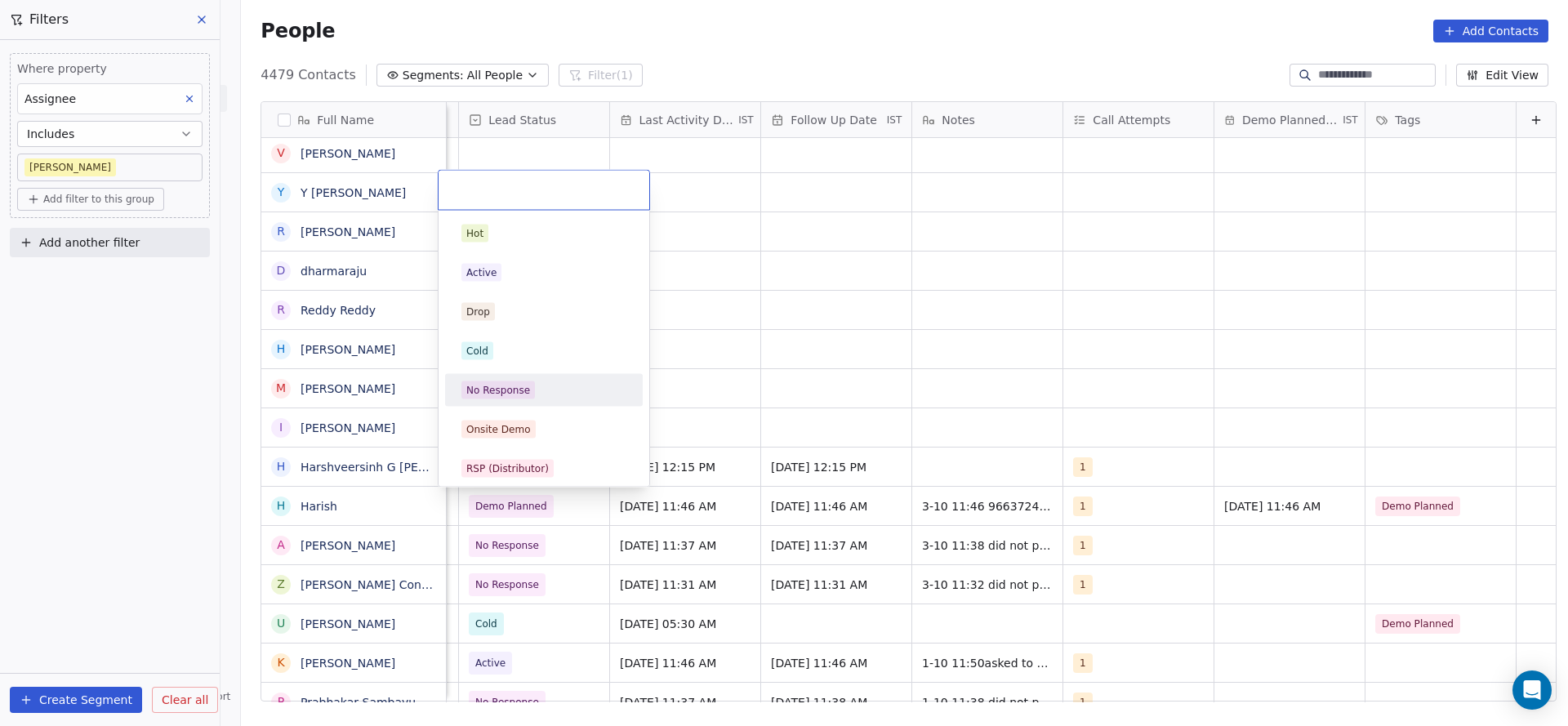
click at [537, 378] on div "No Response" at bounding box center [544, 390] width 185 height 26
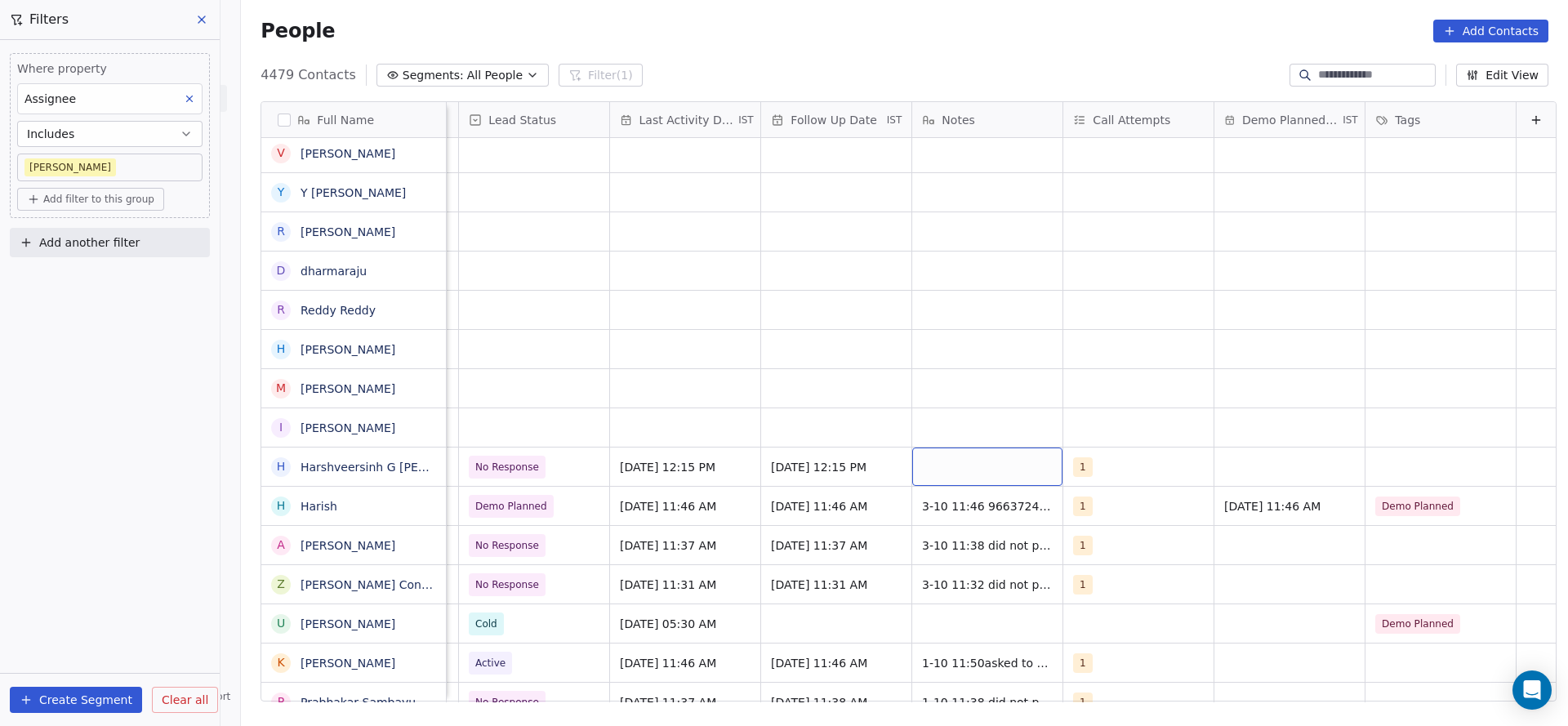
click at [986, 451] on div "grid" at bounding box center [988, 467] width 150 height 39
type textarea "**********"
click at [605, 353] on html "On2Cook India Pvt. Ltd. Contacts People Marketing Workflows Campaigns Metrics &…" at bounding box center [784, 363] width 1568 height 726
click at [525, 430] on div "grid" at bounding box center [534, 428] width 150 height 39
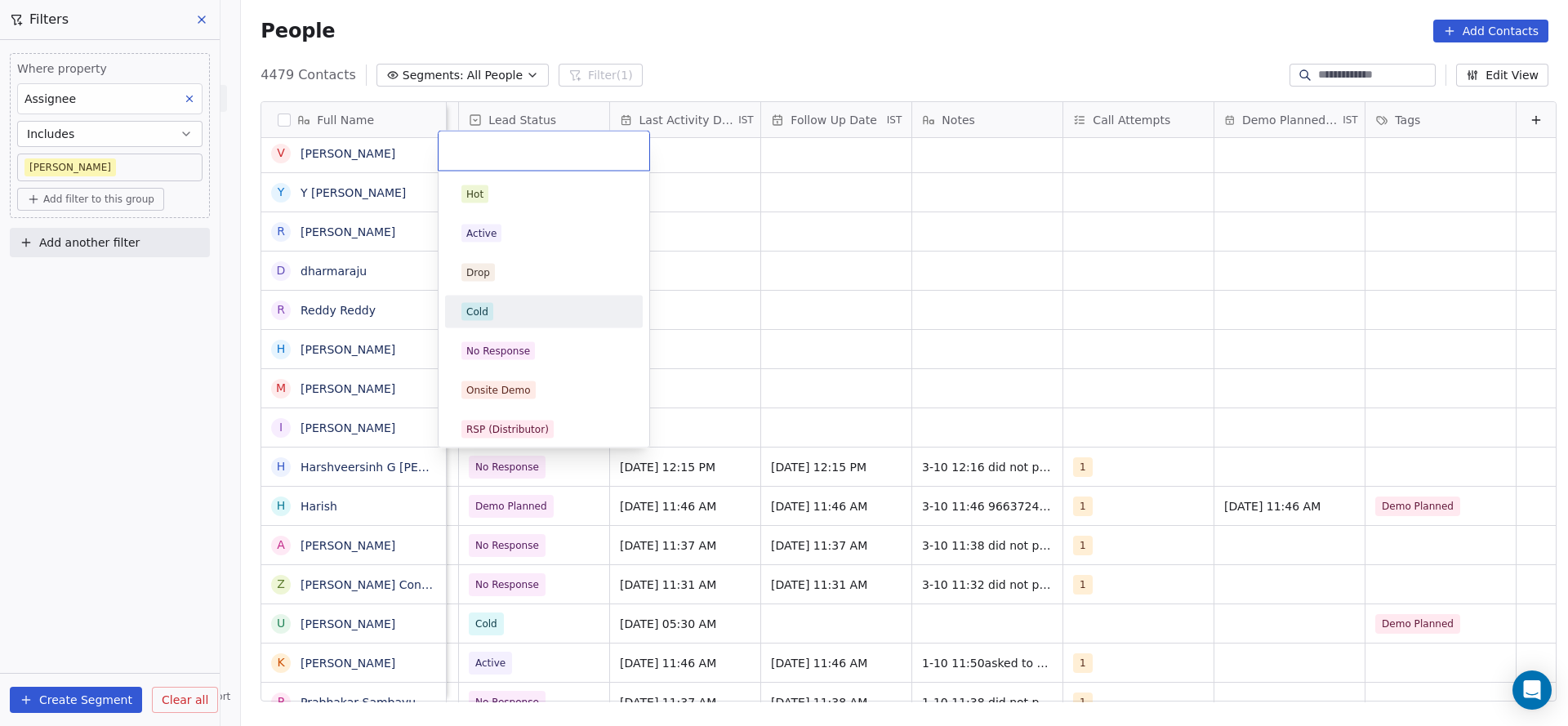
click at [531, 322] on div "Cold" at bounding box center [544, 312] width 185 height 26
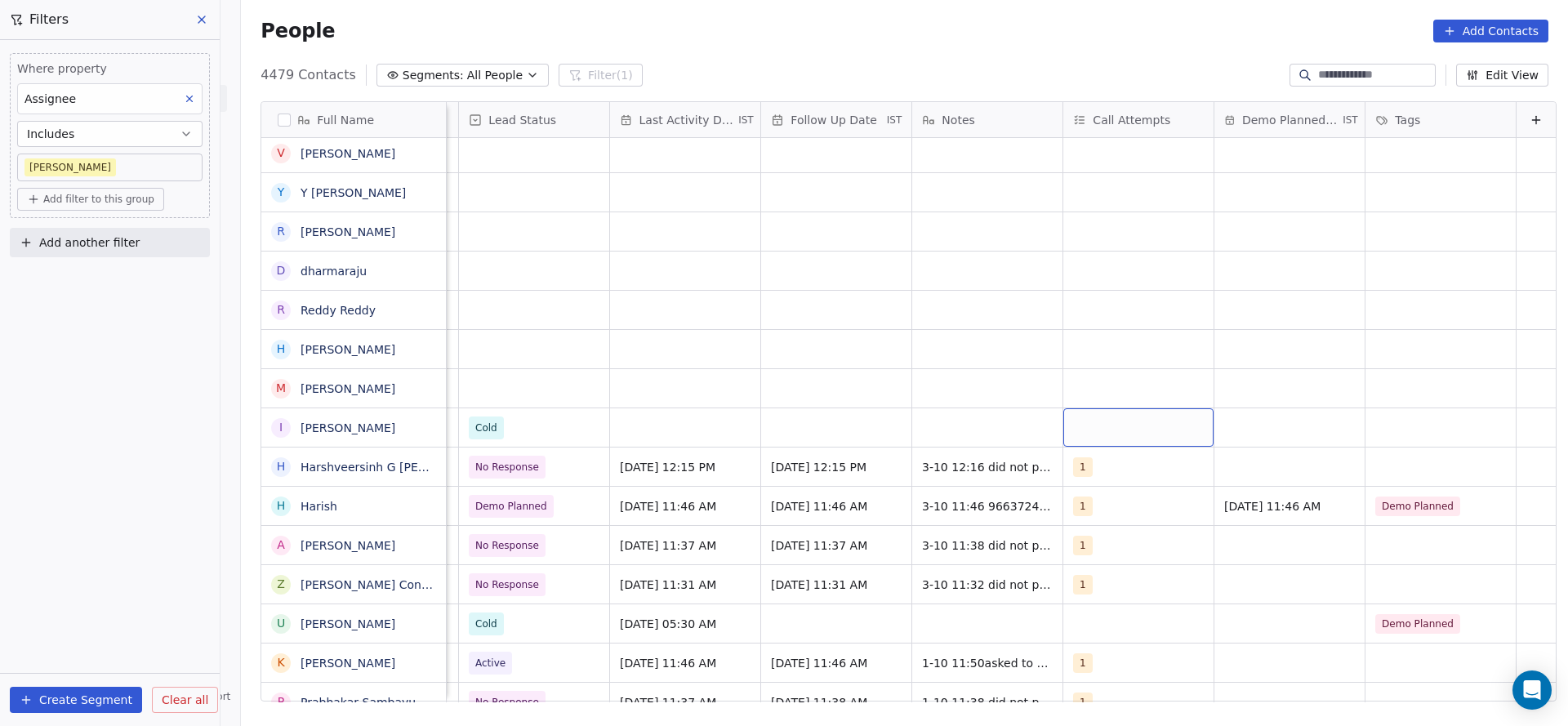
click at [1083, 436] on div "grid" at bounding box center [1139, 428] width 150 height 39
click at [1119, 201] on div "1" at bounding box center [1158, 194] width 145 height 18
click at [912, 286] on html "On2Cook India Pvt. Ltd. Contacts People Marketing Workflows Campaigns Metrics &…" at bounding box center [784, 363] width 1568 height 726
click at [618, 429] on div "grid" at bounding box center [685, 428] width 150 height 39
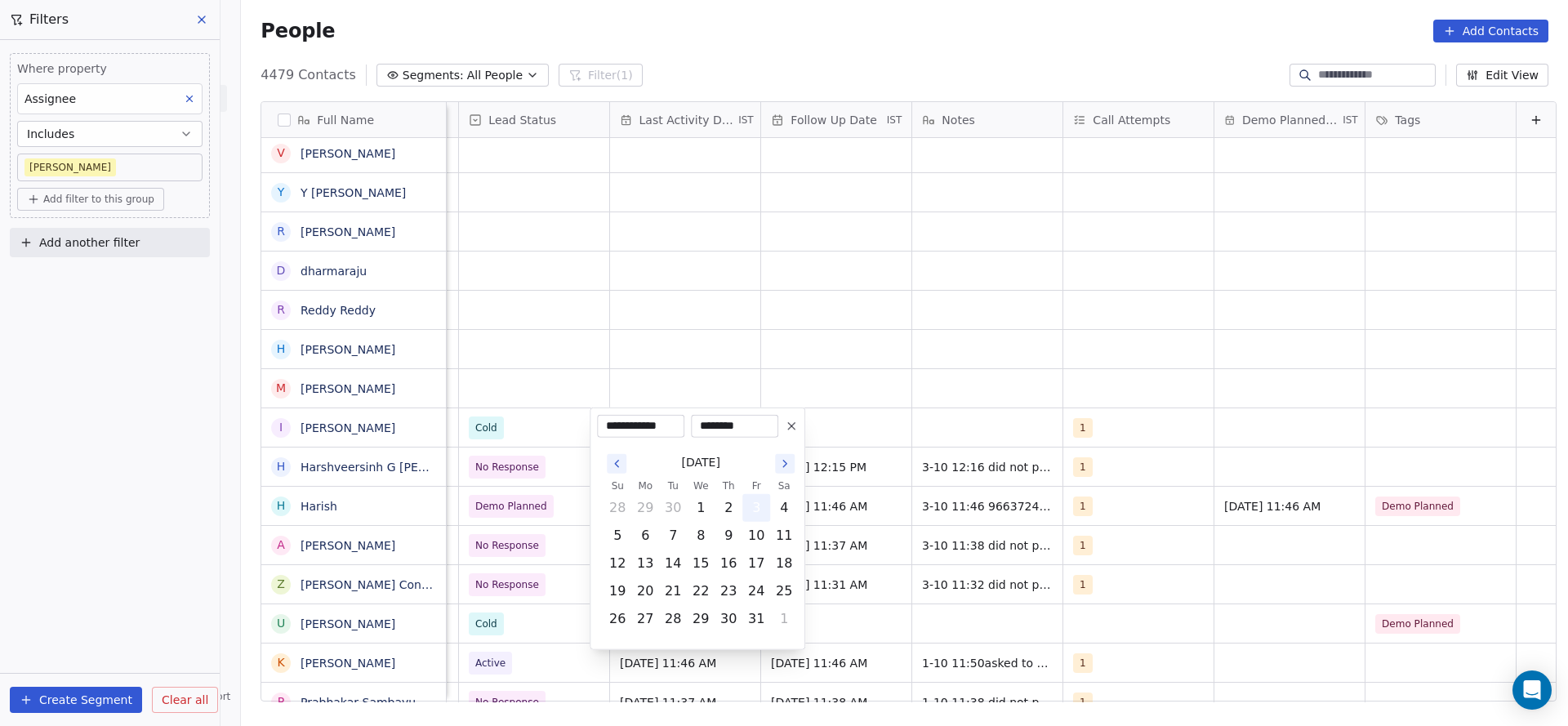
click at [753, 506] on button "3" at bounding box center [756, 507] width 26 height 26
click at [741, 338] on html "On2Cook India Pvt. Ltd. Contacts People Marketing Workflows Campaigns Metrics &…" at bounding box center [784, 363] width 1568 height 726
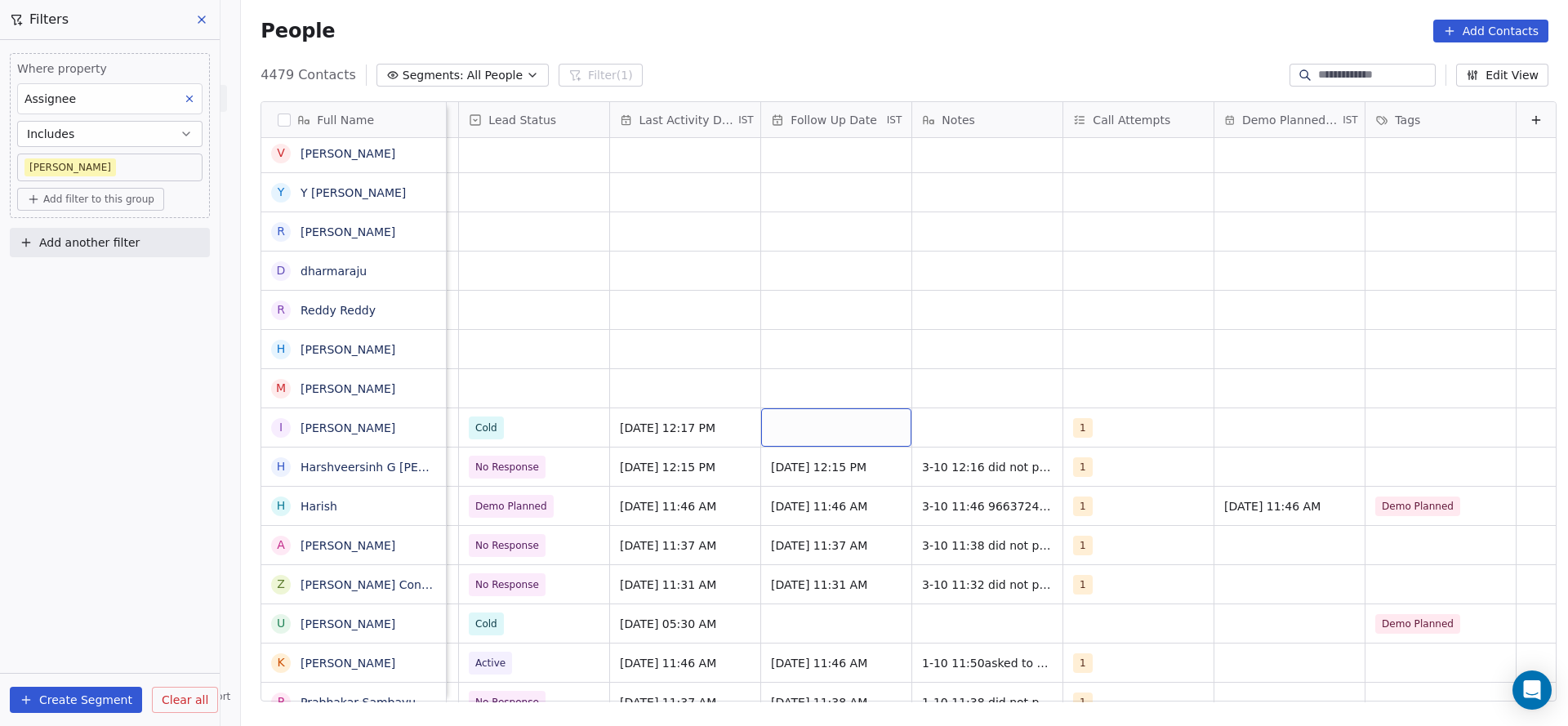
click at [763, 431] on div "grid" at bounding box center [836, 428] width 150 height 39
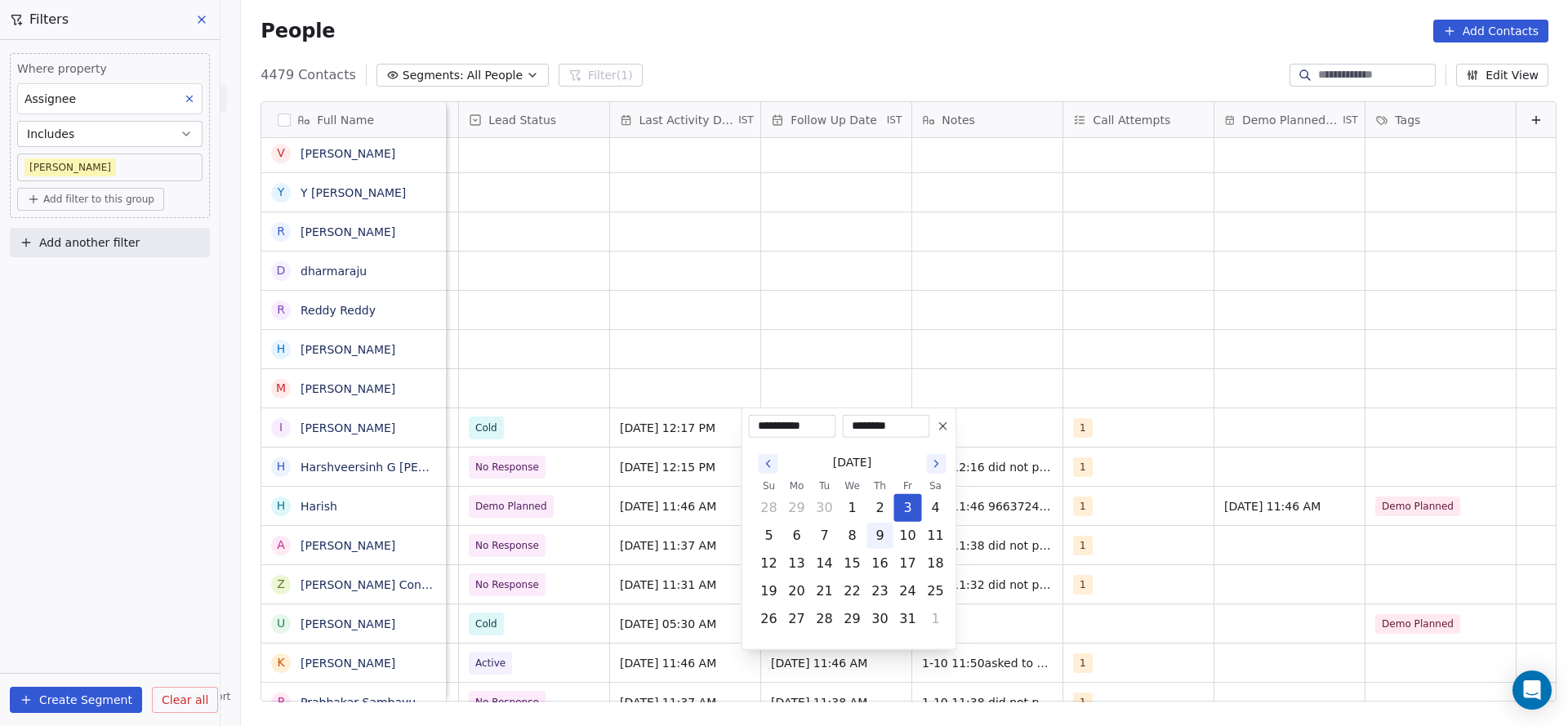
click at [882, 537] on button "9" at bounding box center [880, 535] width 26 height 26
type input "**********"
click at [688, 265] on html "On2Cook India Pvt. Ltd. Contacts People Marketing Workflows Campaigns Metrics &…" at bounding box center [784, 363] width 1568 height 726
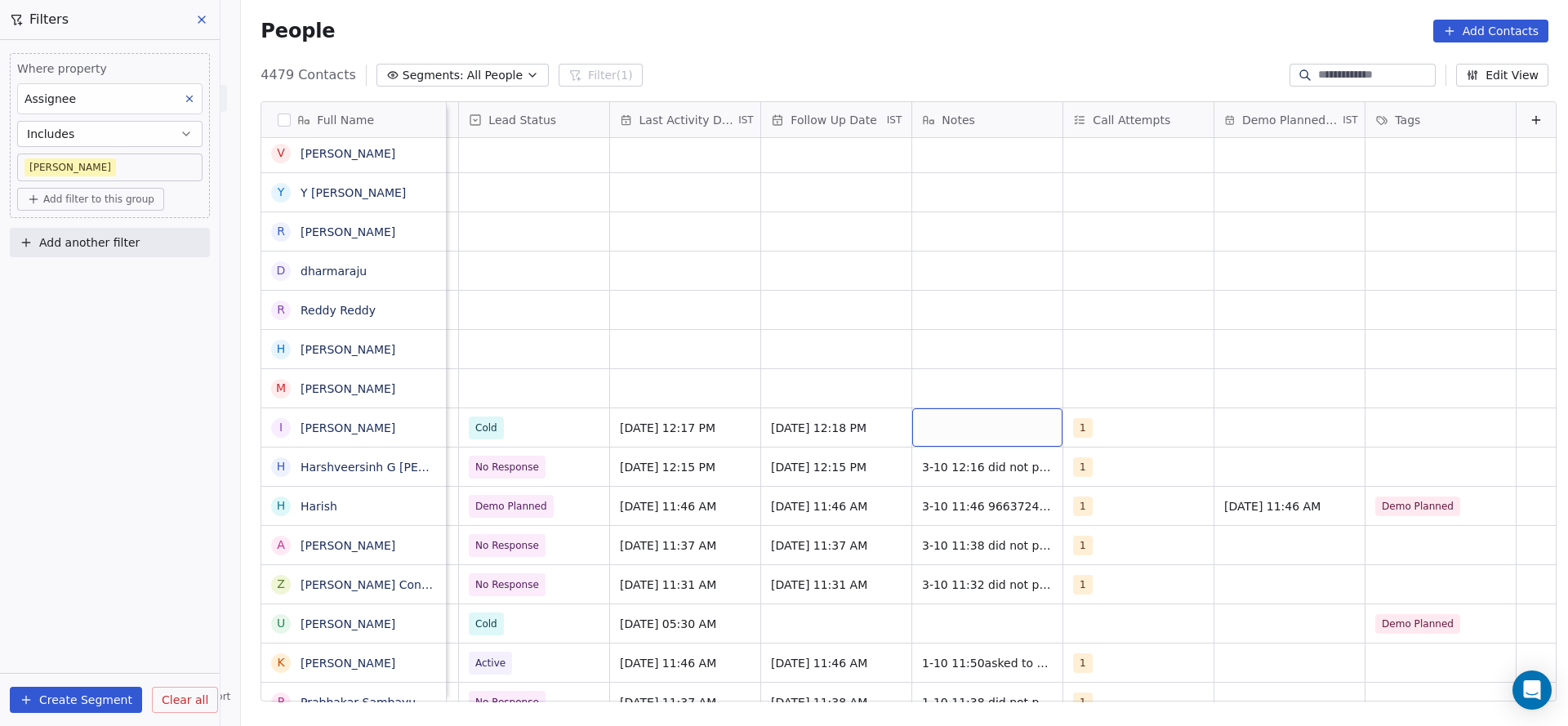
click at [913, 428] on div "grid" at bounding box center [988, 428] width 150 height 39
type textarea "**********"
click at [794, 385] on html "On2Cook India Pvt. Ltd. Contacts People Marketing Workflows Campaigns Metrics &…" at bounding box center [784, 363] width 1568 height 726
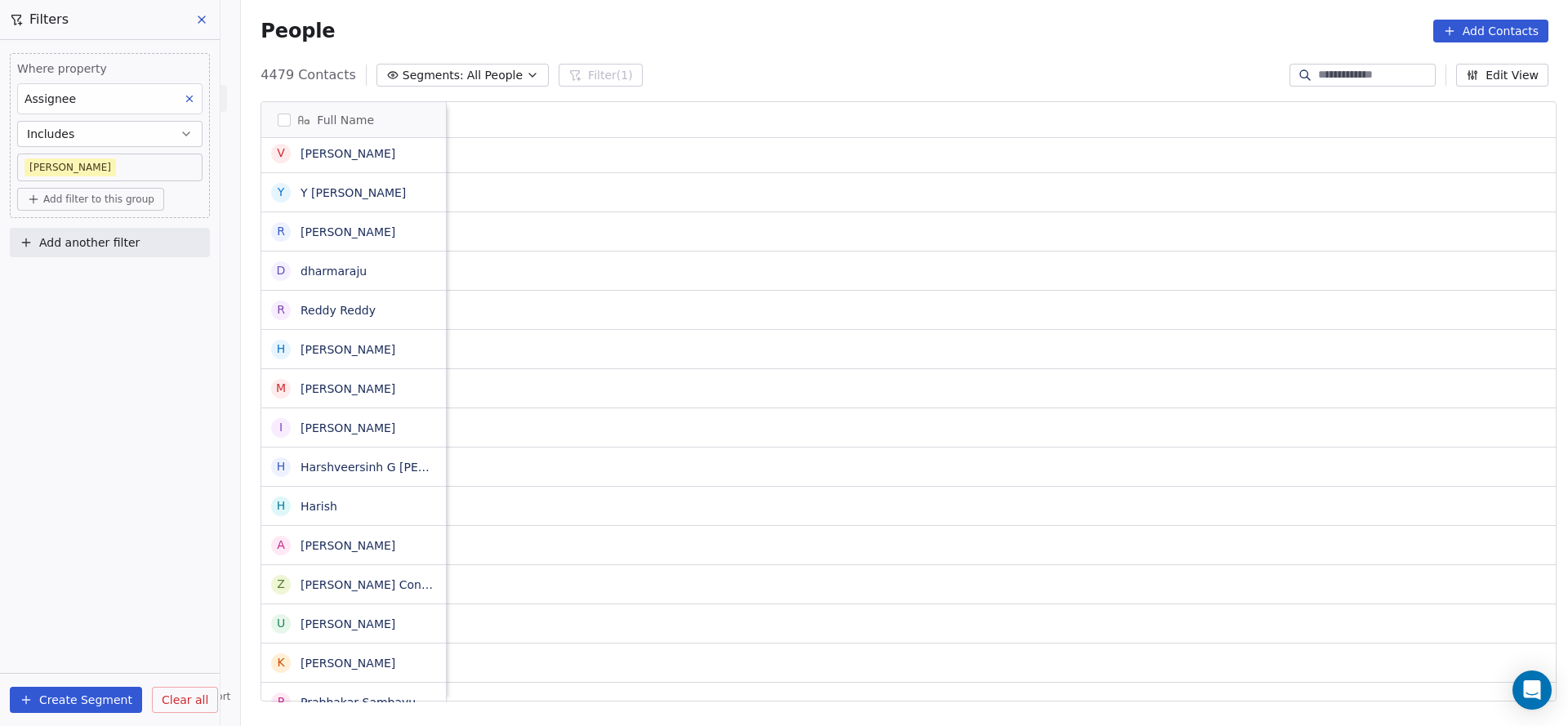
scroll to position [0, 2121]
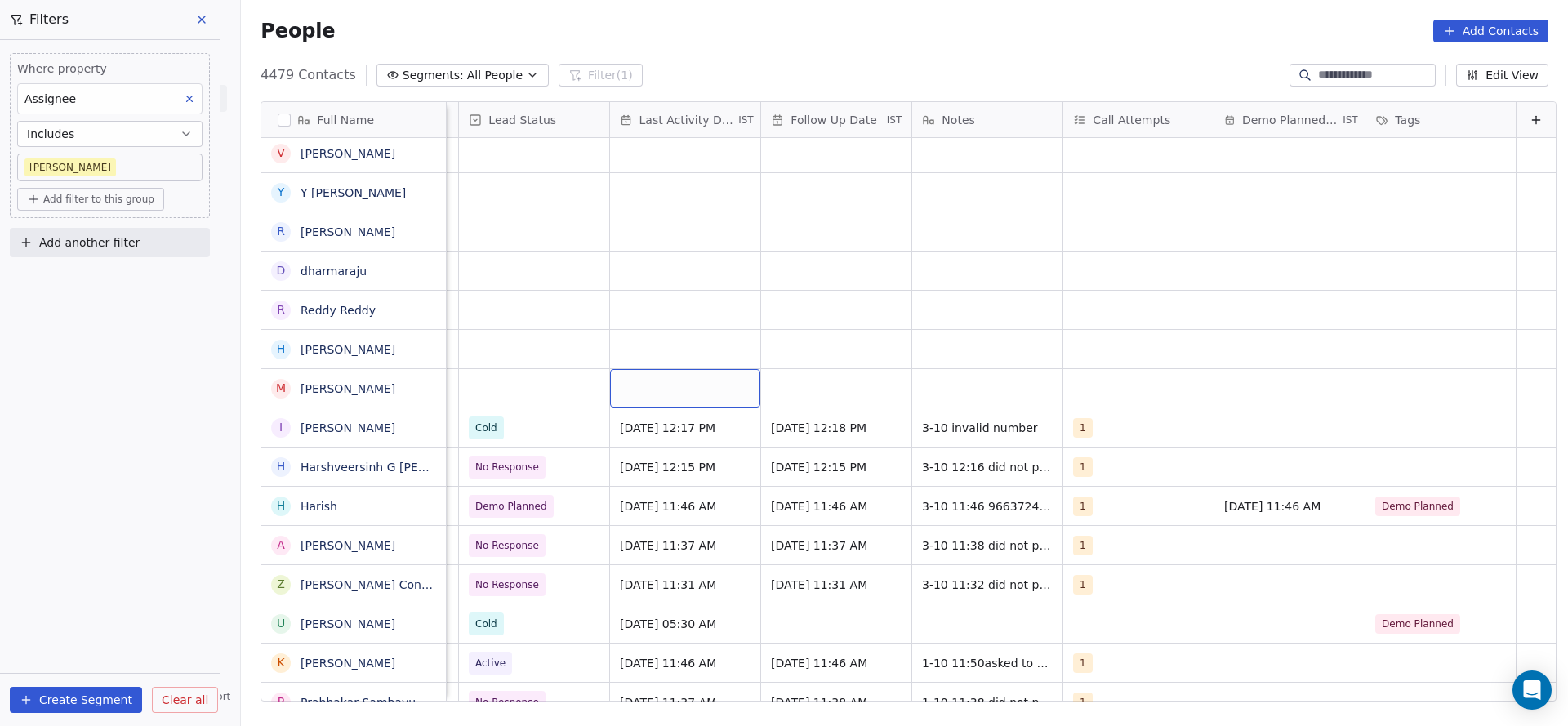
click at [651, 394] on div "grid" at bounding box center [685, 389] width 150 height 39
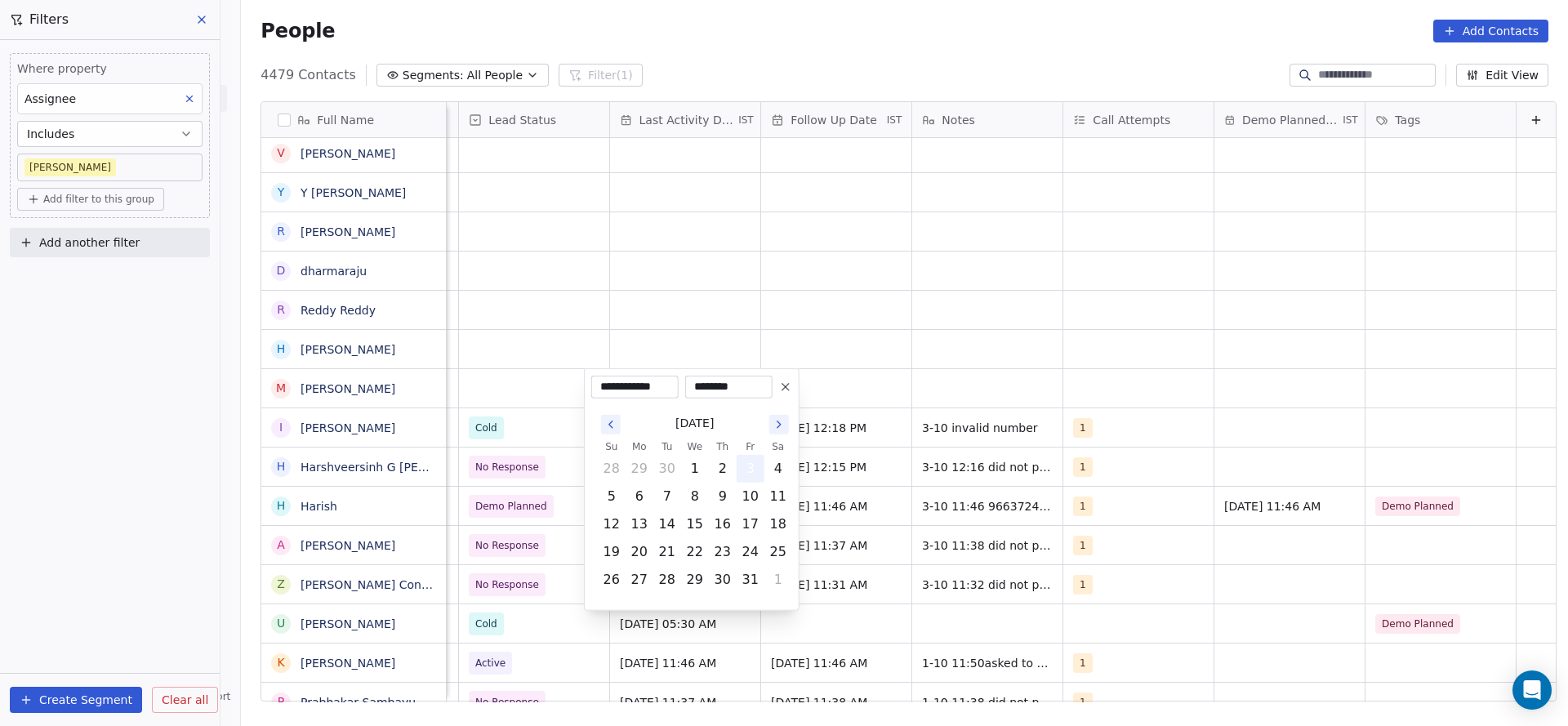
click at [748, 472] on button "3" at bounding box center [750, 469] width 26 height 26
click at [702, 305] on html "On2Cook India Pvt. Ltd. Contacts People Marketing Workflows Campaigns Metrics &…" at bounding box center [784, 363] width 1568 height 726
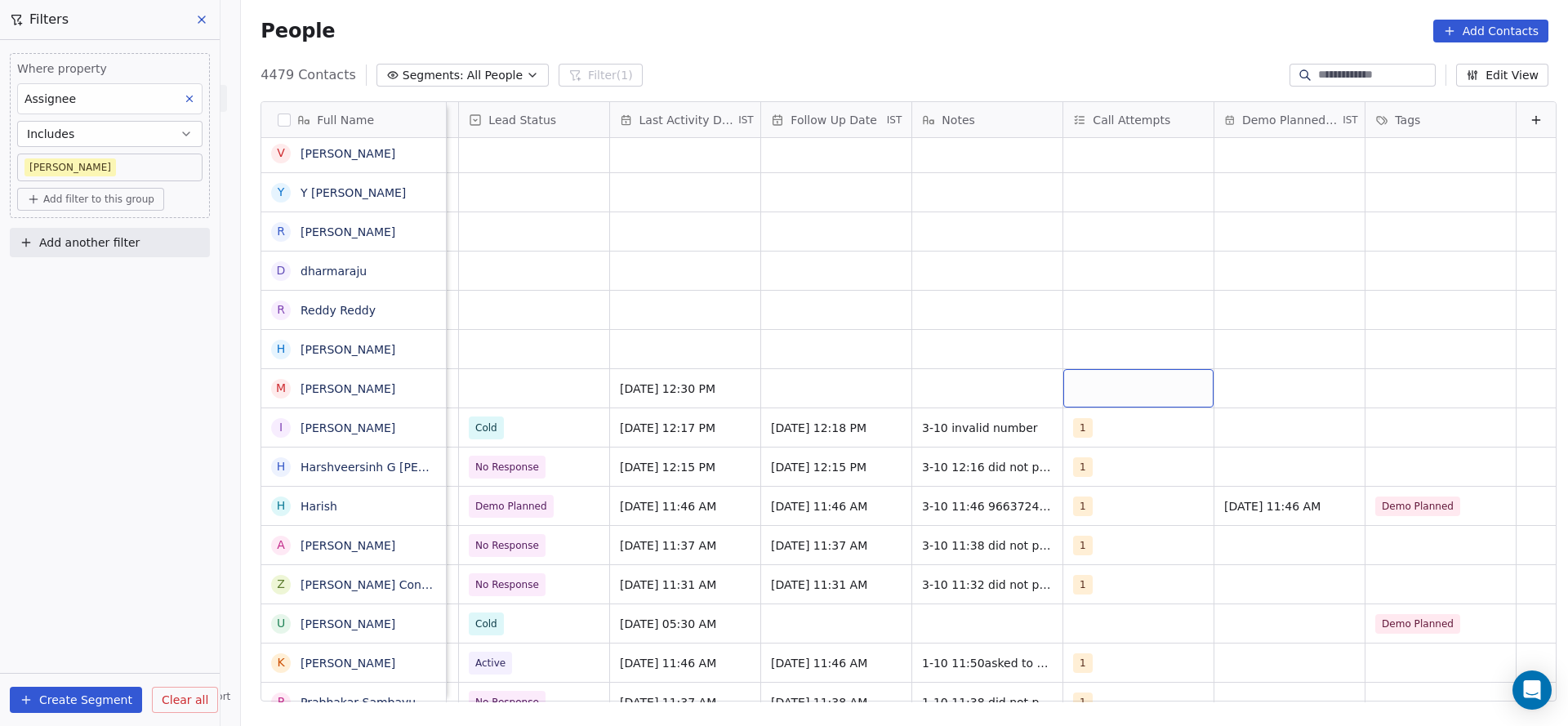
click at [1092, 389] on div "grid" at bounding box center [1139, 389] width 150 height 39
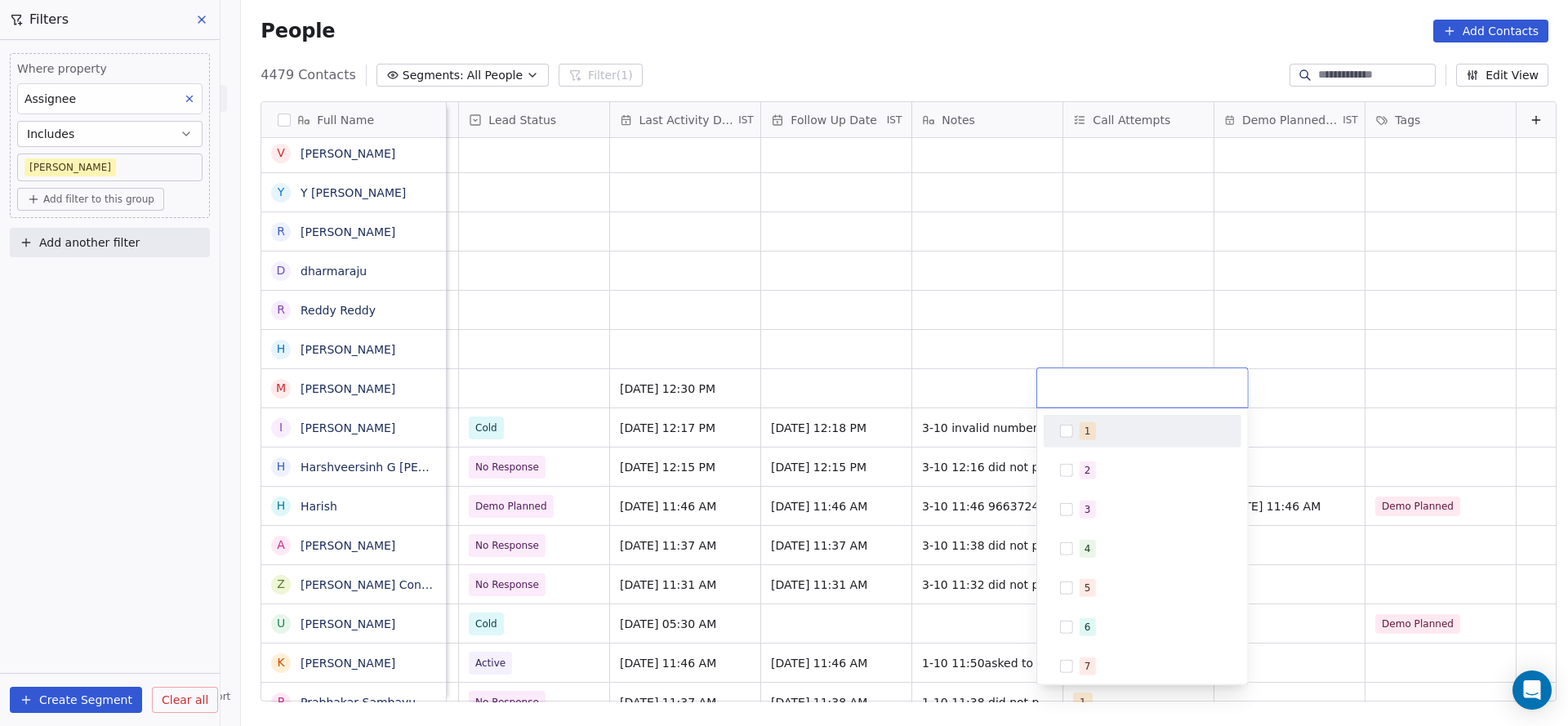
click at [1091, 429] on span "1" at bounding box center [1088, 431] width 16 height 18
click at [708, 462] on html "On2Cook India Pvt. Ltd. Contacts People Marketing Workflows Campaigns Metrics &…" at bounding box center [784, 363] width 1568 height 726
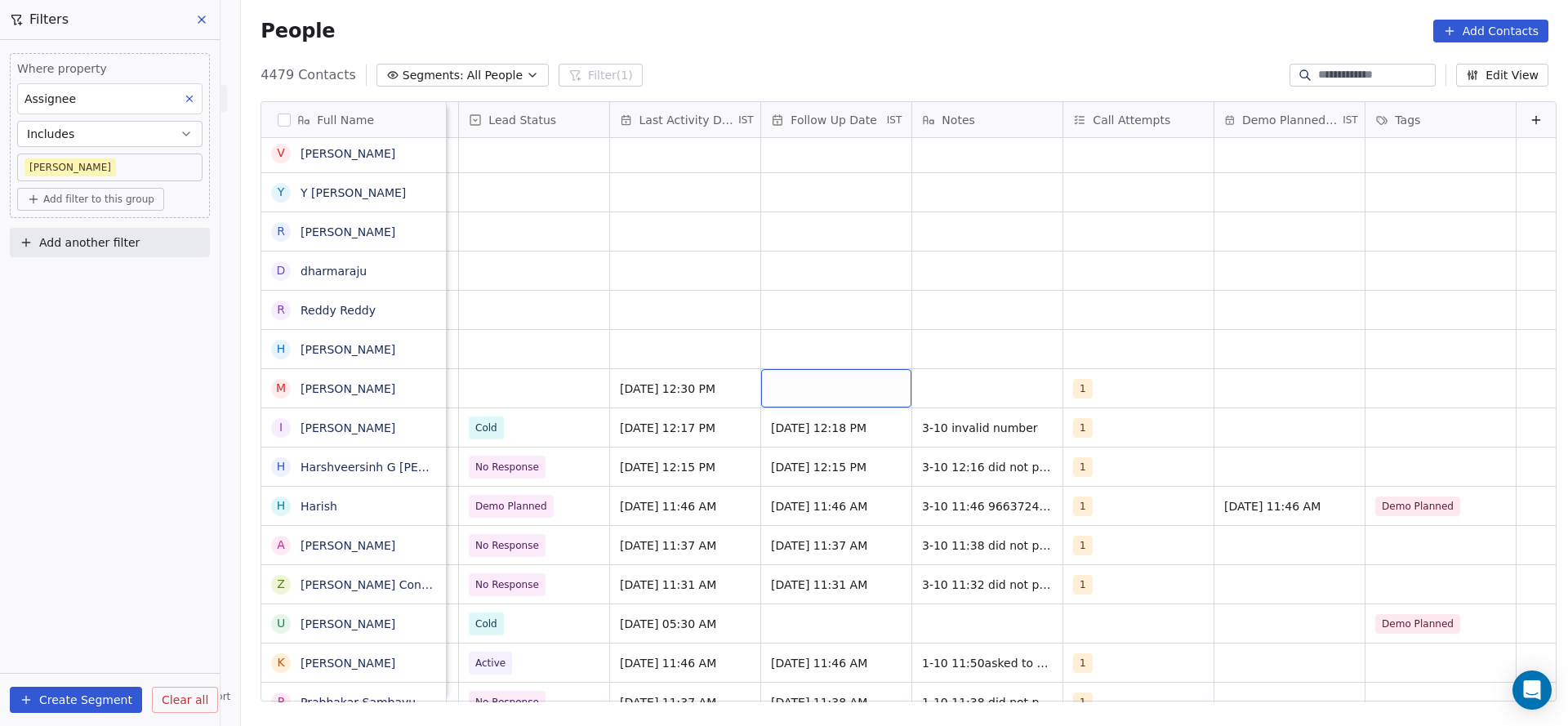
click at [769, 400] on div "grid" at bounding box center [836, 389] width 150 height 39
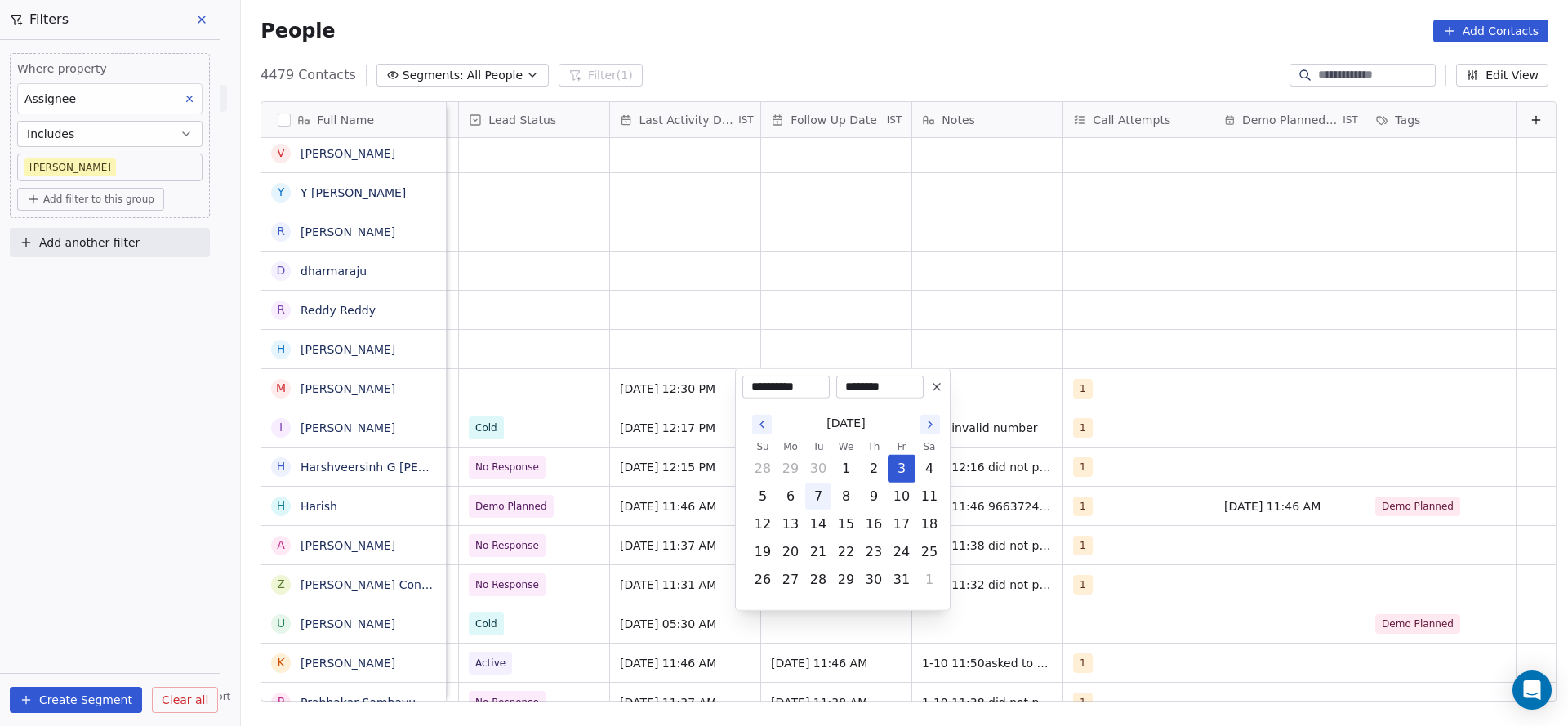
click at [824, 487] on button "7" at bounding box center [818, 496] width 26 height 26
click at [888, 483] on button "10" at bounding box center [901, 496] width 26 height 26
click at [836, 497] on button "8" at bounding box center [846, 496] width 26 height 26
type input "**********"
click at [870, 174] on html "On2Cook India Pvt. Ltd. Contacts People Marketing Workflows Campaigns Metrics &…" at bounding box center [784, 363] width 1568 height 726
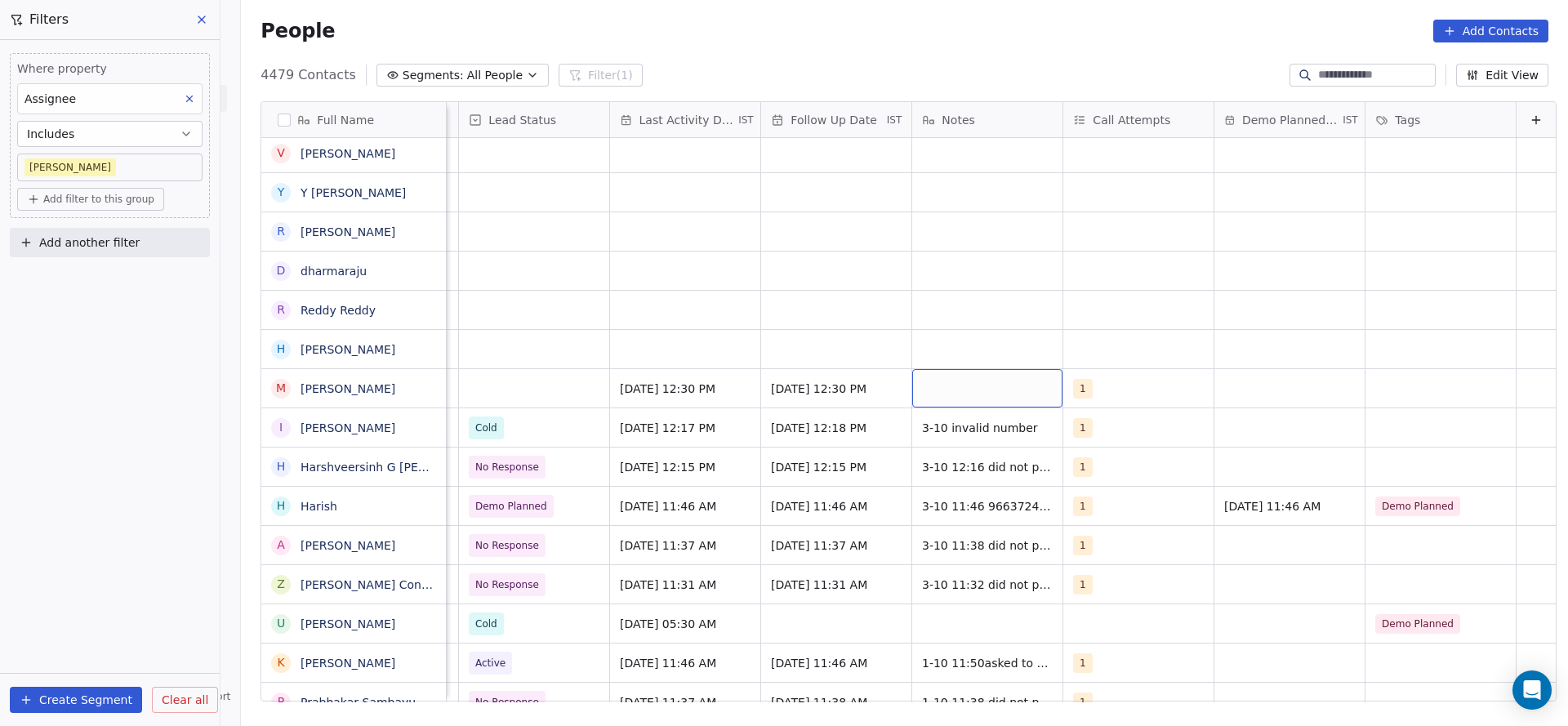
click at [959, 380] on div "grid" at bounding box center [988, 389] width 150 height 39
type textarea "*"
type textarea "**********"
click at [784, 373] on html "On2Cook India Pvt. Ltd. Contacts People Marketing Workflows Campaigns Metrics &…" at bounding box center [784, 363] width 1568 height 726
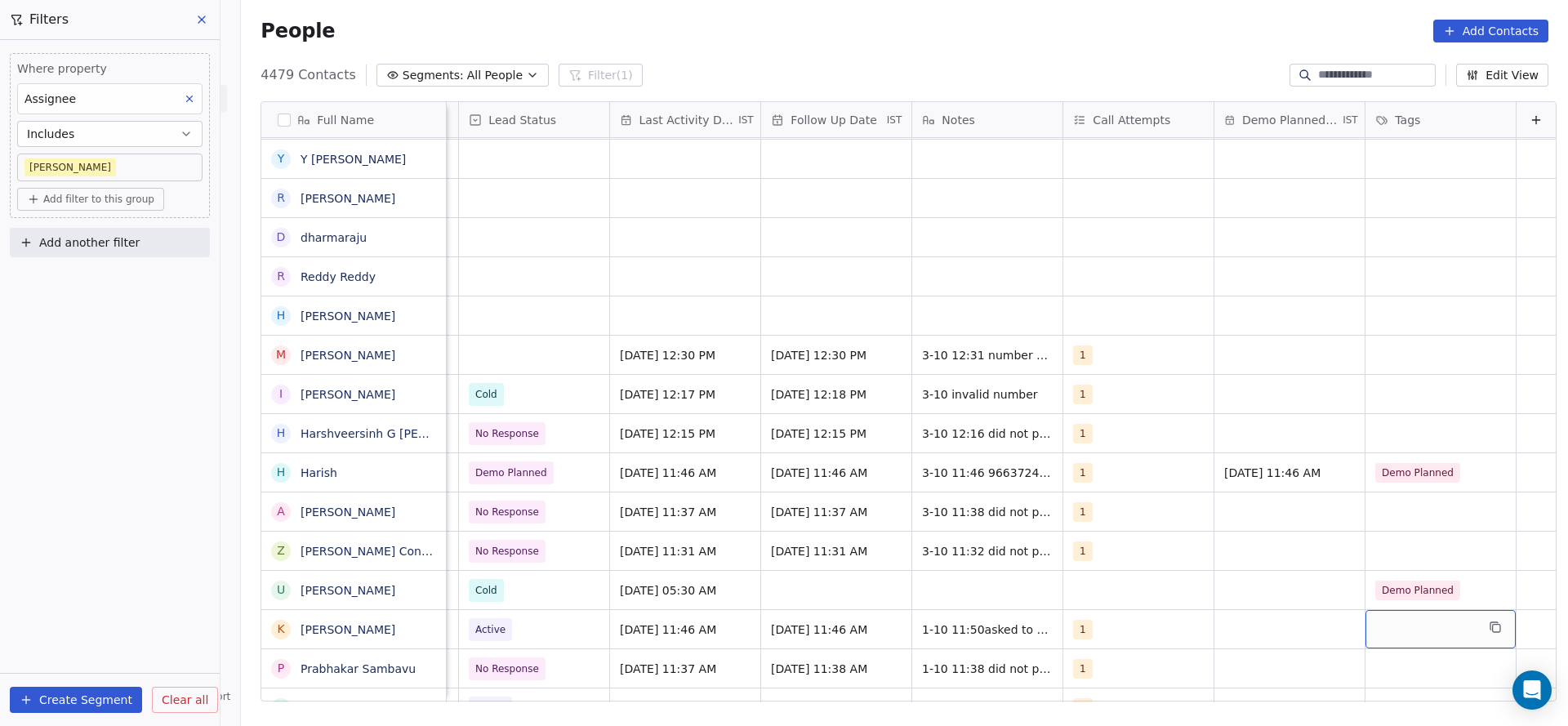
scroll to position [0, 0]
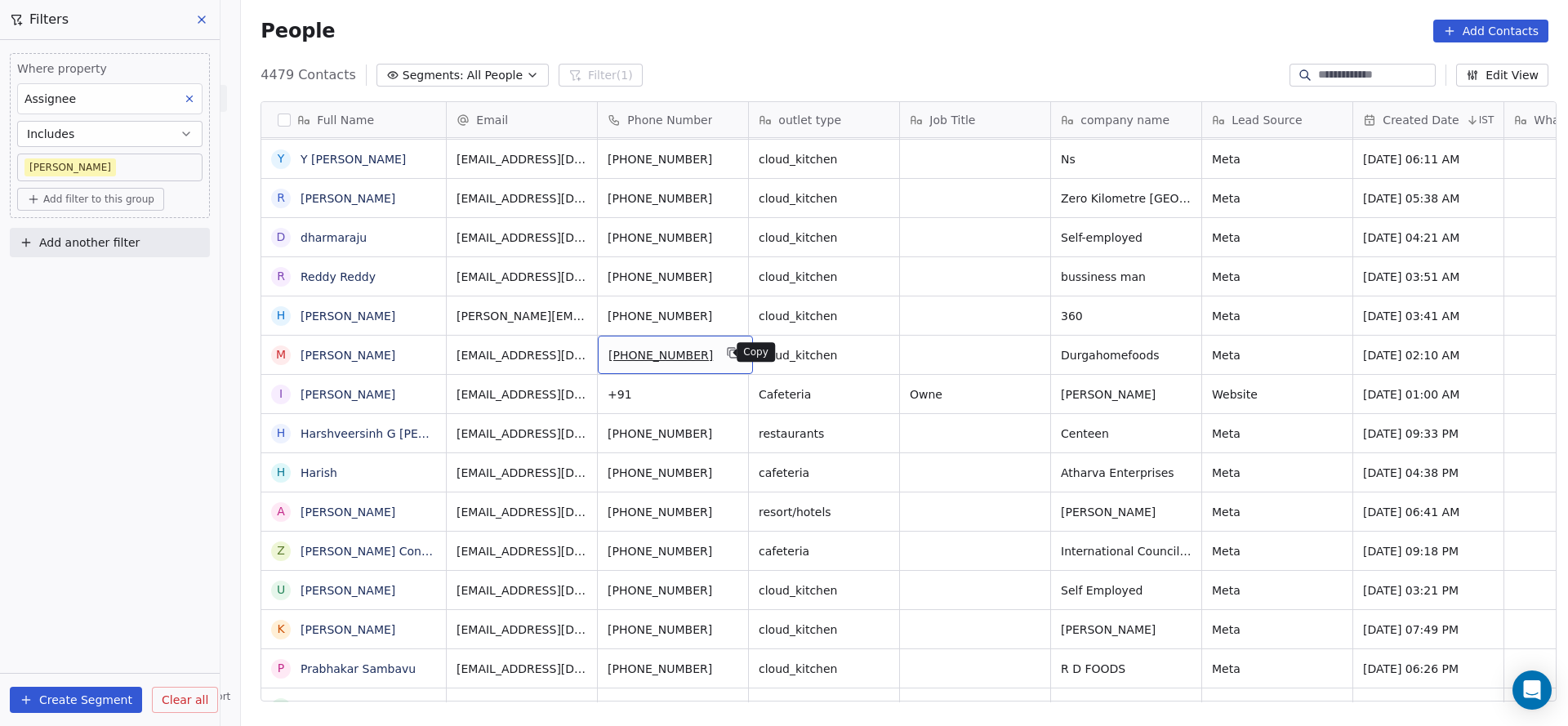
click at [727, 352] on icon "grid" at bounding box center [733, 353] width 13 height 13
